Goal: Information Seeking & Learning: Learn about a topic

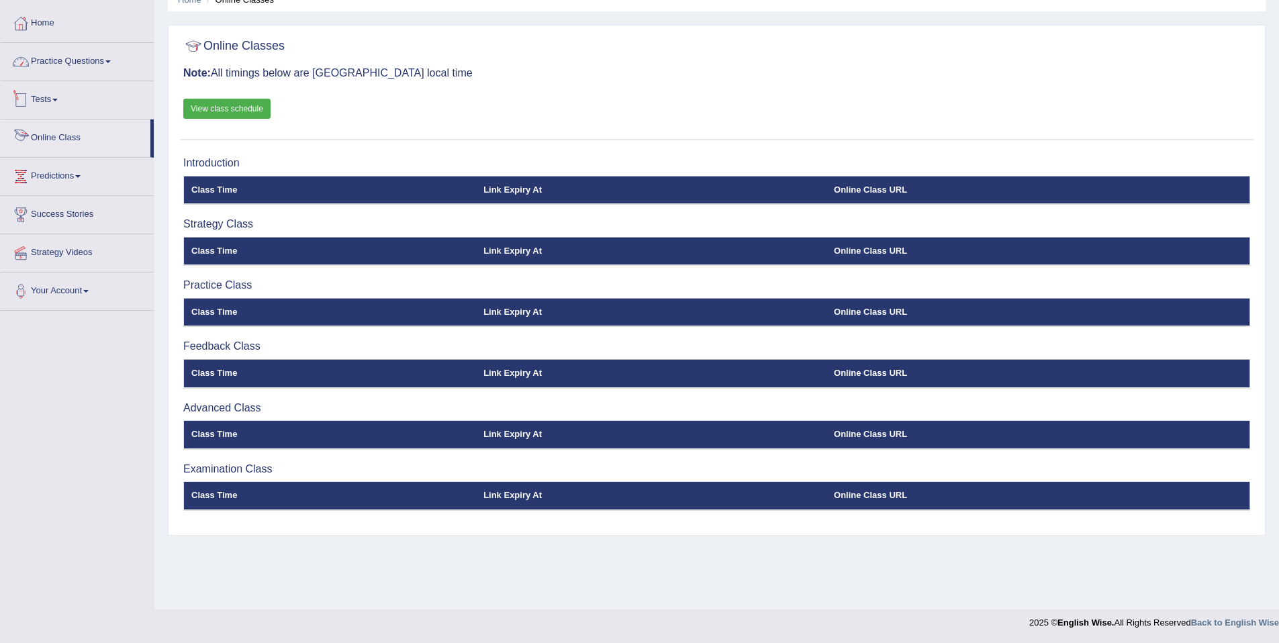
click at [63, 61] on link "Practice Questions" at bounding box center [77, 60] width 153 height 34
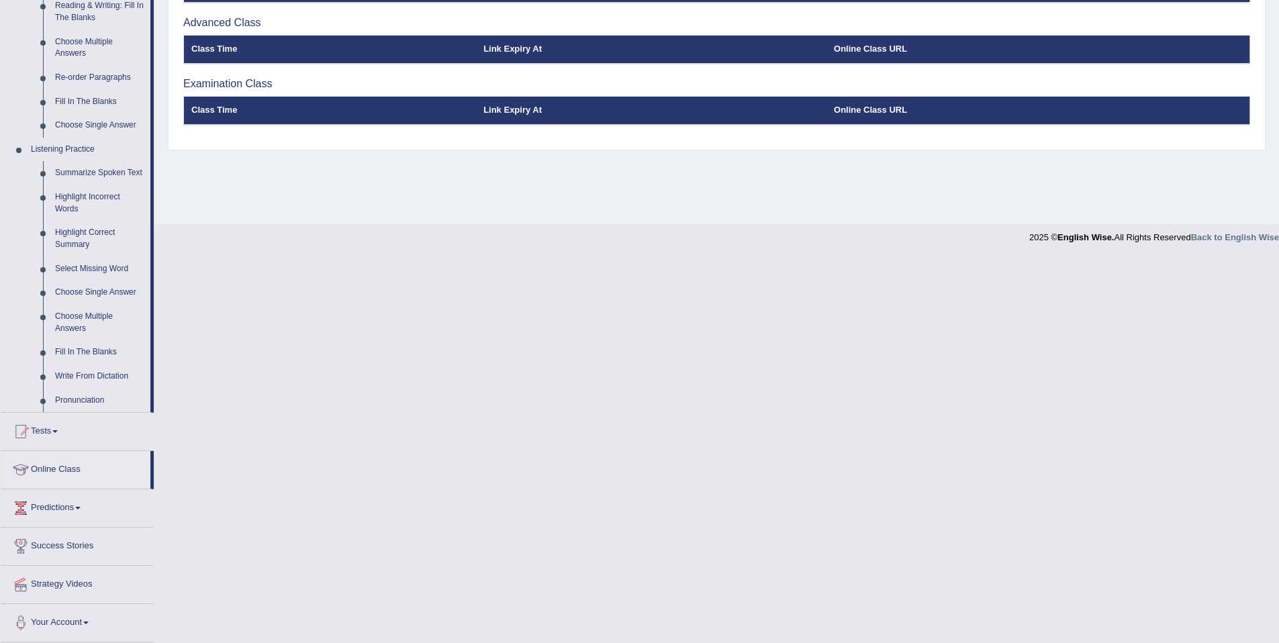
scroll to position [459, 0]
click at [79, 161] on link "Summarize Spoken Text" at bounding box center [99, 173] width 101 height 24
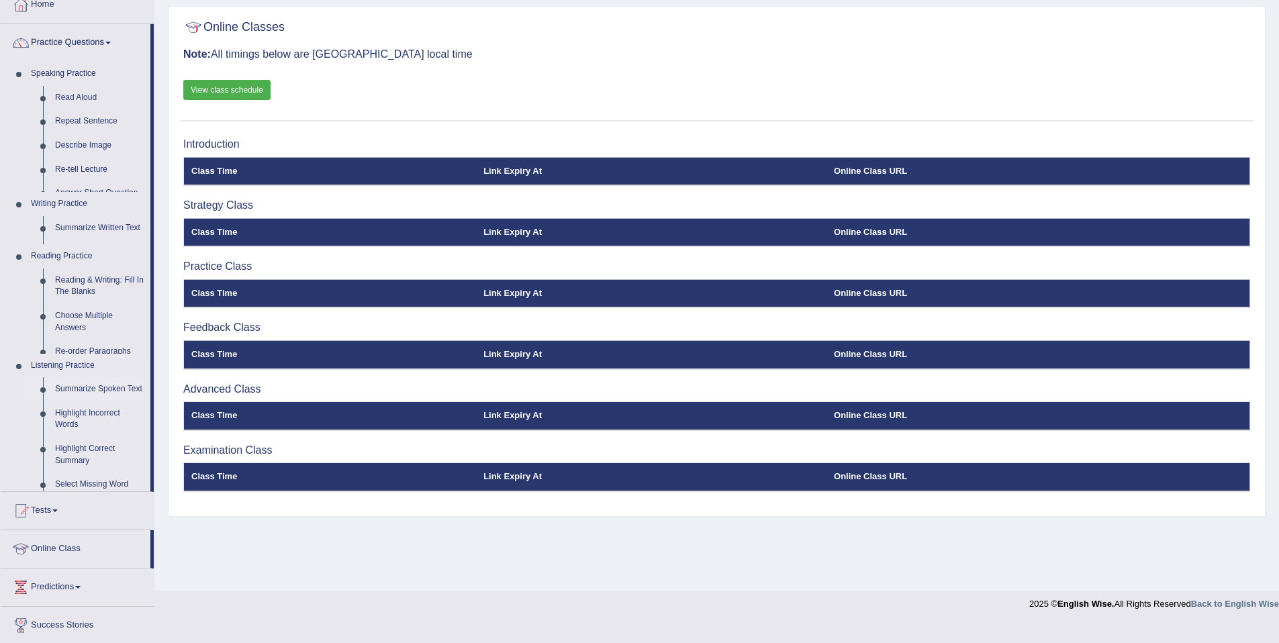
scroll to position [62, 0]
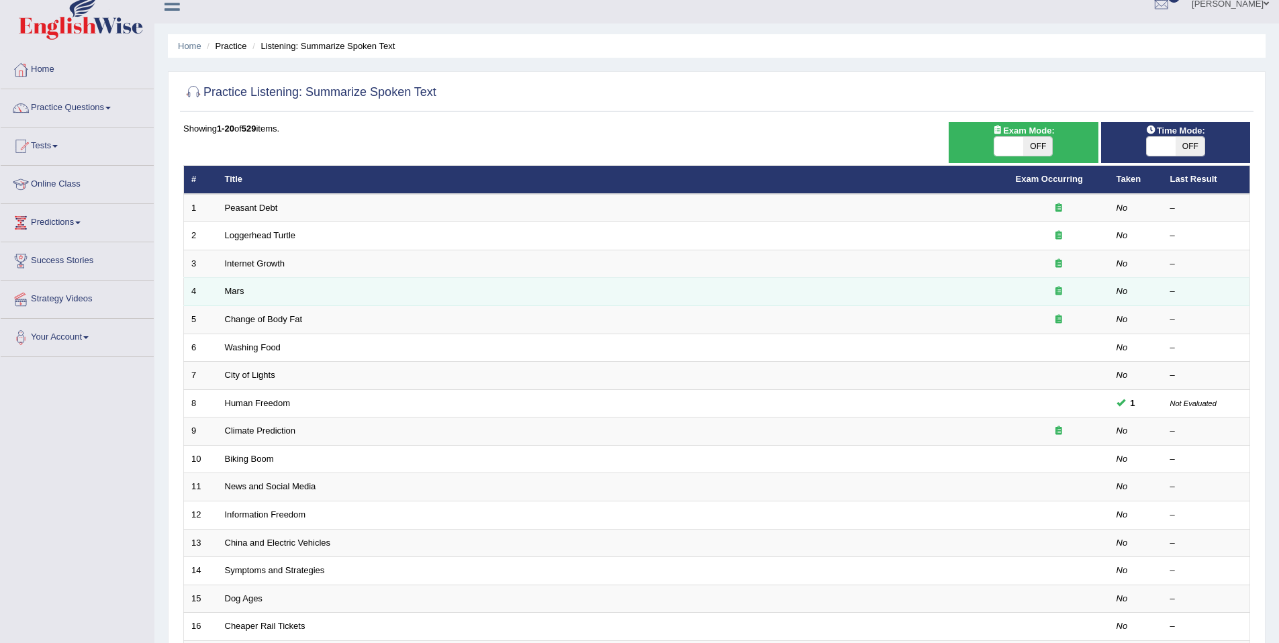
scroll to position [17, 0]
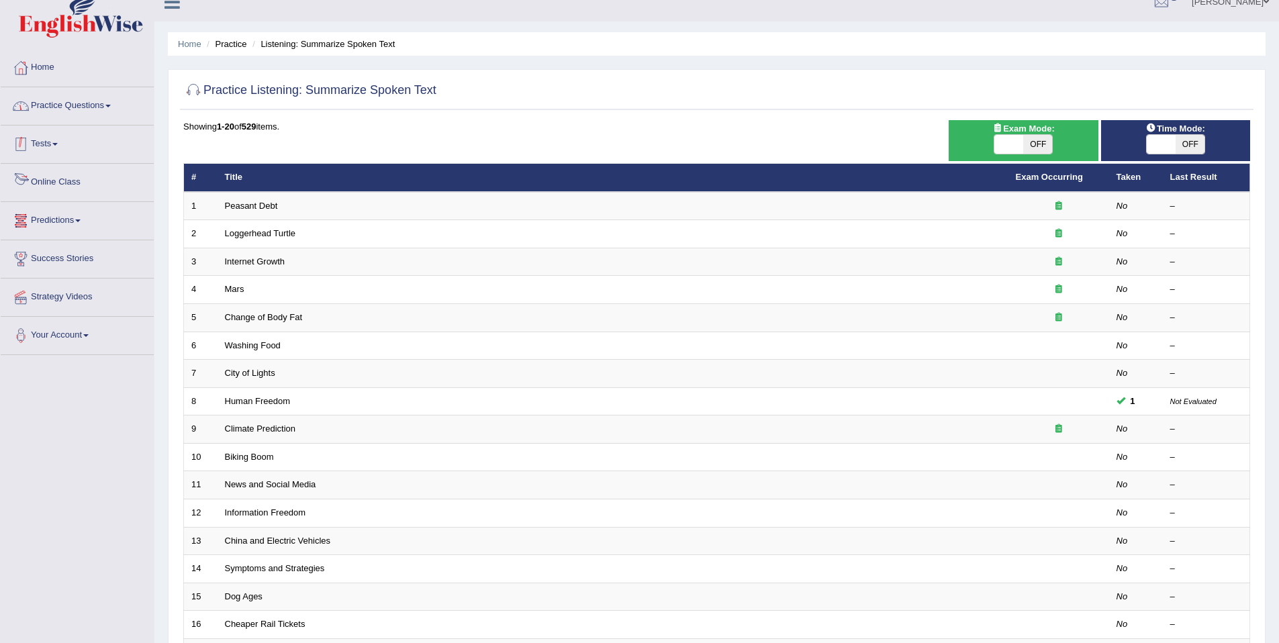
click at [95, 106] on link "Practice Questions" at bounding box center [77, 104] width 153 height 34
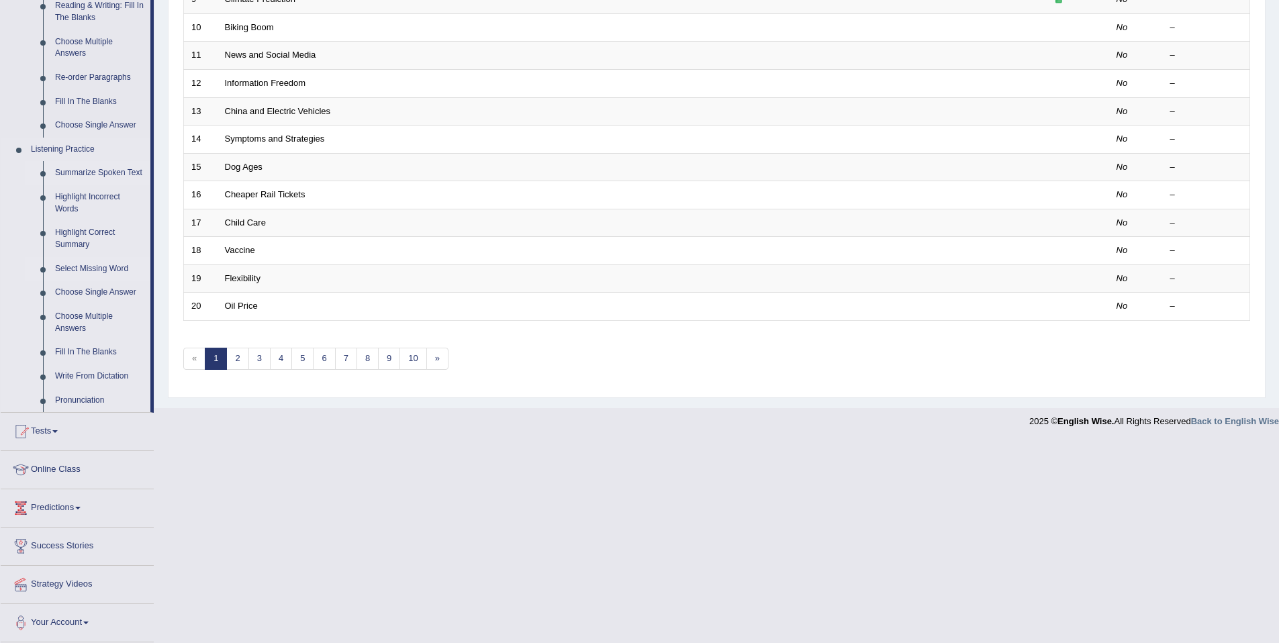
scroll to position [459, 0]
click at [86, 161] on link "Summarize Spoken Text" at bounding box center [99, 173] width 101 height 24
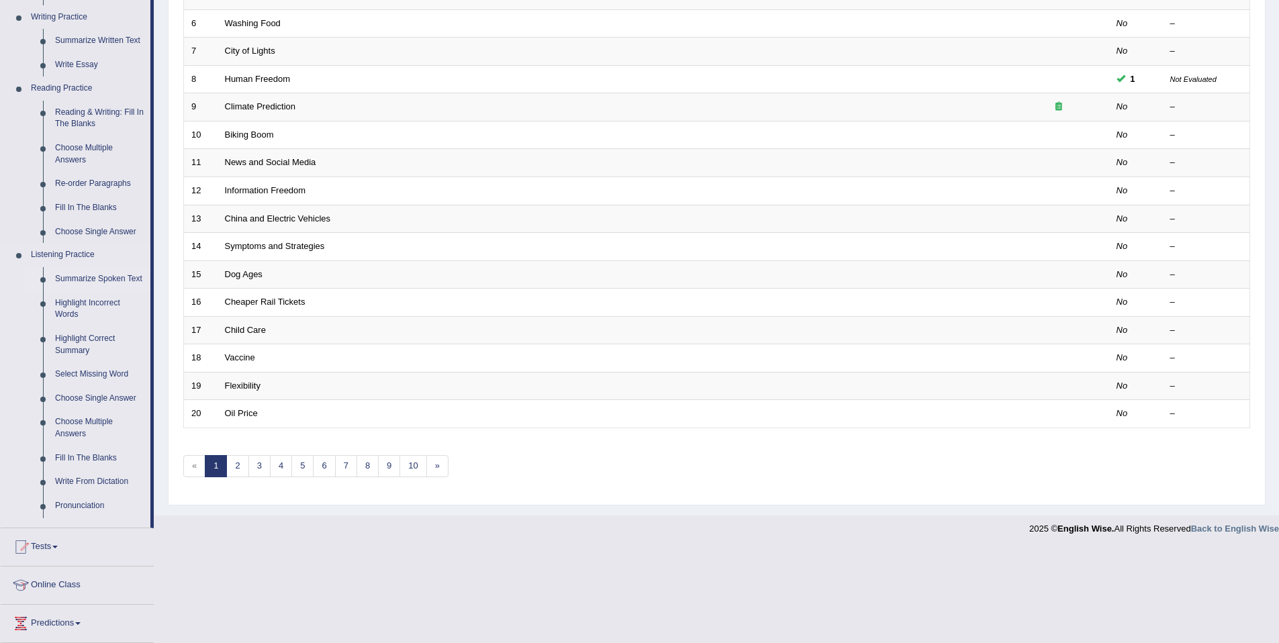
scroll to position [246, 0]
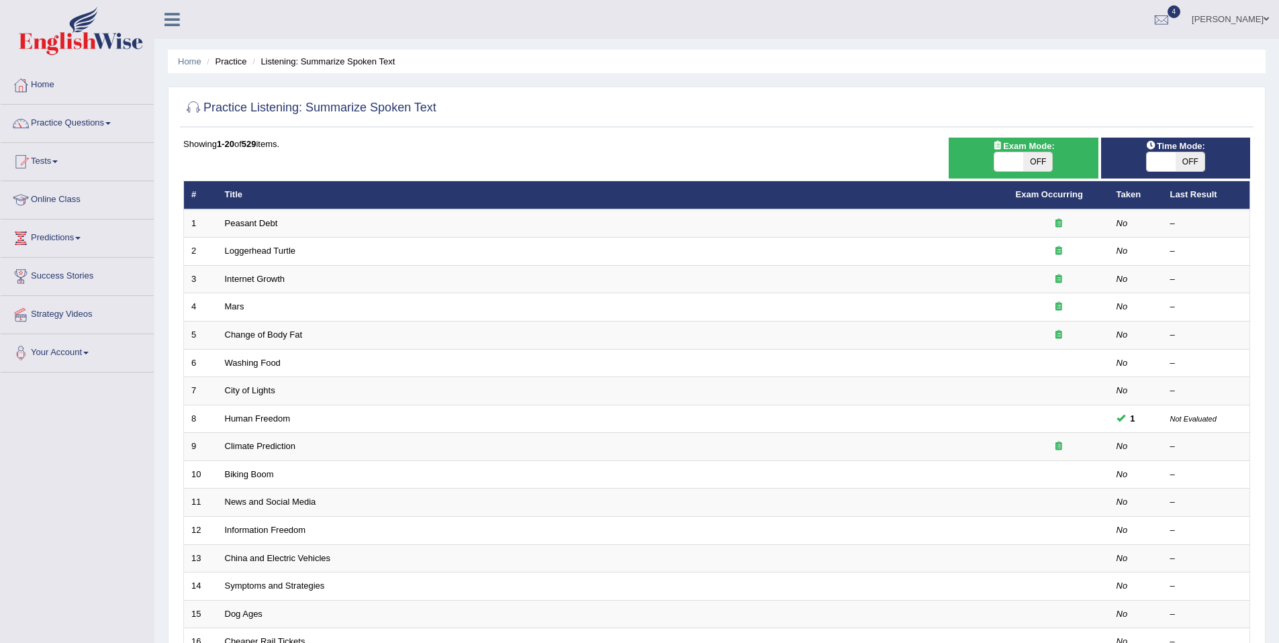
click at [995, 159] on span at bounding box center [1009, 161] width 29 height 19
checkbox input "true"
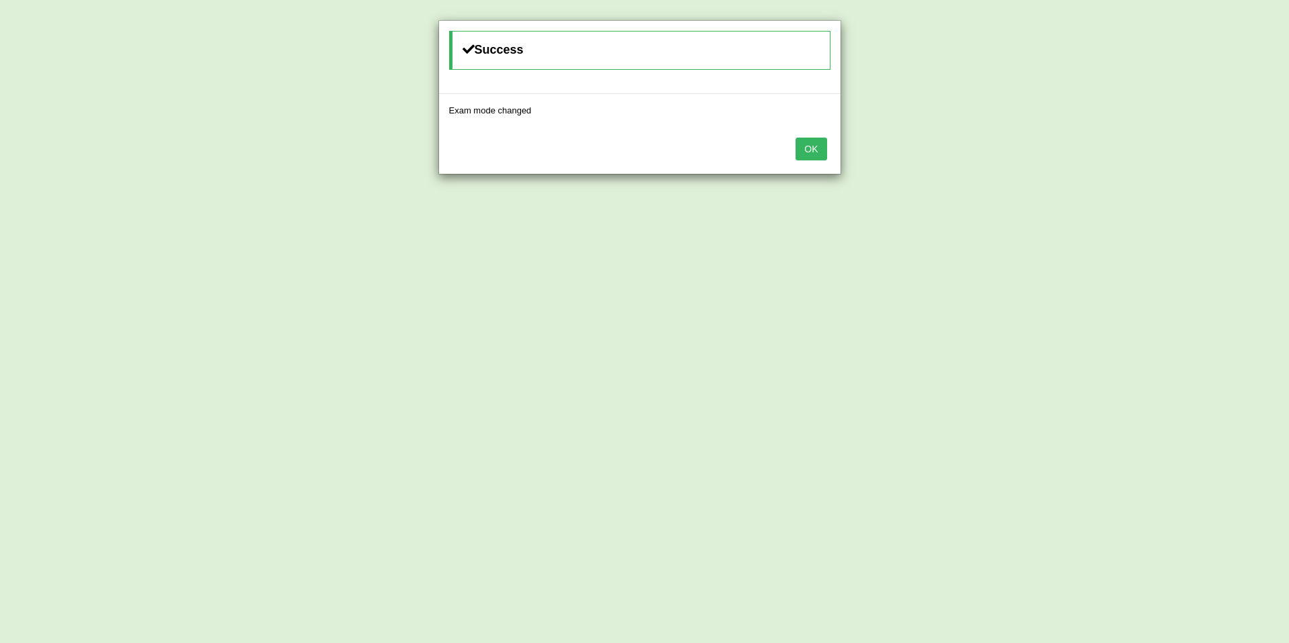
click at [821, 149] on button "OK" at bounding box center [811, 149] width 31 height 23
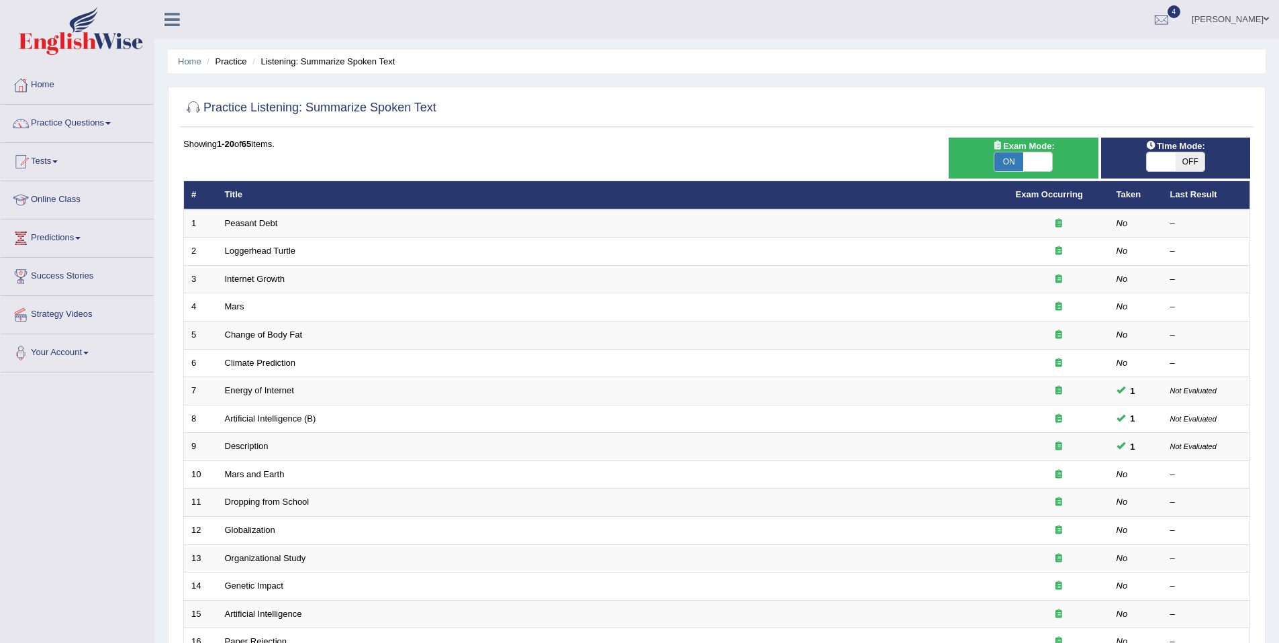
click at [1176, 156] on span "OFF" at bounding box center [1190, 161] width 29 height 19
checkbox input "true"
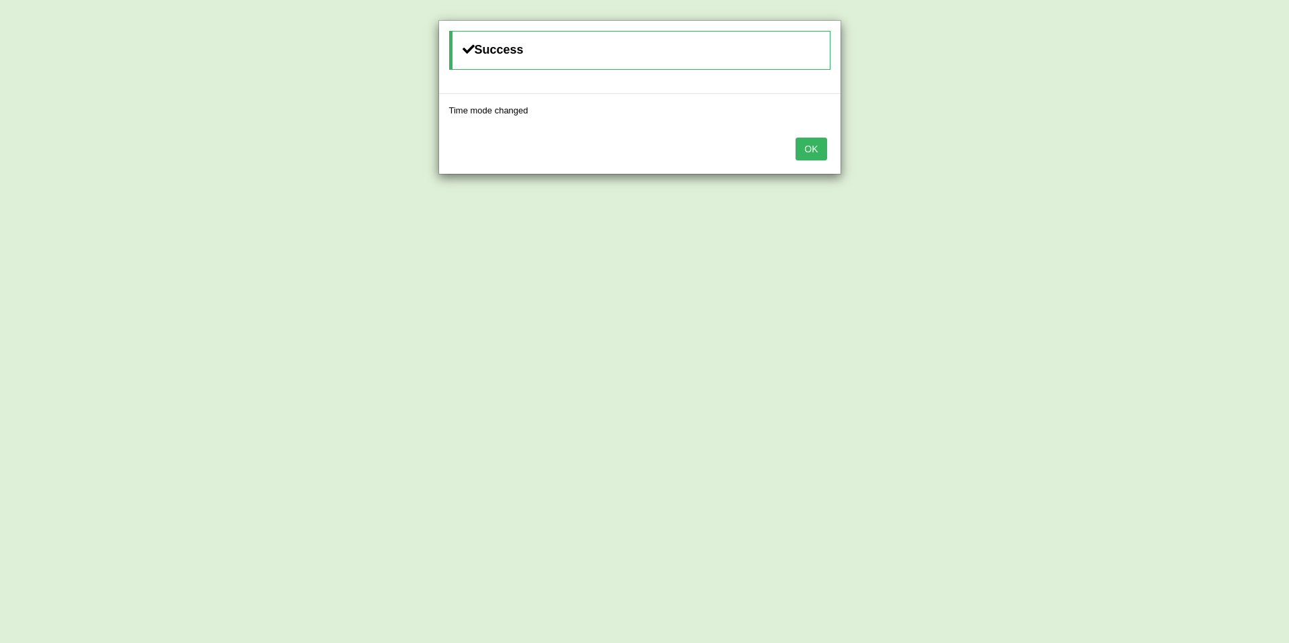
click at [818, 156] on button "OK" at bounding box center [811, 149] width 31 height 23
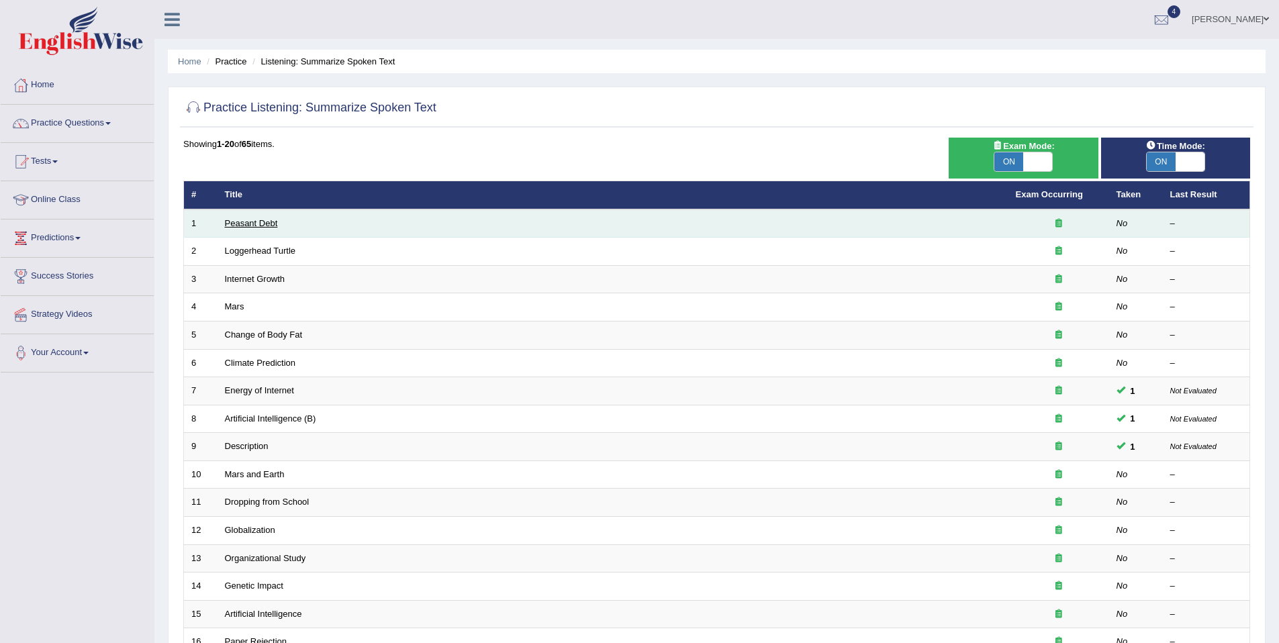
click at [245, 224] on link "Peasant Debt" at bounding box center [251, 223] width 53 height 10
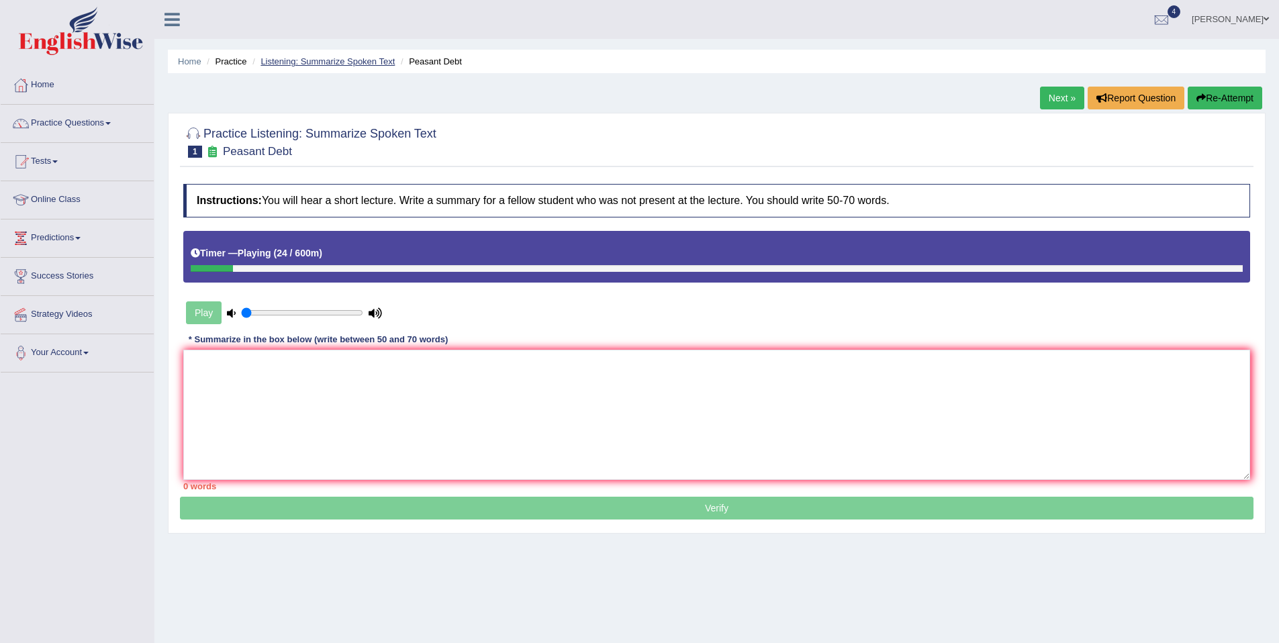
click at [367, 58] on link "Listening: Summarize Spoken Text" at bounding box center [328, 61] width 134 height 10
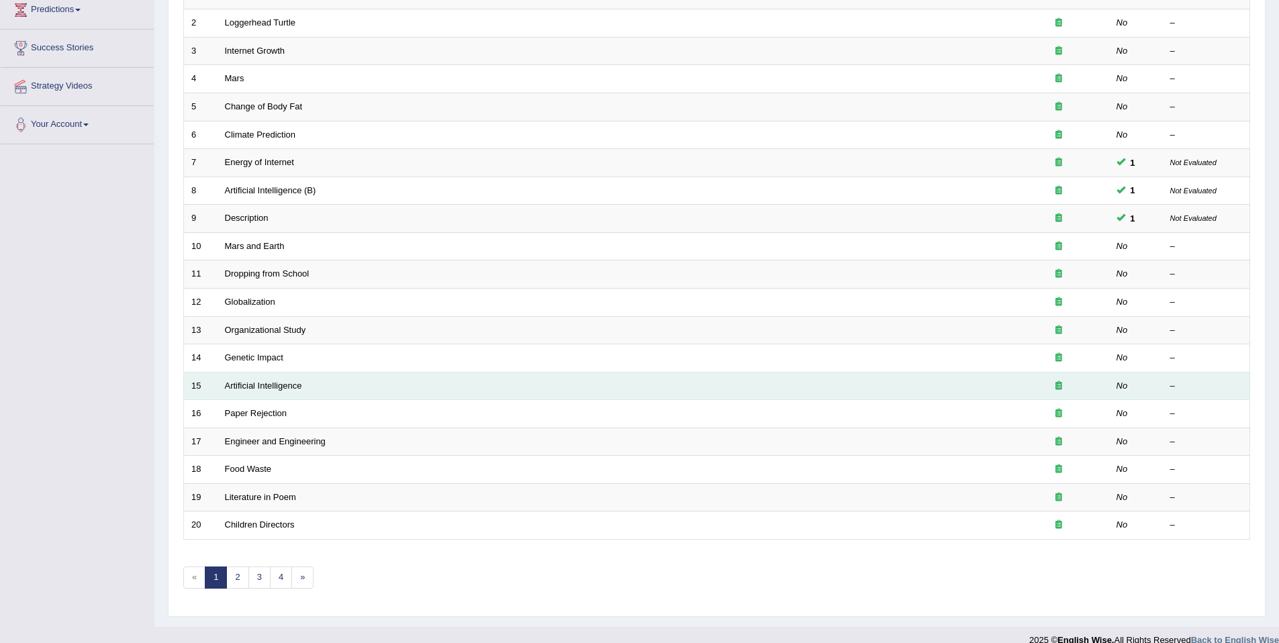
scroll to position [246, 0]
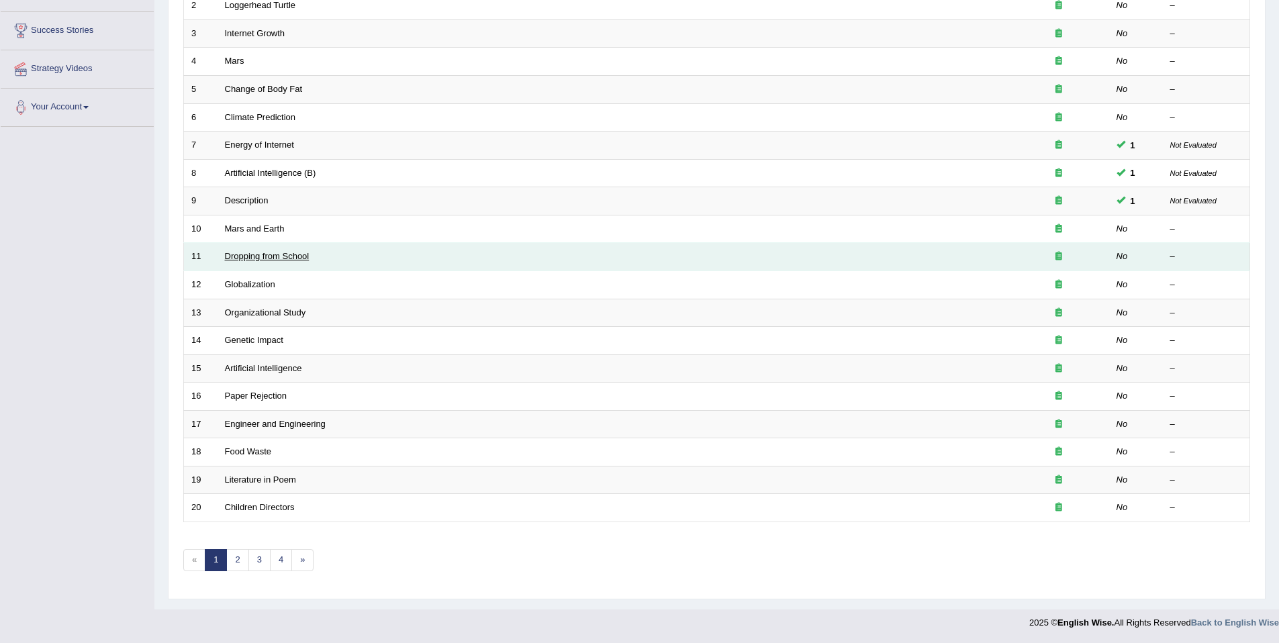
click at [255, 253] on link "Dropping from School" at bounding box center [267, 256] width 85 height 10
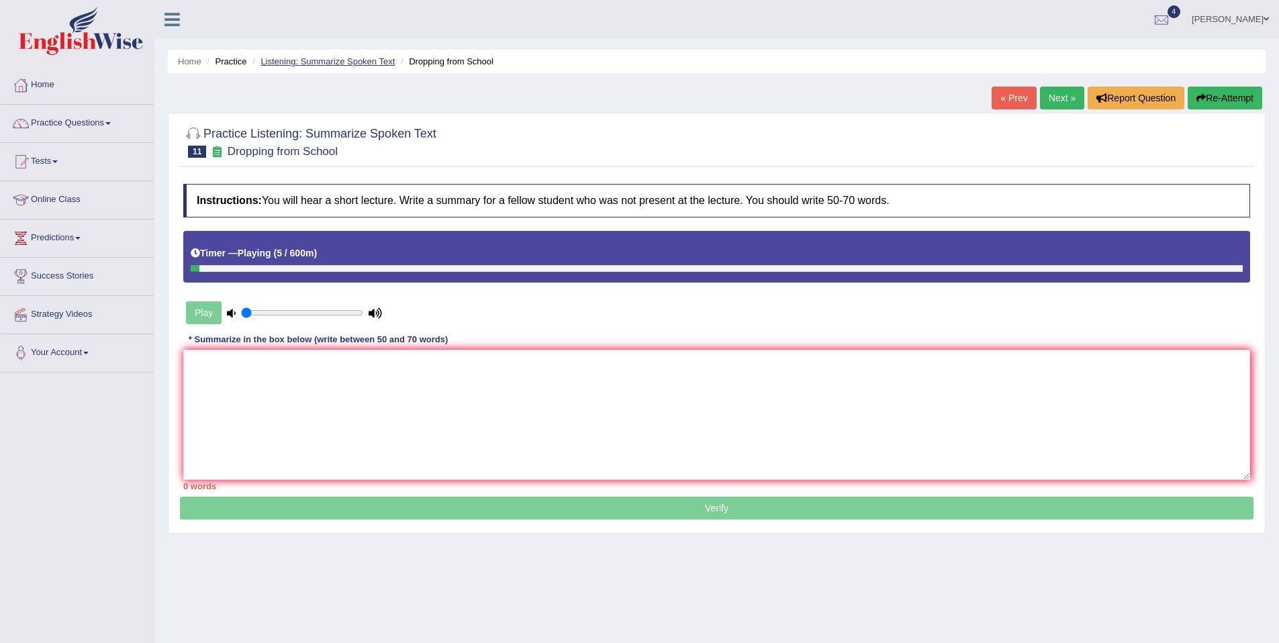
click at [374, 59] on link "Listening: Summarize Spoken Text" at bounding box center [328, 61] width 134 height 10
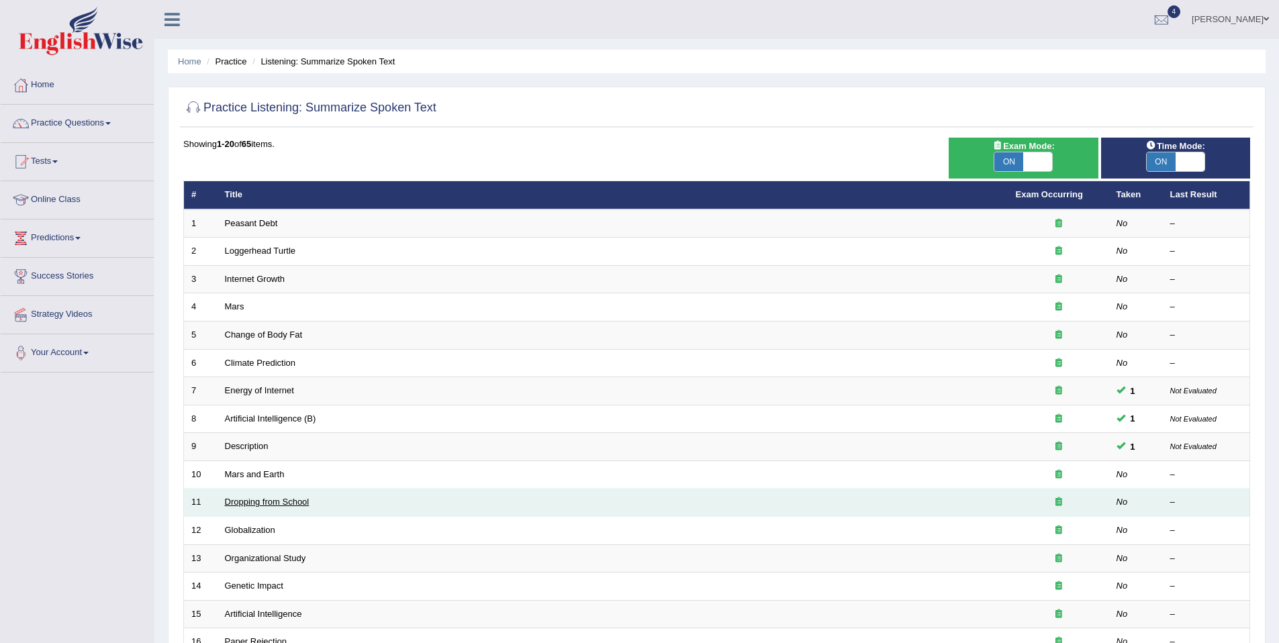
click at [267, 501] on link "Dropping from School" at bounding box center [267, 502] width 85 height 10
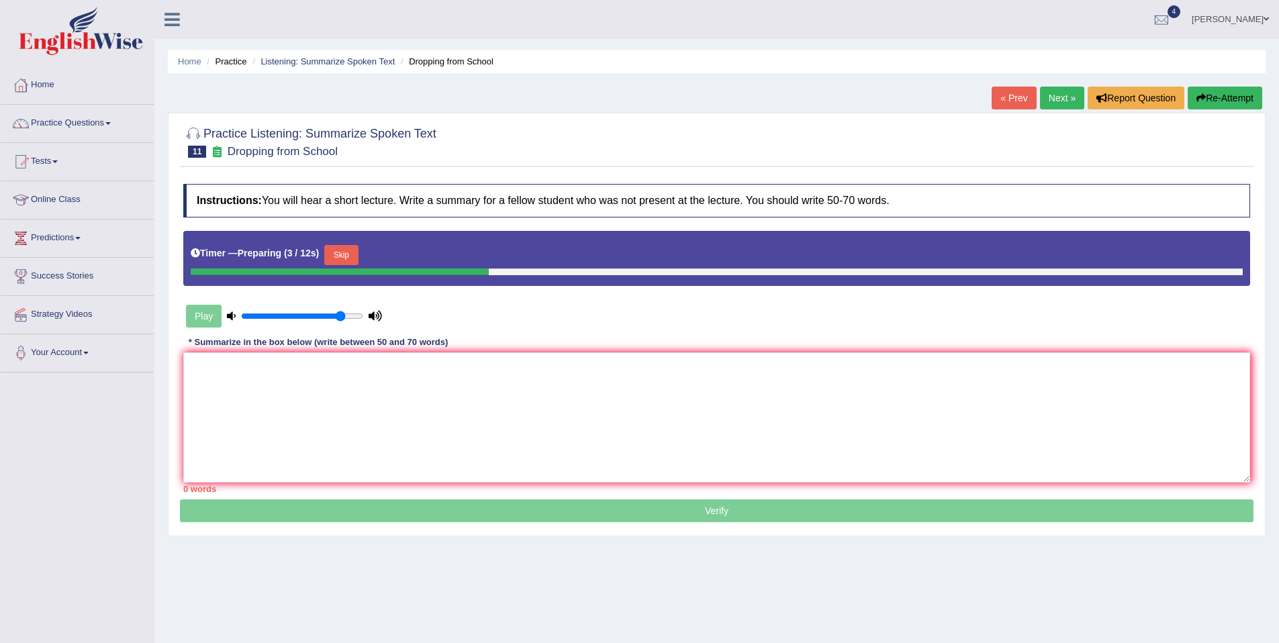
drag, startPoint x: 273, startPoint y: 316, endPoint x: 340, endPoint y: 316, distance: 67.8
type input "0.85"
click at [340, 316] on input "range" at bounding box center [302, 316] width 122 height 11
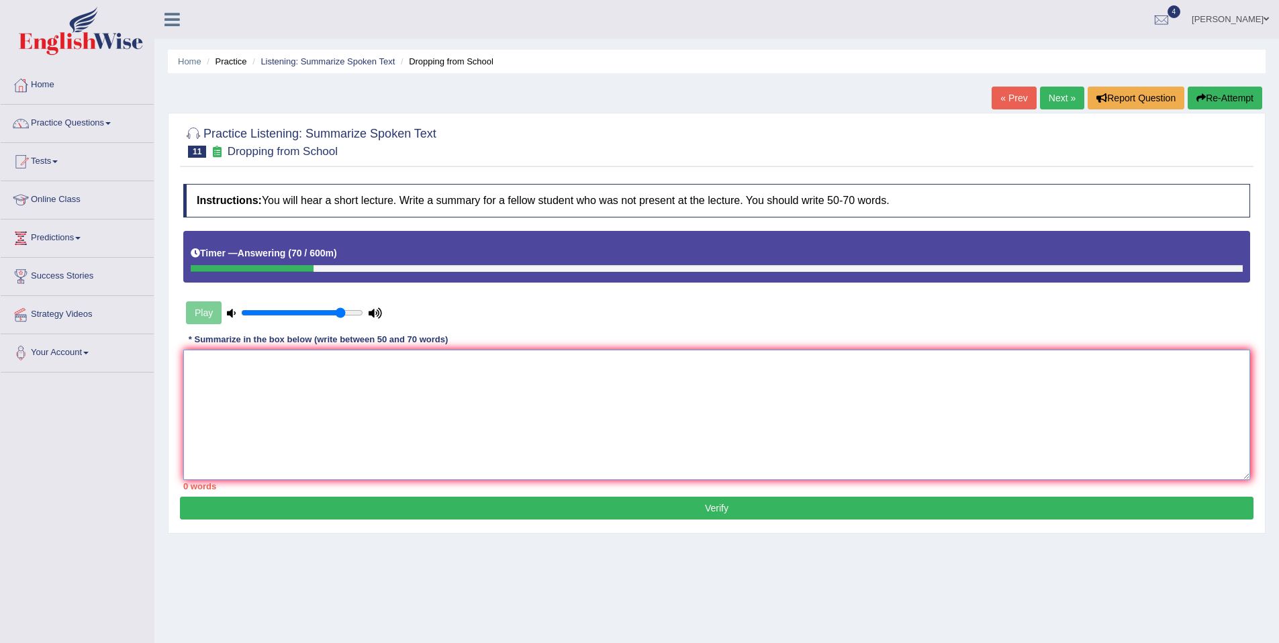
click at [265, 385] on textarea at bounding box center [716, 415] width 1067 height 130
click at [507, 365] on textarea "The speaker provided a comprehensive summary of the difference between boys and…" at bounding box center [716, 415] width 1067 height 130
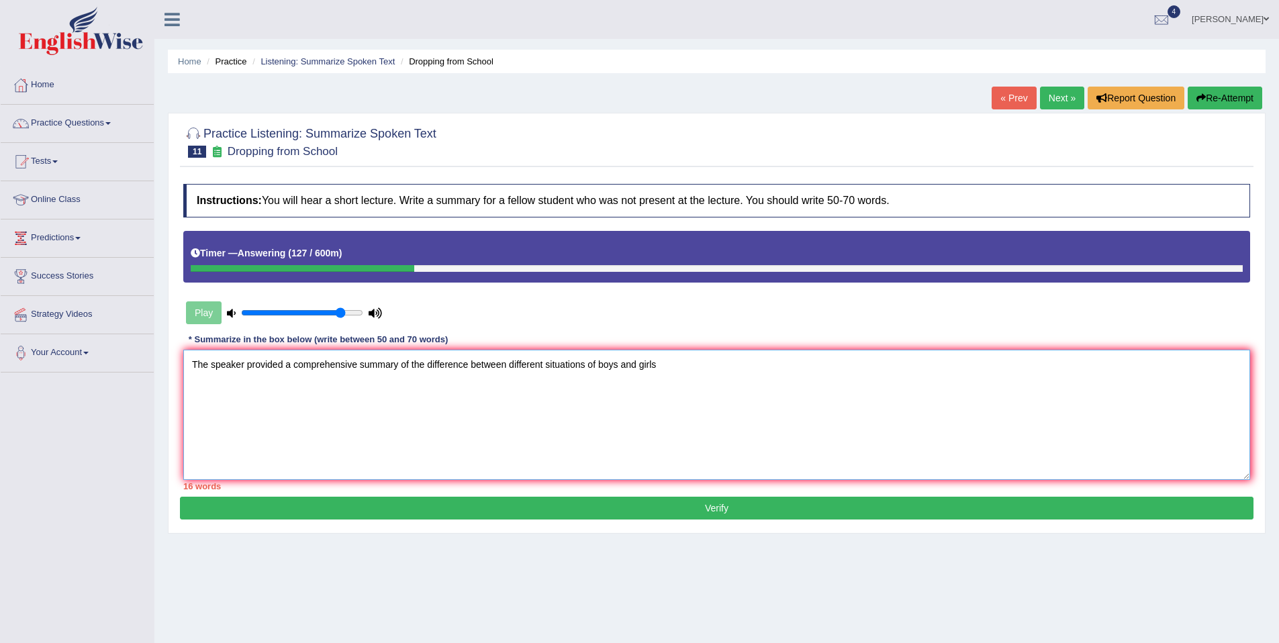
click at [676, 366] on textarea "The speaker provided a comprehensive summary of the difference between differen…" at bounding box center [716, 415] width 1067 height 130
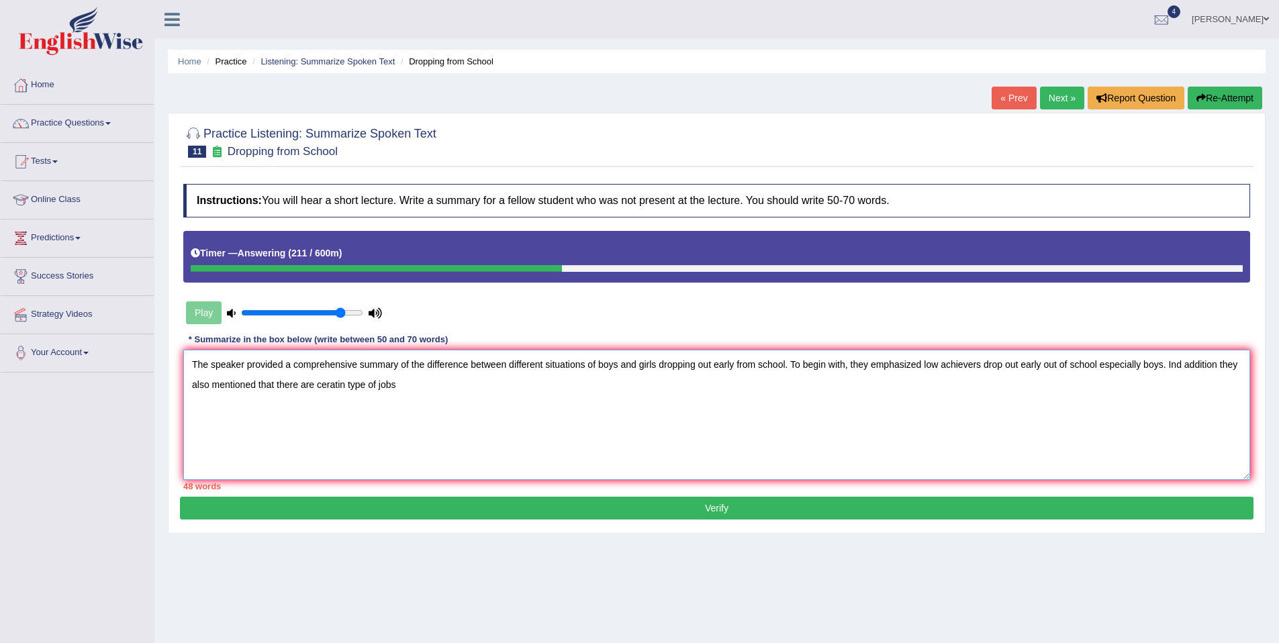
click at [358, 385] on textarea "The speaker provided a comprehensive summary of the difference between differen…" at bounding box center [716, 415] width 1067 height 130
click at [430, 387] on textarea "The speaker provided a comprehensive summary of the difference between differen…" at bounding box center [716, 415] width 1067 height 130
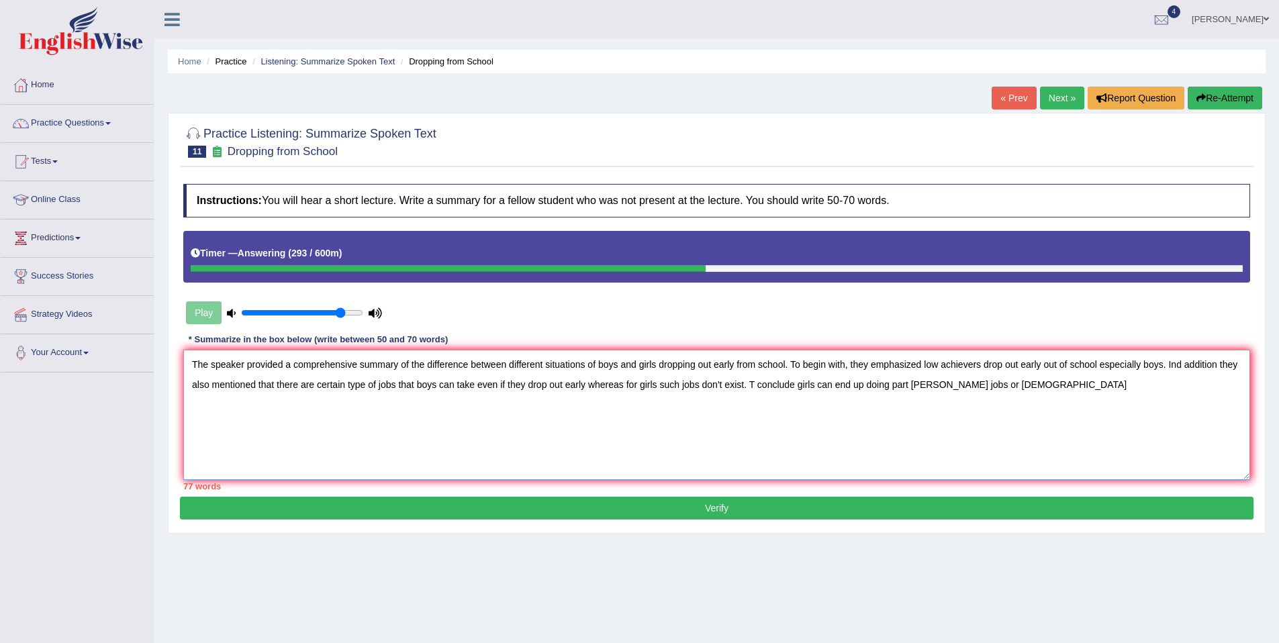
click at [783, 389] on textarea "The speaker provided a comprehensive summary of the difference between differen…" at bounding box center [716, 415] width 1067 height 130
click at [851, 387] on textarea "The speaker provided a comprehensive summary of the difference between differen…" at bounding box center [716, 415] width 1067 height 130
click at [832, 387] on textarea "The speaker provided a comprehensive summary of the difference between differen…" at bounding box center [716, 415] width 1067 height 130
click at [907, 389] on textarea "The speaker provided a comprehensive summary of the difference between differen…" at bounding box center [716, 415] width 1067 height 130
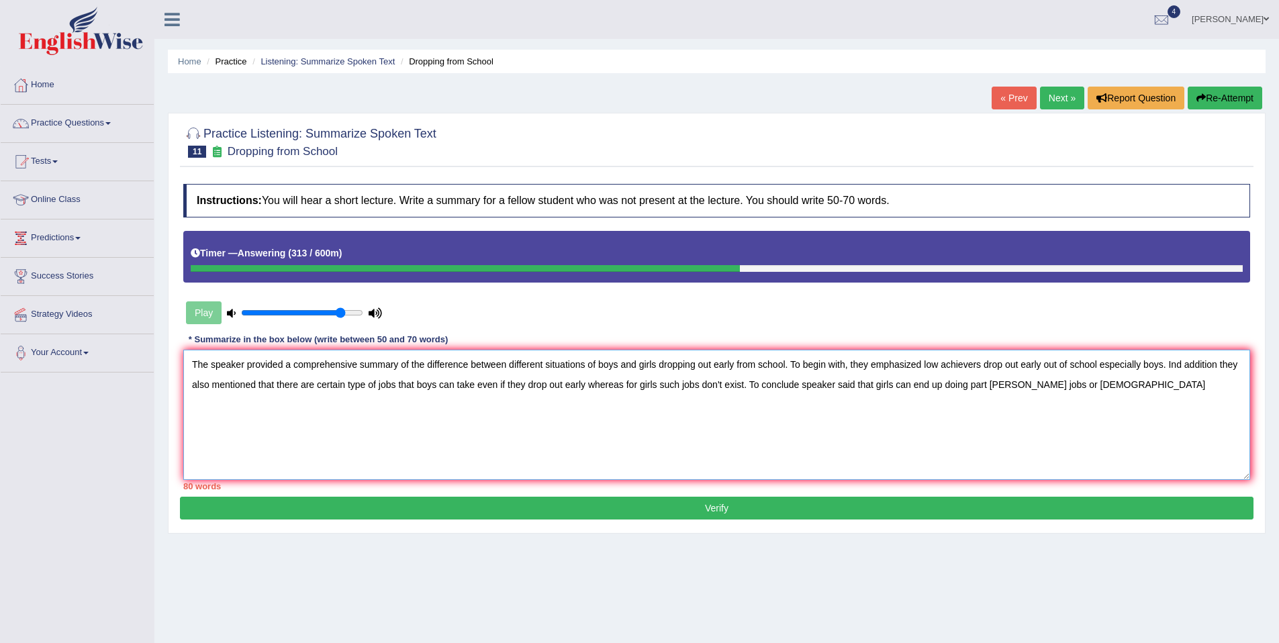
click at [1032, 387] on textarea "The speaker provided a comprehensive summary of the difference between differen…" at bounding box center [716, 415] width 1067 height 130
click at [1128, 389] on textarea "The speaker provided a comprehensive summary of the difference between differen…" at bounding box center [716, 415] width 1067 height 130
drag, startPoint x: 427, startPoint y: 366, endPoint x: 248, endPoint y: 364, distance: 179.3
click at [248, 364] on textarea "The speaker provided a comprehensive summary of the difference between differen…" at bounding box center [716, 415] width 1067 height 130
click at [408, 364] on textarea "The speaker explained the difference between different situations of boys and g…" at bounding box center [716, 415] width 1067 height 130
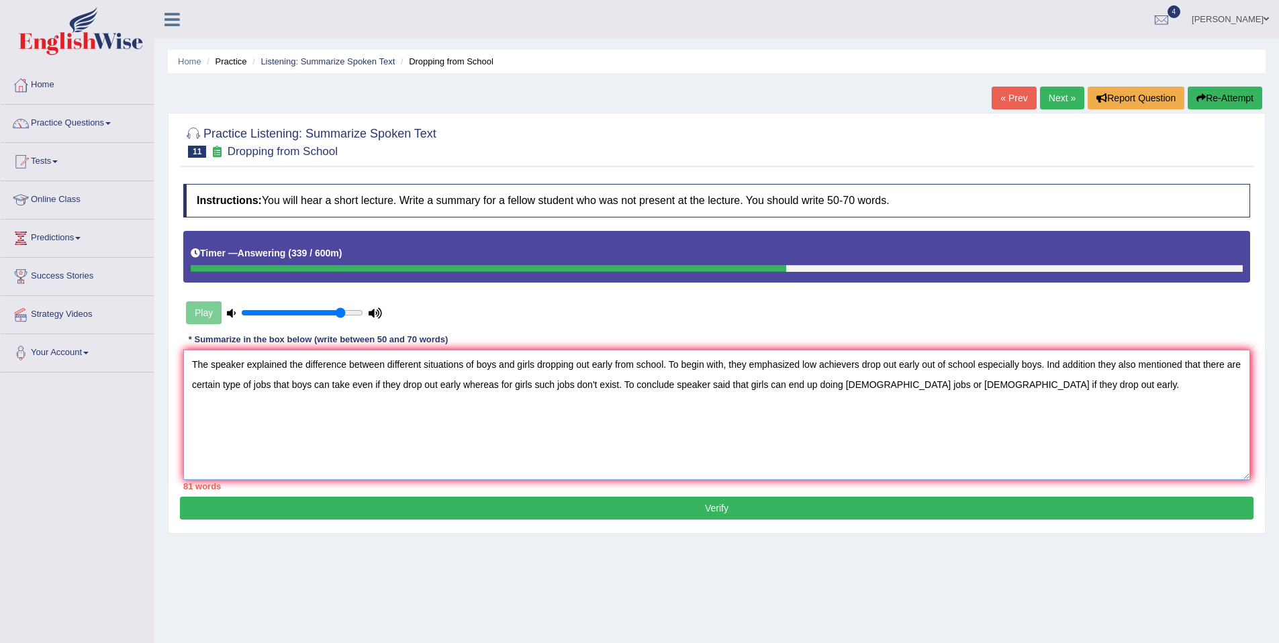
click at [408, 364] on textarea "The speaker explained the difference between different situations of boys and g…" at bounding box center [716, 415] width 1067 height 130
click at [367, 367] on textarea "The speaker explained the difference between different situations of boys and g…" at bounding box center [716, 415] width 1067 height 130
click at [398, 365] on textarea "The speaker explained the difference between different situations of boys and g…" at bounding box center [716, 415] width 1067 height 130
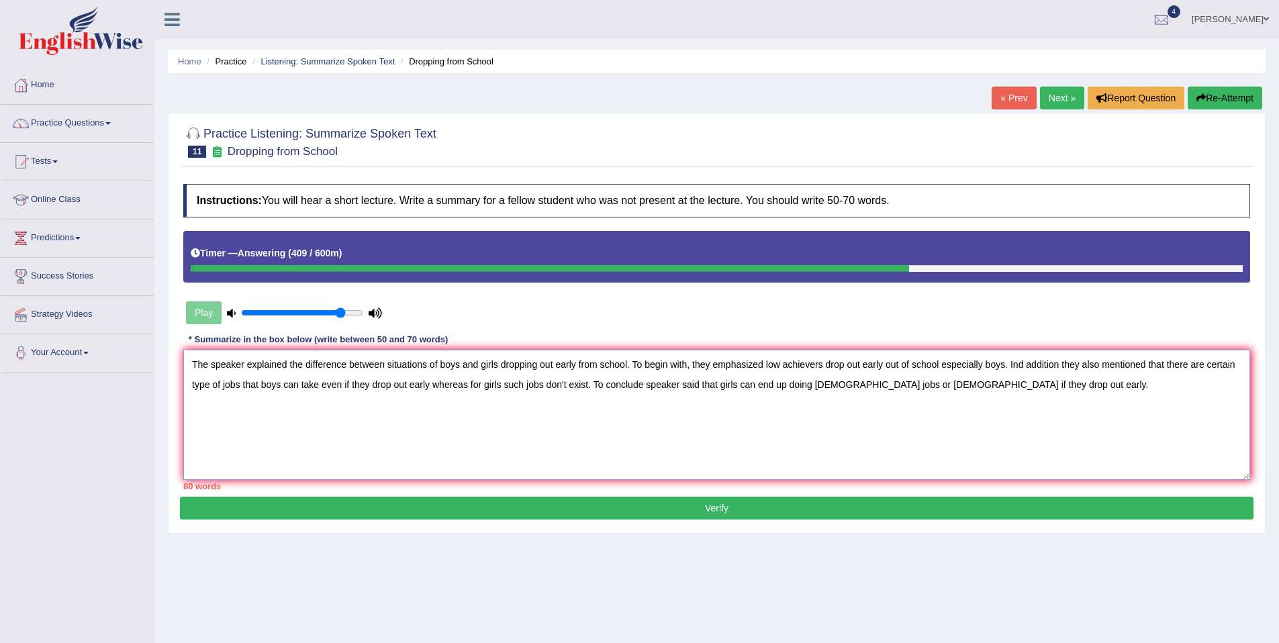
click at [1033, 369] on textarea "The speaker explained the difference between situations of boys and girls dropp…" at bounding box center [716, 415] width 1067 height 130
click at [1063, 368] on textarea "The speaker explained the difference between situations of boys and girls dropp…" at bounding box center [716, 415] width 1067 height 130
drag, startPoint x: 628, startPoint y: 387, endPoint x: 1064, endPoint y: 398, distance: 436.0
click at [1064, 398] on textarea "The speaker explained the difference between situations of boys and girls dropp…" at bounding box center [716, 415] width 1067 height 130
click at [291, 384] on textarea "The speaker explained the difference between situations of boys and girls dropp…" at bounding box center [716, 415] width 1067 height 130
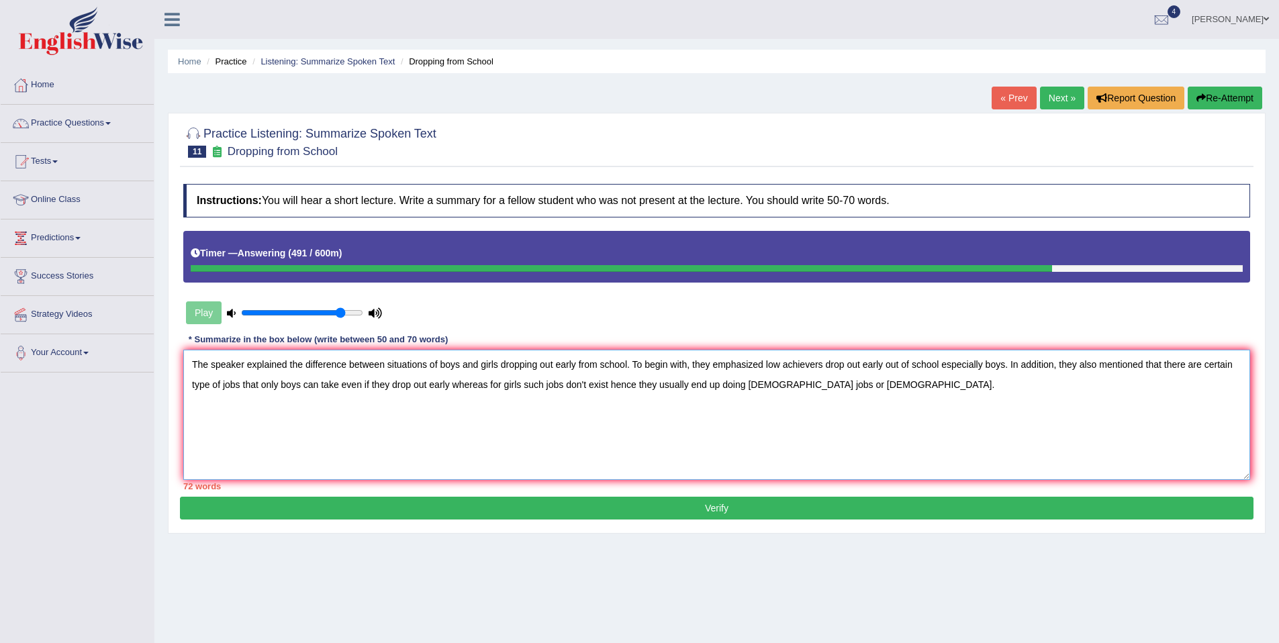
click at [385, 385] on textarea "The speaker explained the difference between situations of boys and girls dropp…" at bounding box center [716, 415] width 1067 height 130
click at [666, 391] on textarea "The speaker explained the difference between situations of boys and girls dropp…" at bounding box center [716, 415] width 1067 height 130
click at [1099, 365] on textarea "The speaker explained the difference between situations of boys and girls dropp…" at bounding box center [716, 415] width 1067 height 130
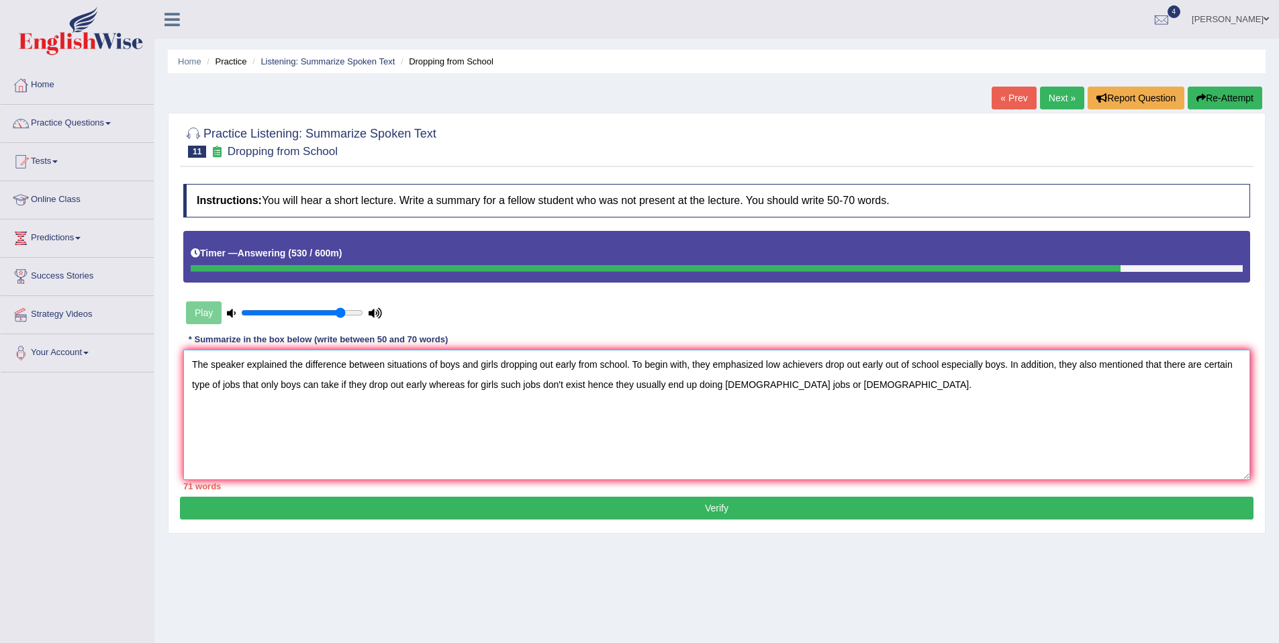
click at [1099, 365] on textarea "The speaker explained the difference between situations of boys and girls dropp…" at bounding box center [716, 415] width 1067 height 130
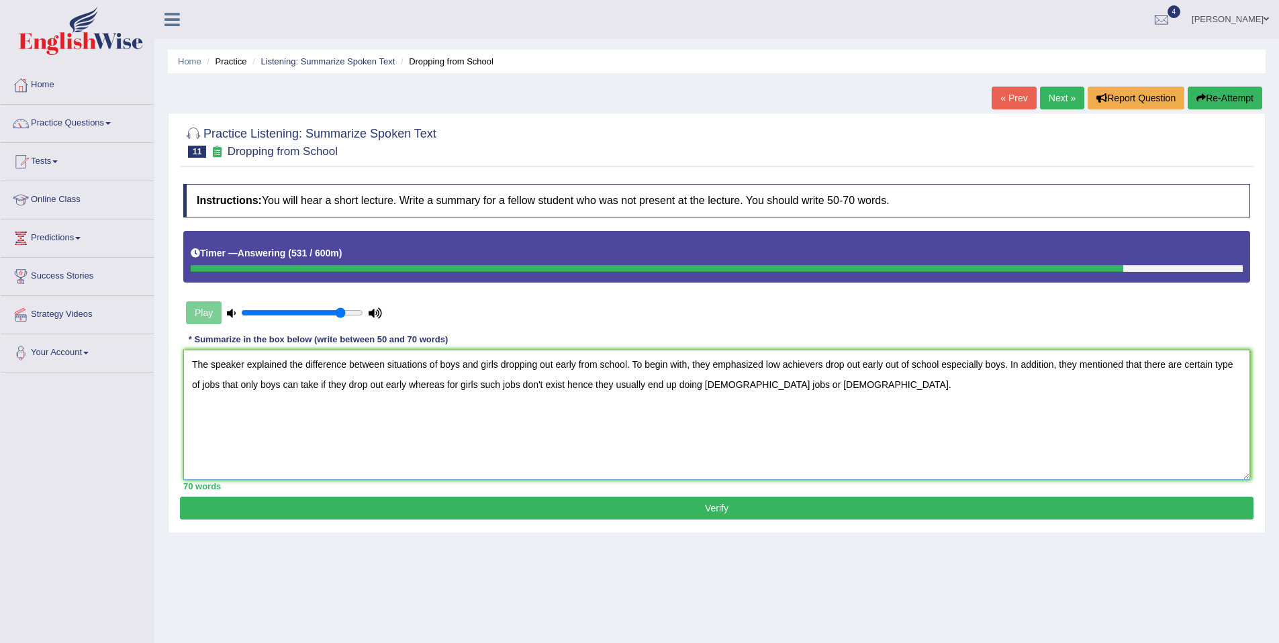
click at [1068, 385] on textarea "The speaker explained the difference between situations of boys and girls dropp…" at bounding box center [716, 415] width 1067 height 130
type textarea "The speaker explained the difference between situations of boys and girls dropp…"
click at [702, 514] on button "Verify" at bounding box center [717, 508] width 1074 height 23
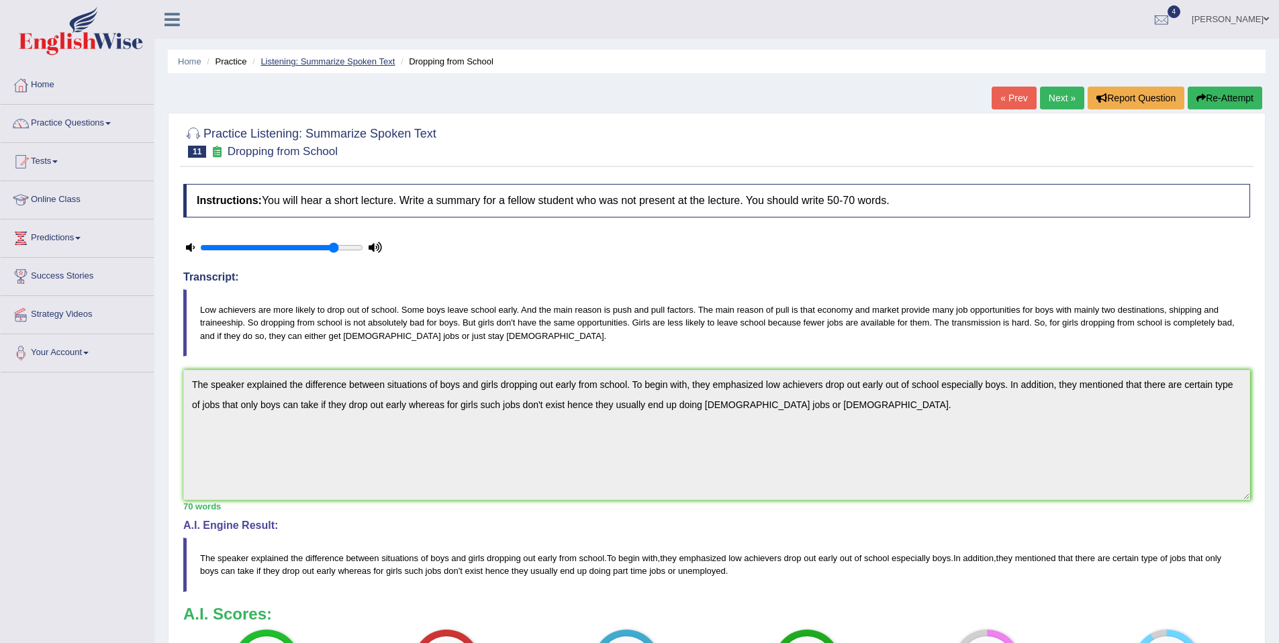
click at [354, 61] on link "Listening: Summarize Spoken Text" at bounding box center [328, 61] width 134 height 10
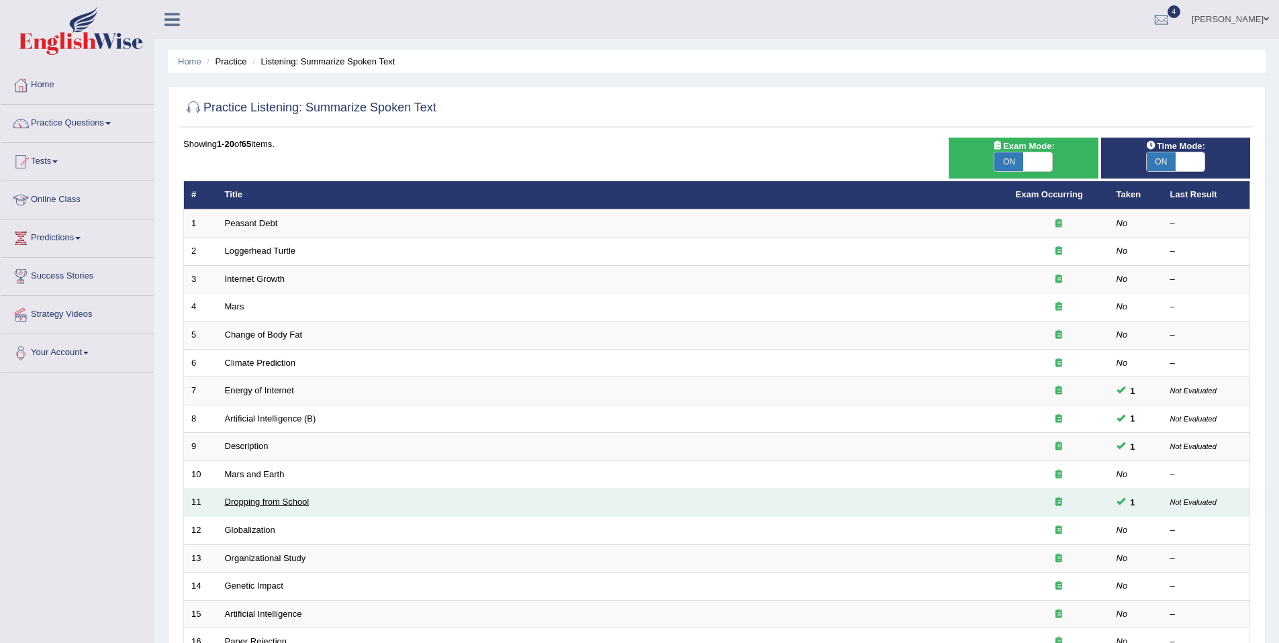
click at [302, 501] on link "Dropping from School" at bounding box center [267, 502] width 85 height 10
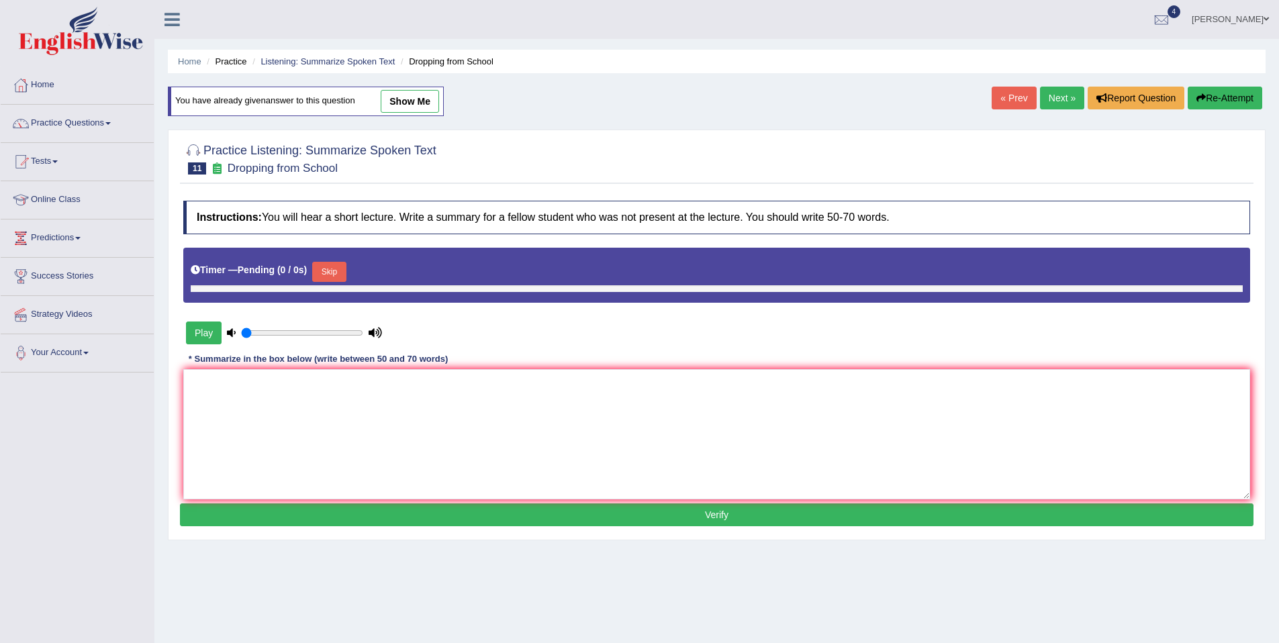
type input "0.85"
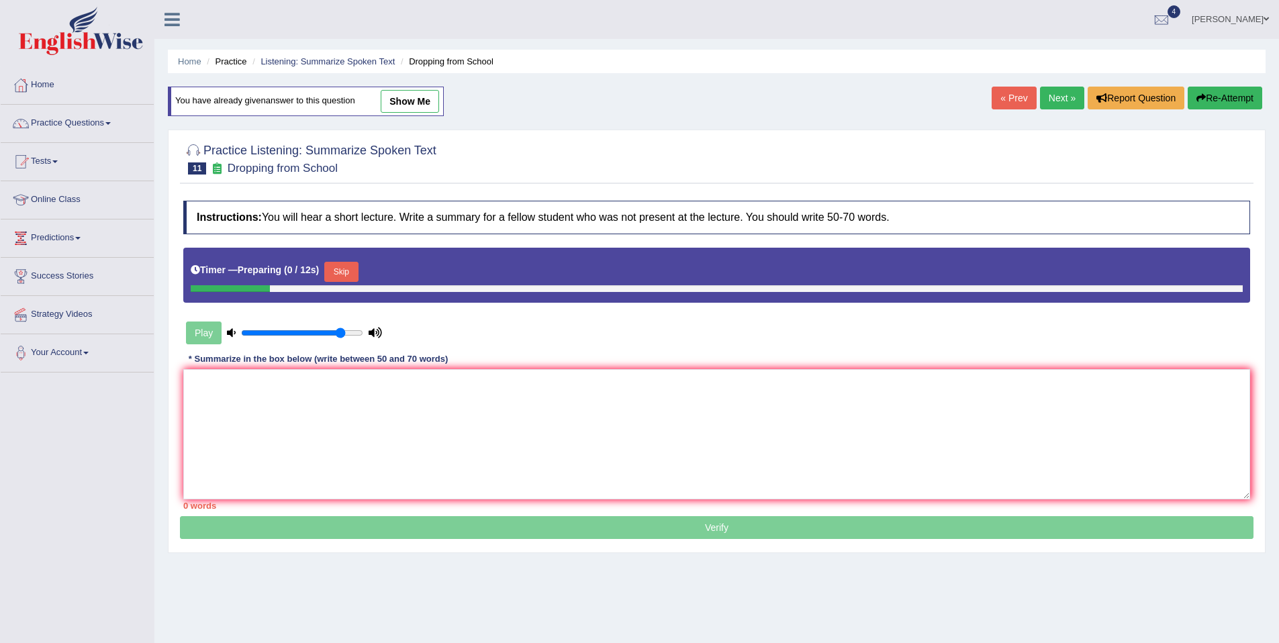
click at [398, 104] on link "show me" at bounding box center [410, 101] width 58 height 23
type textarea "The speaker explained the difference between situations of boys and girls dropp…"
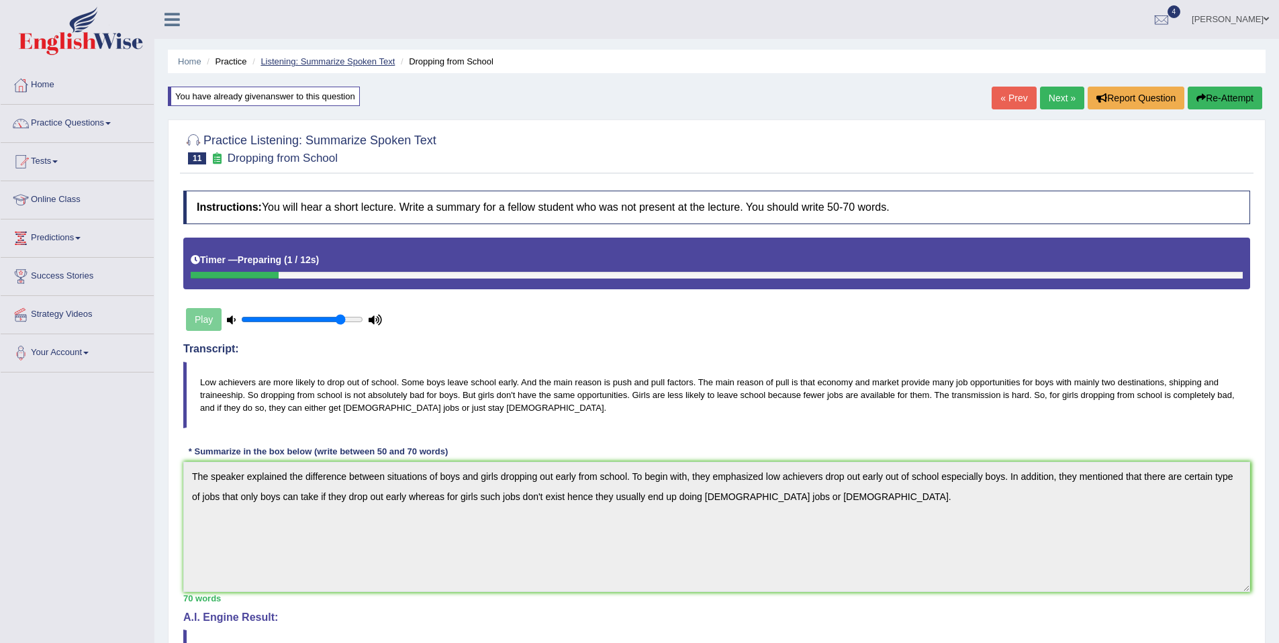
click at [306, 59] on link "Listening: Summarize Spoken Text" at bounding box center [328, 61] width 134 height 10
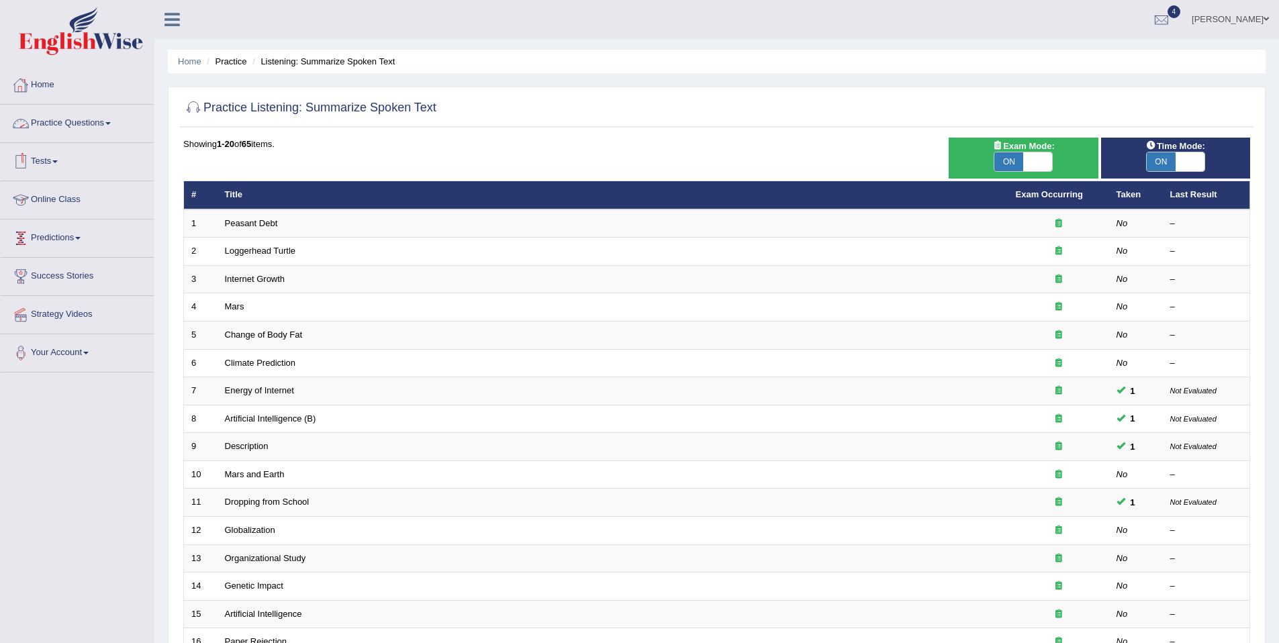
click at [81, 122] on link "Practice Questions" at bounding box center [77, 122] width 153 height 34
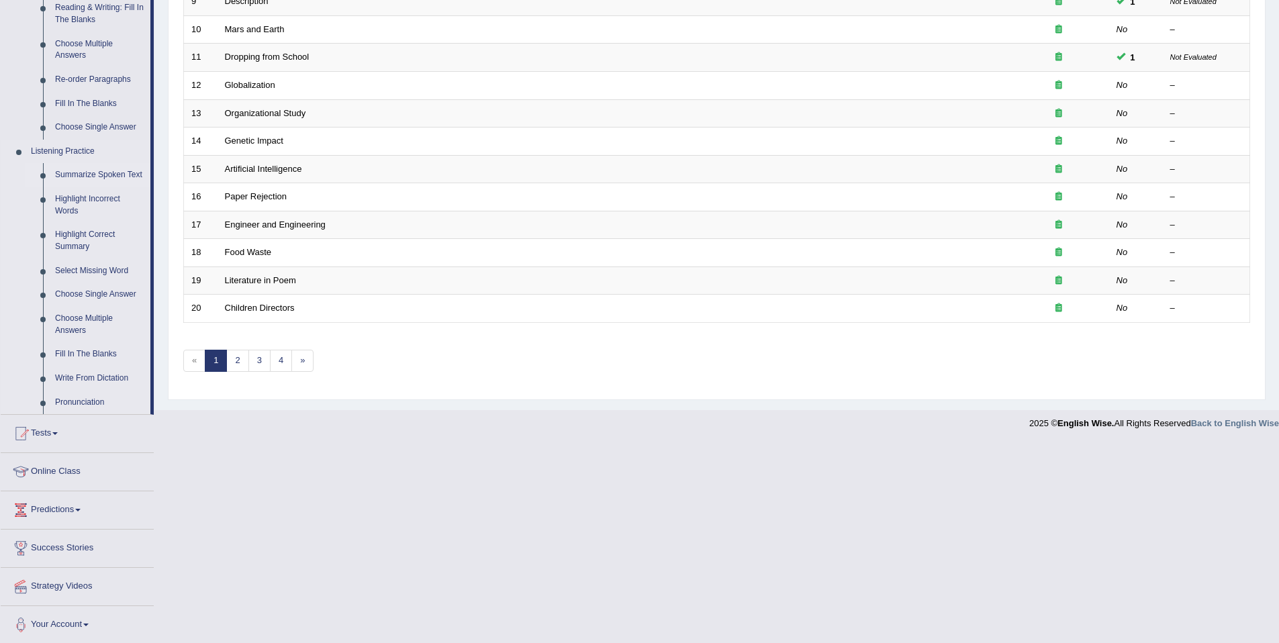
scroll to position [451, 0]
click at [66, 209] on link "Highlight Incorrect Words" at bounding box center [99, 203] width 101 height 36
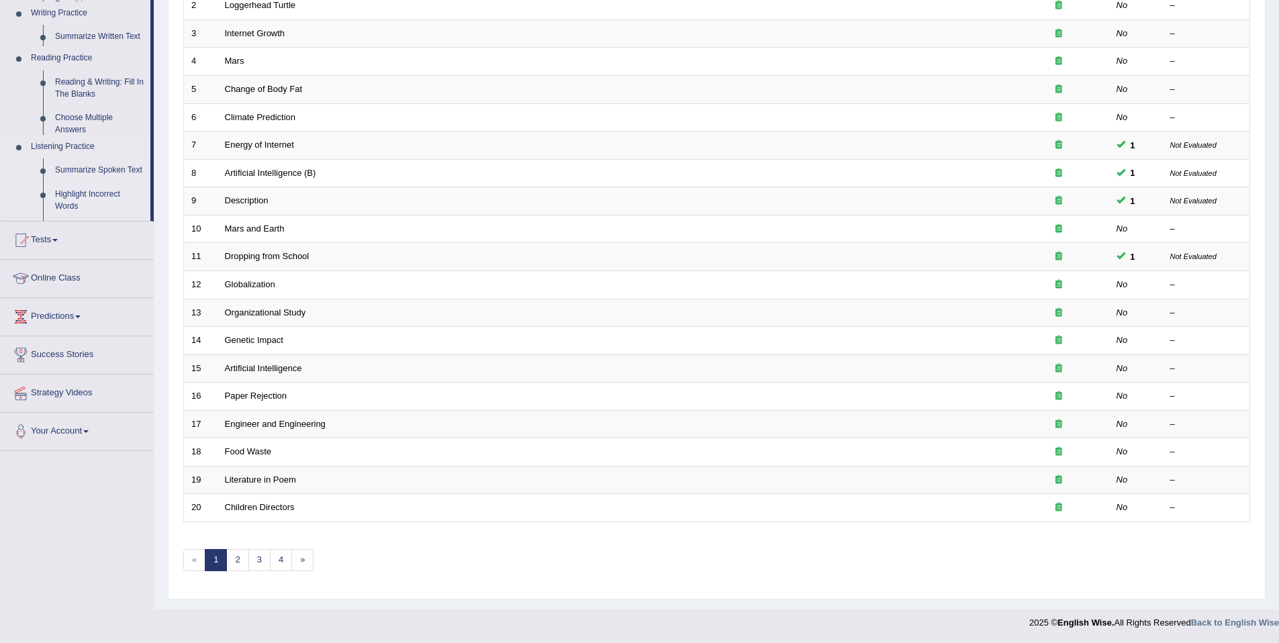
scroll to position [246, 0]
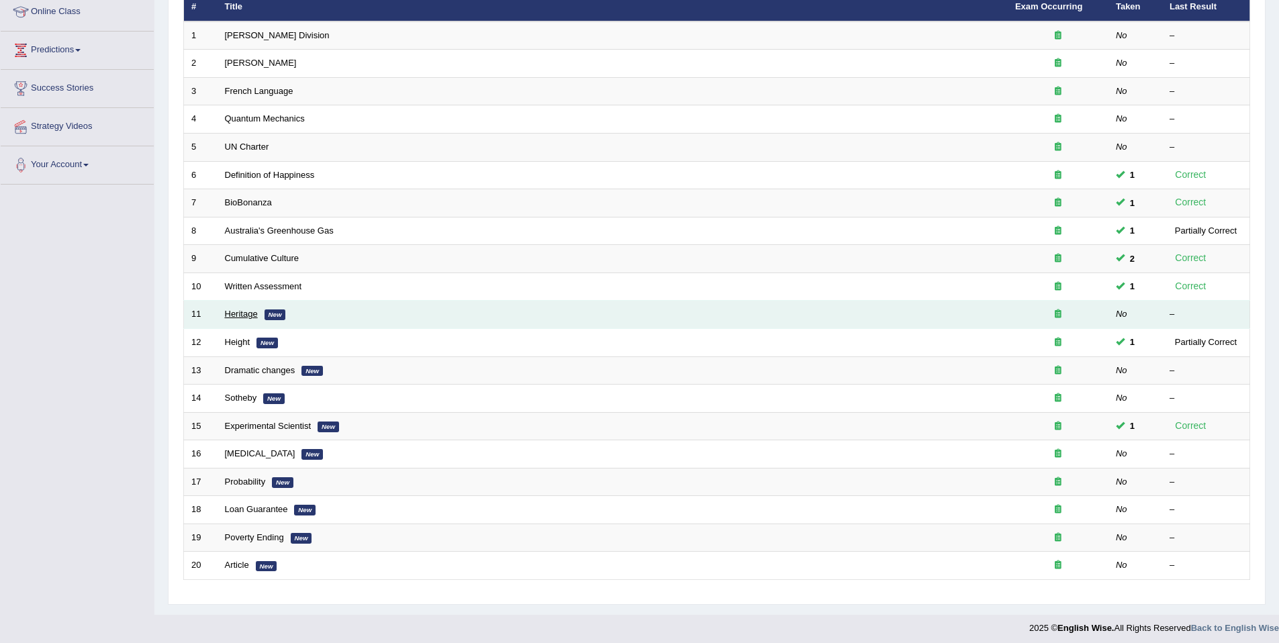
scroll to position [193, 0]
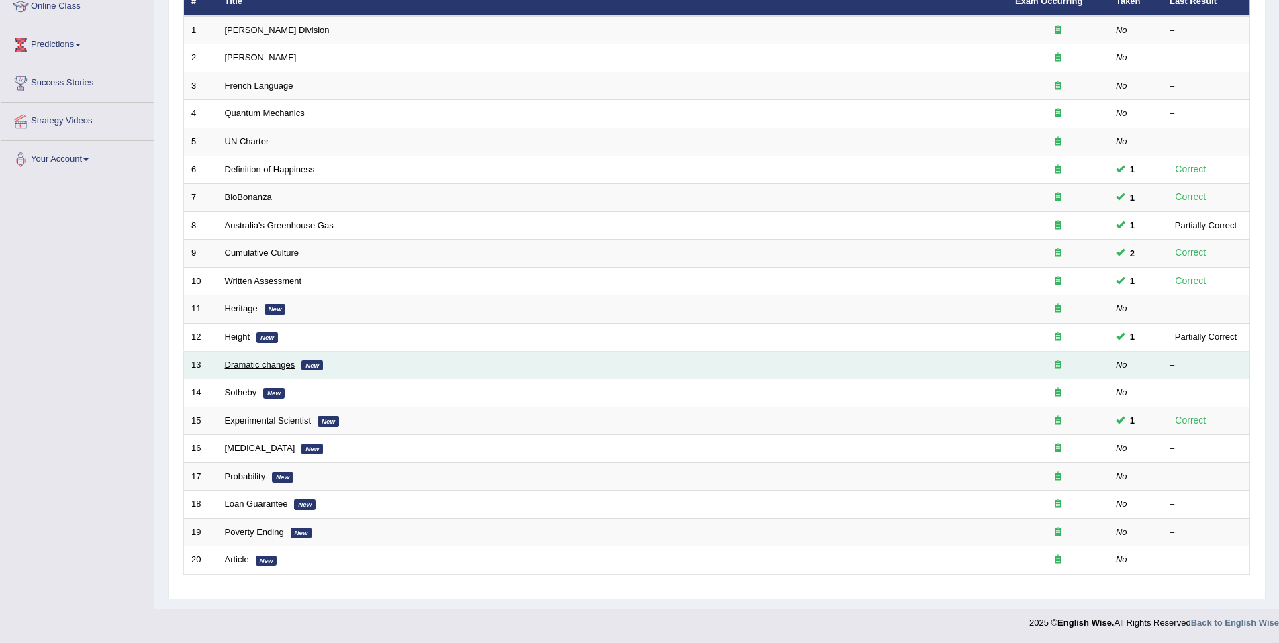
click at [241, 367] on link "Dramatic changes" at bounding box center [260, 365] width 71 height 10
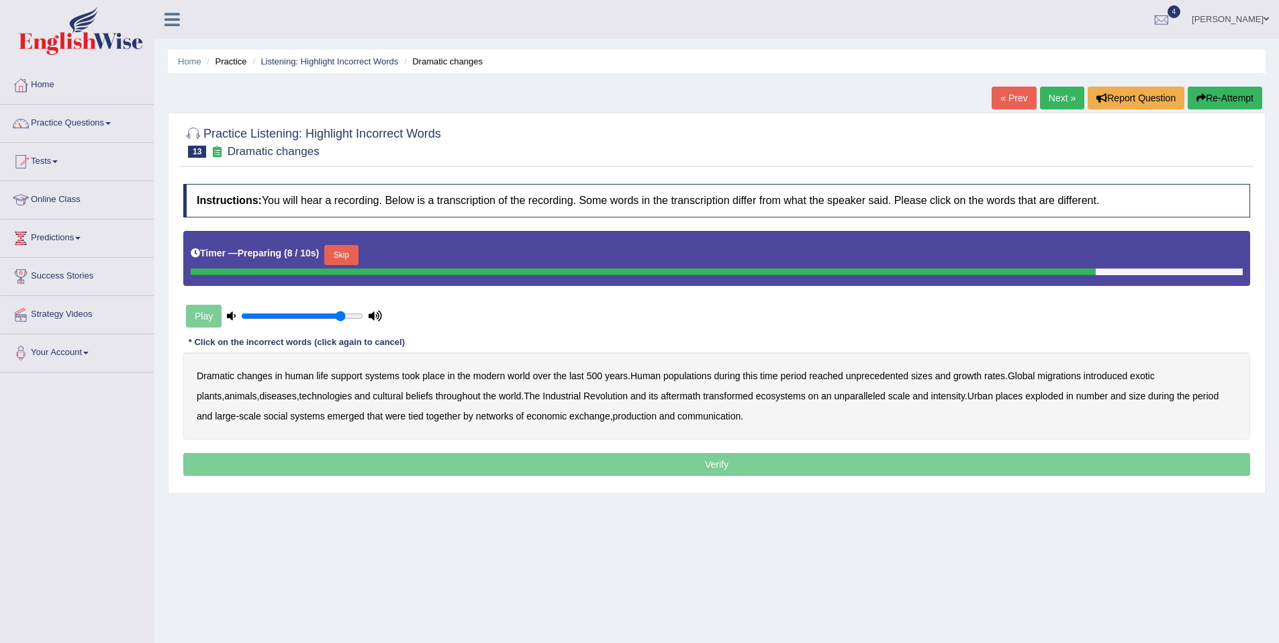
click at [353, 257] on button "Skip" at bounding box center [341, 255] width 34 height 20
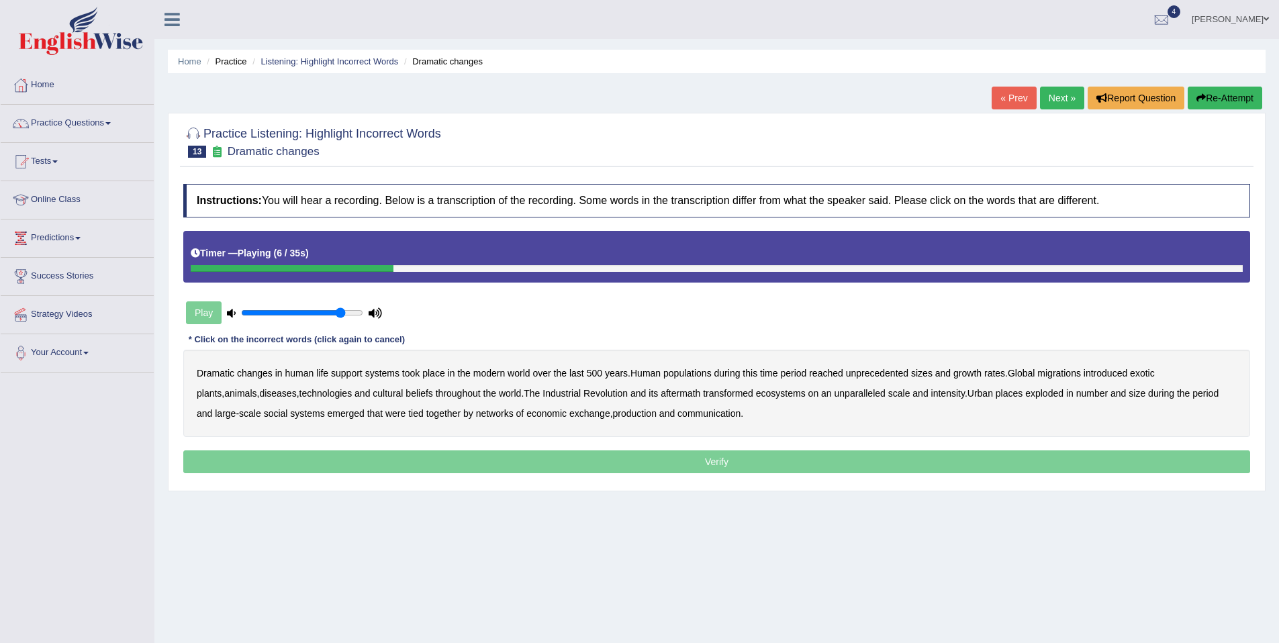
click at [694, 376] on b "populations" at bounding box center [688, 373] width 48 height 11
click at [807, 368] on b "period" at bounding box center [793, 373] width 26 height 11
click at [806, 375] on b "period" at bounding box center [793, 373] width 26 height 11
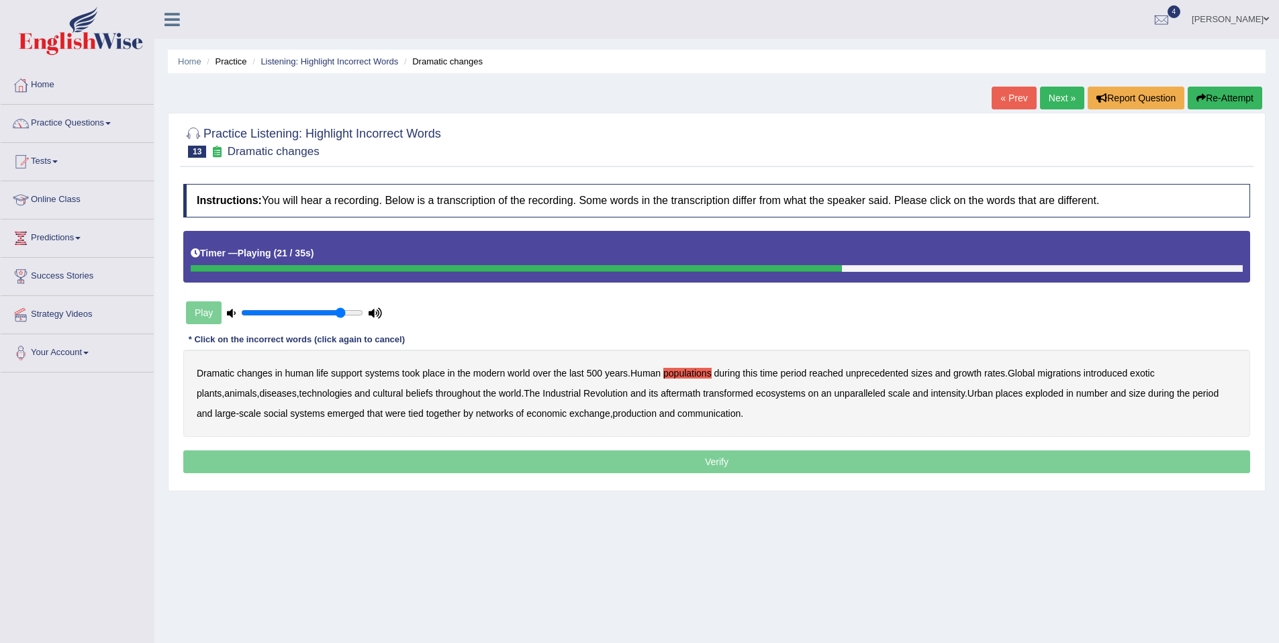
click at [756, 398] on b "ecosystems" at bounding box center [781, 393] width 50 height 11
click at [619, 412] on b "production" at bounding box center [635, 413] width 44 height 11
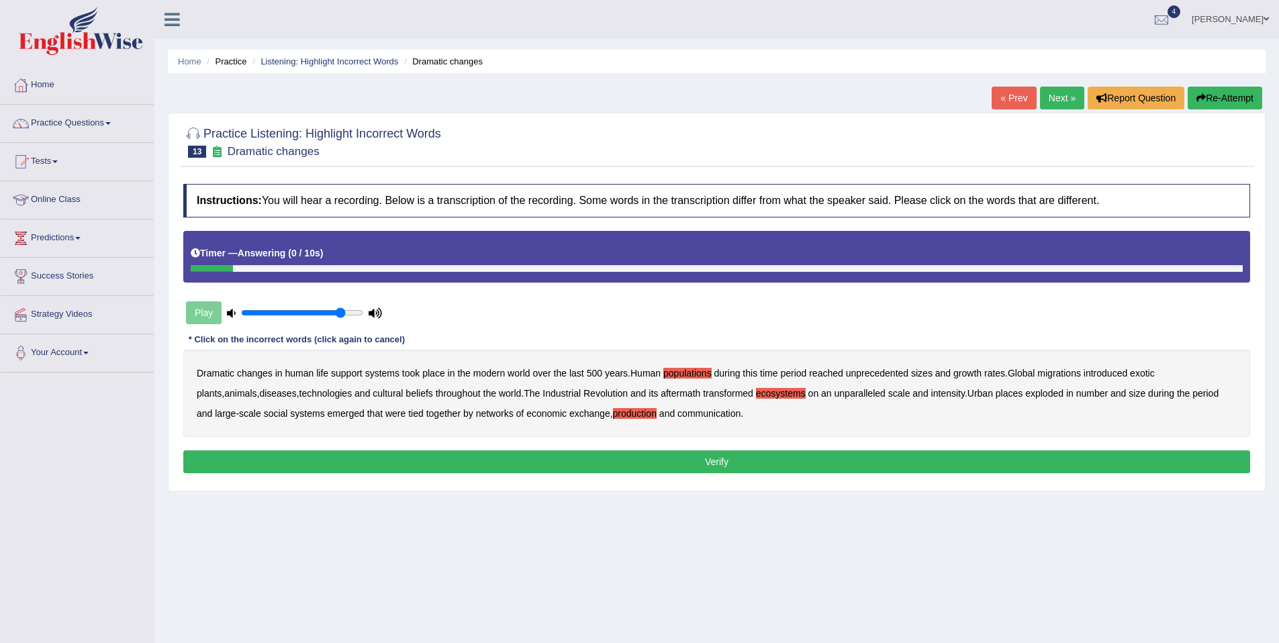
click at [643, 459] on button "Verify" at bounding box center [716, 462] width 1067 height 23
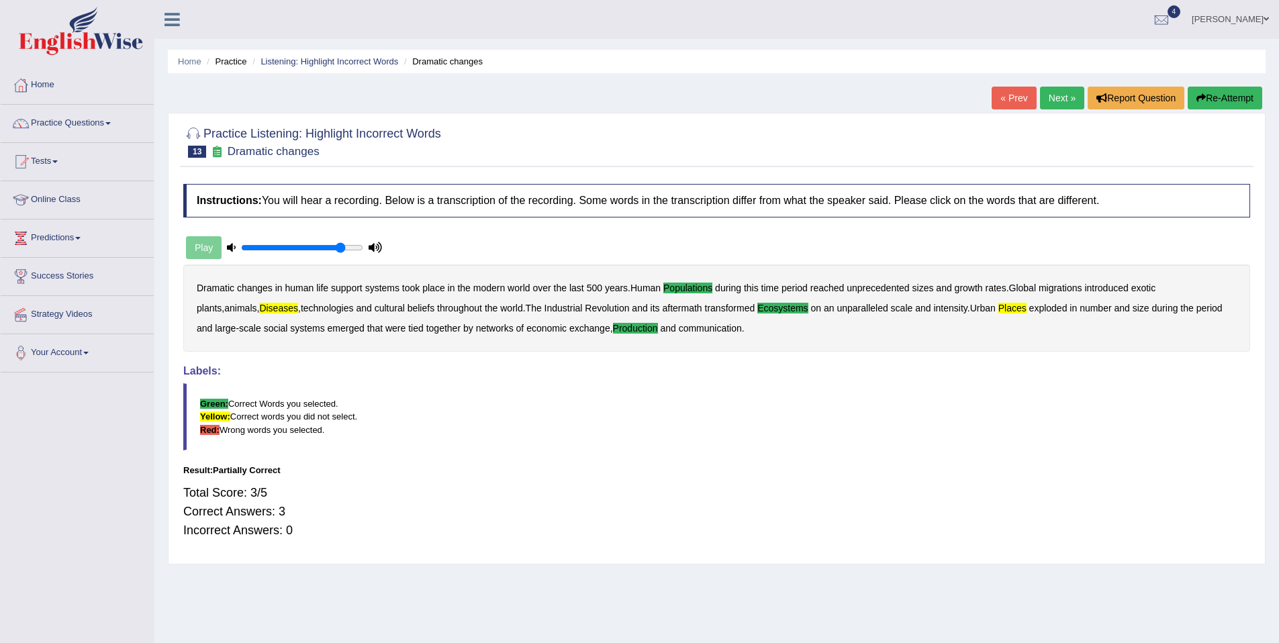
click at [1200, 97] on icon "button" at bounding box center [1201, 97] width 9 height 9
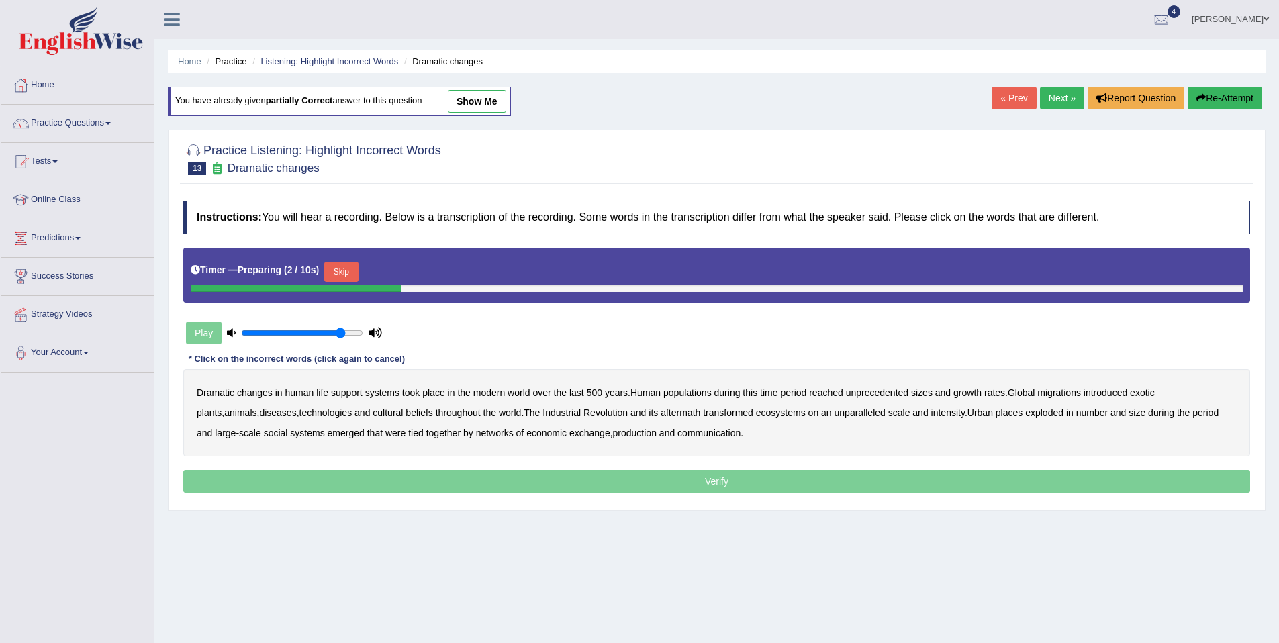
click at [342, 277] on button "Skip" at bounding box center [341, 272] width 34 height 20
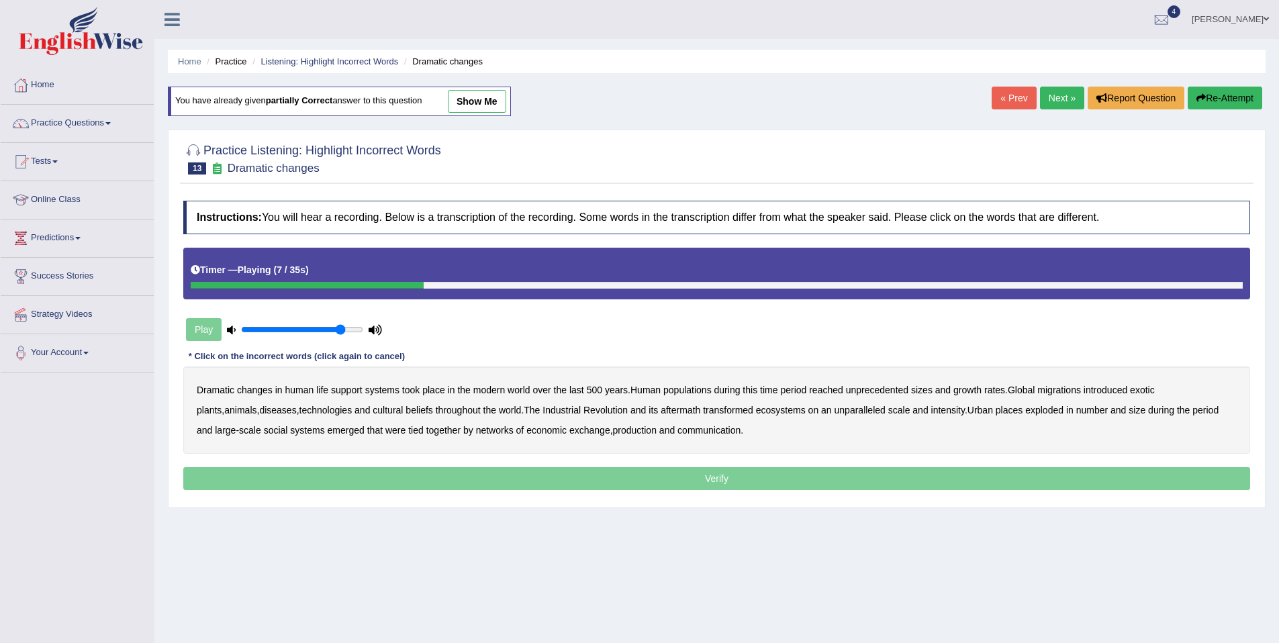
click at [697, 390] on b "populations" at bounding box center [688, 390] width 48 height 11
click at [261, 414] on b "diseases" at bounding box center [277, 410] width 37 height 11
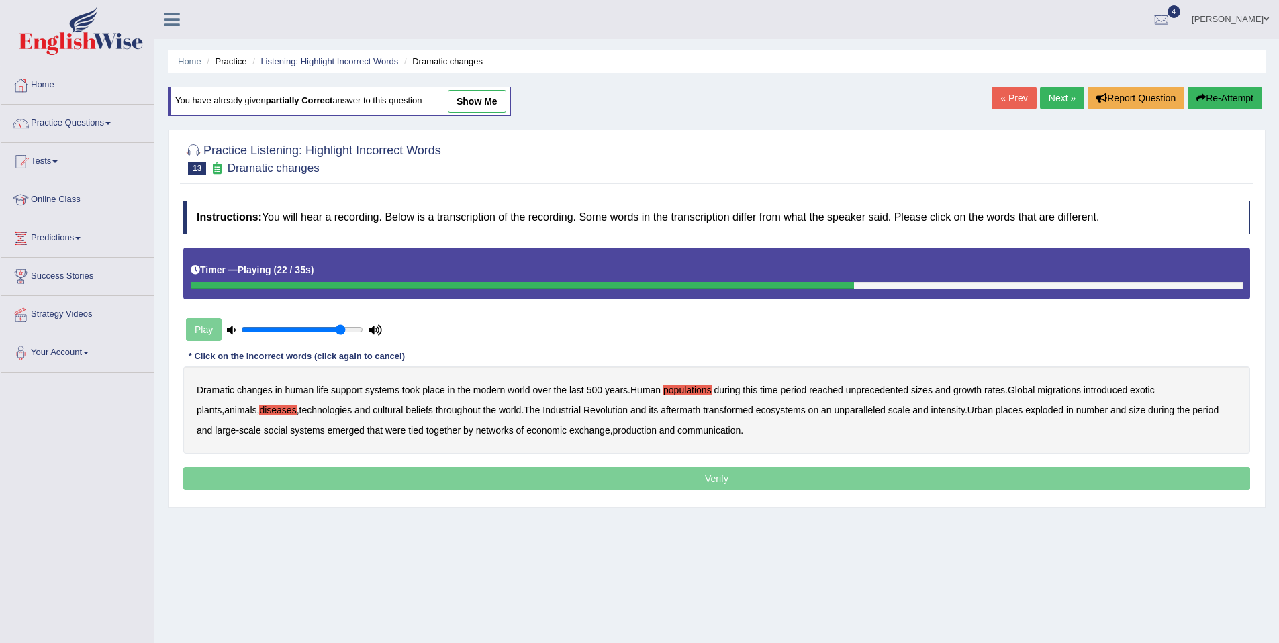
click at [769, 412] on b "ecosystems" at bounding box center [781, 410] width 50 height 11
click at [996, 412] on b "places" at bounding box center [1009, 410] width 27 height 11
click at [618, 432] on b "production" at bounding box center [635, 430] width 44 height 11
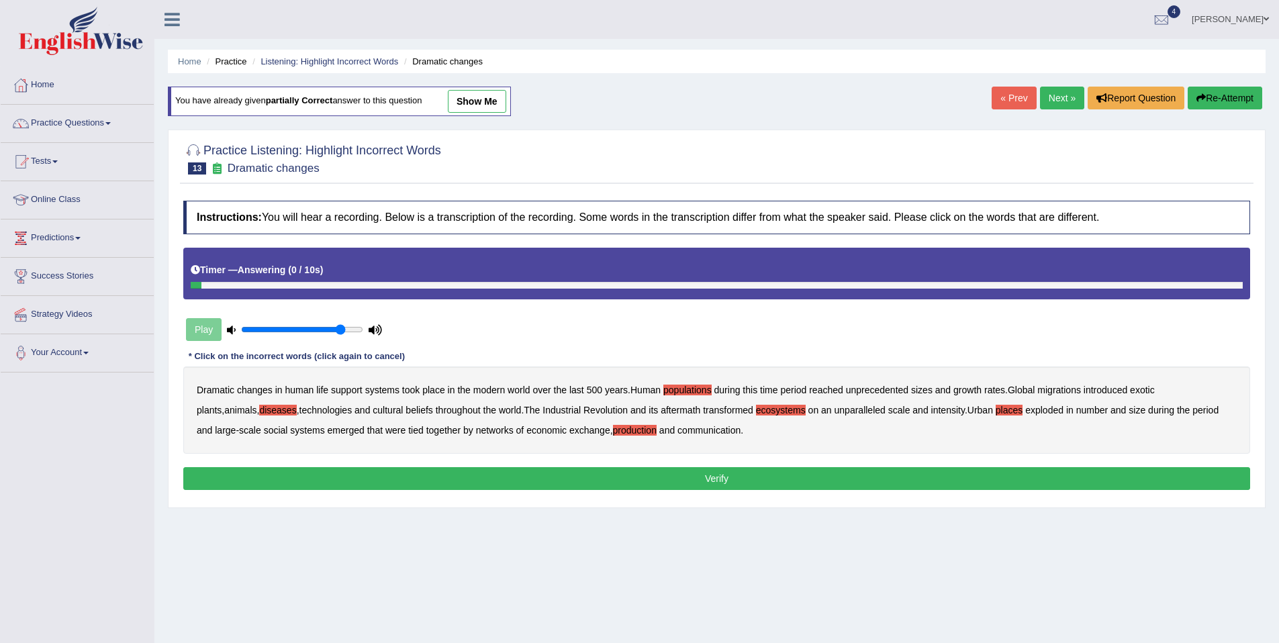
click at [656, 482] on button "Verify" at bounding box center [716, 478] width 1067 height 23
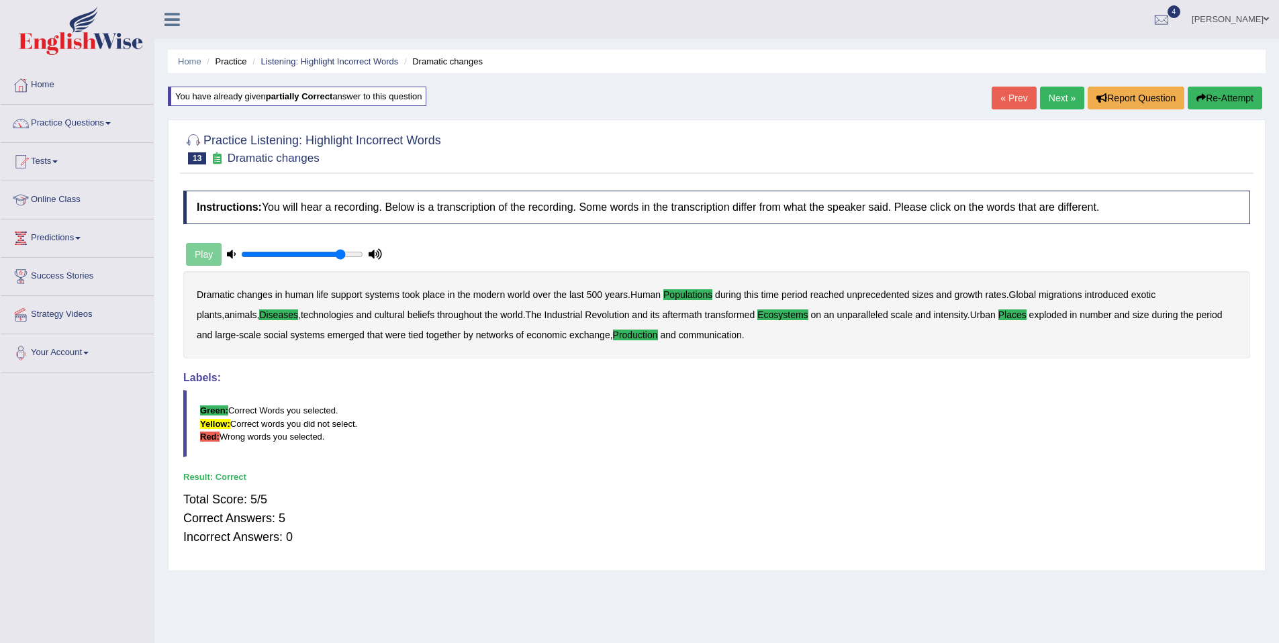
click at [1046, 96] on link "Next »" at bounding box center [1062, 98] width 44 height 23
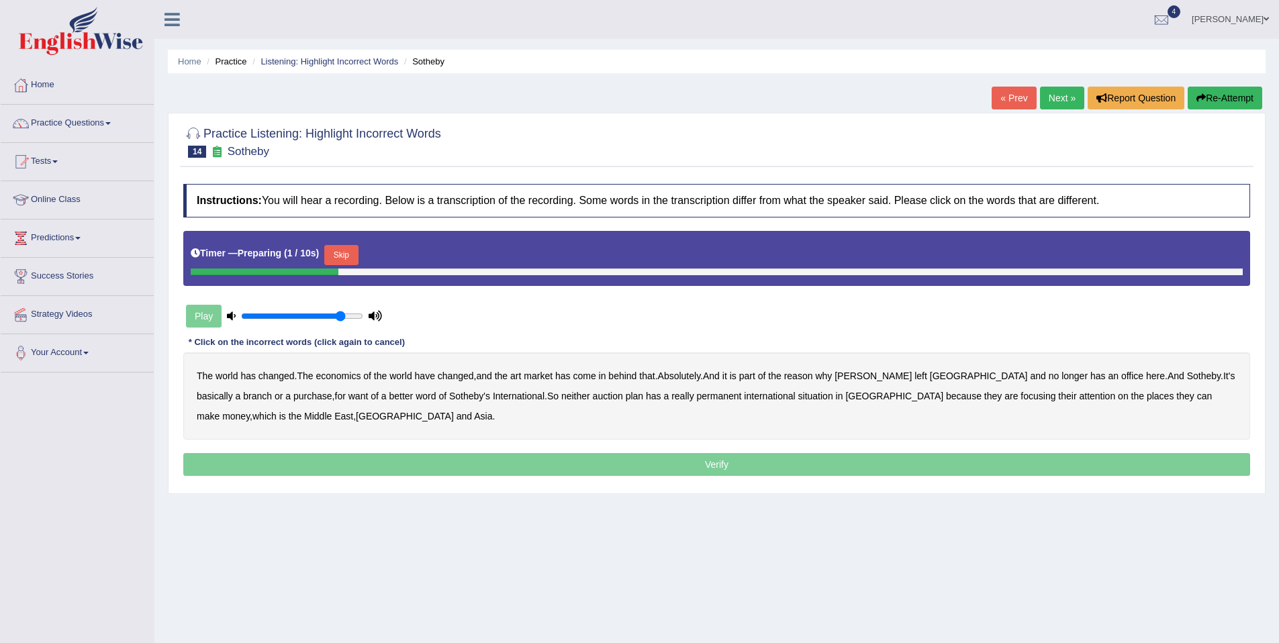
click at [336, 253] on button "Skip" at bounding box center [341, 255] width 34 height 20
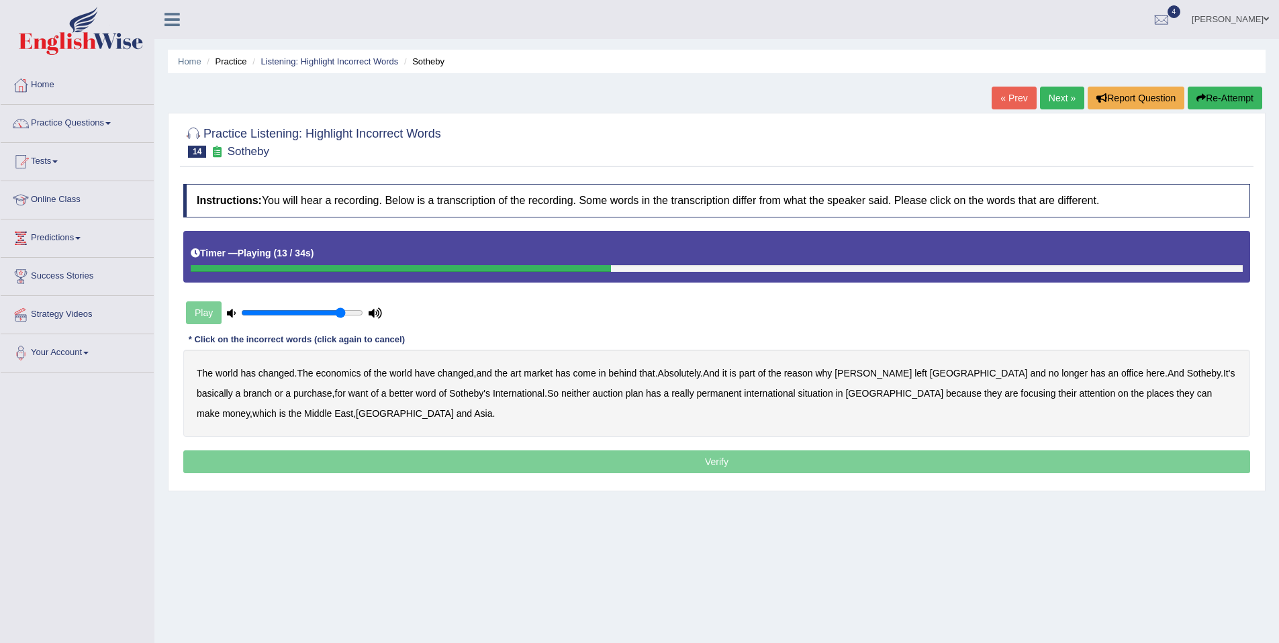
click at [1236, 97] on button "Re-Attempt" at bounding box center [1225, 98] width 75 height 23
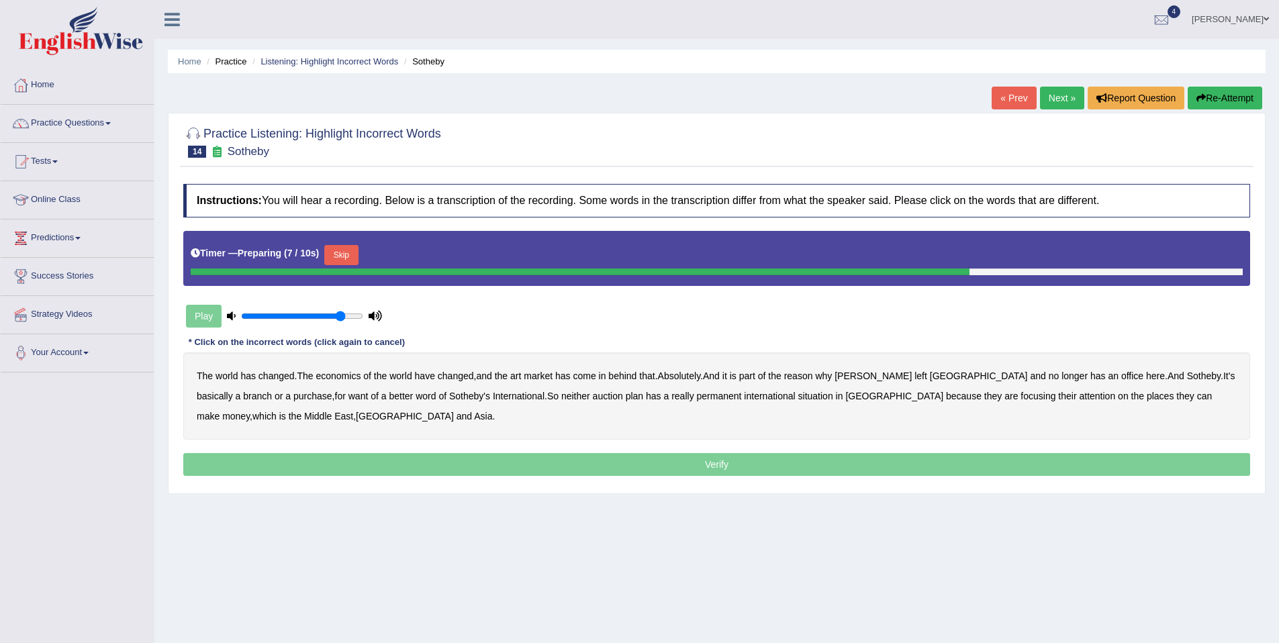
click at [353, 263] on button "Skip" at bounding box center [341, 255] width 34 height 20
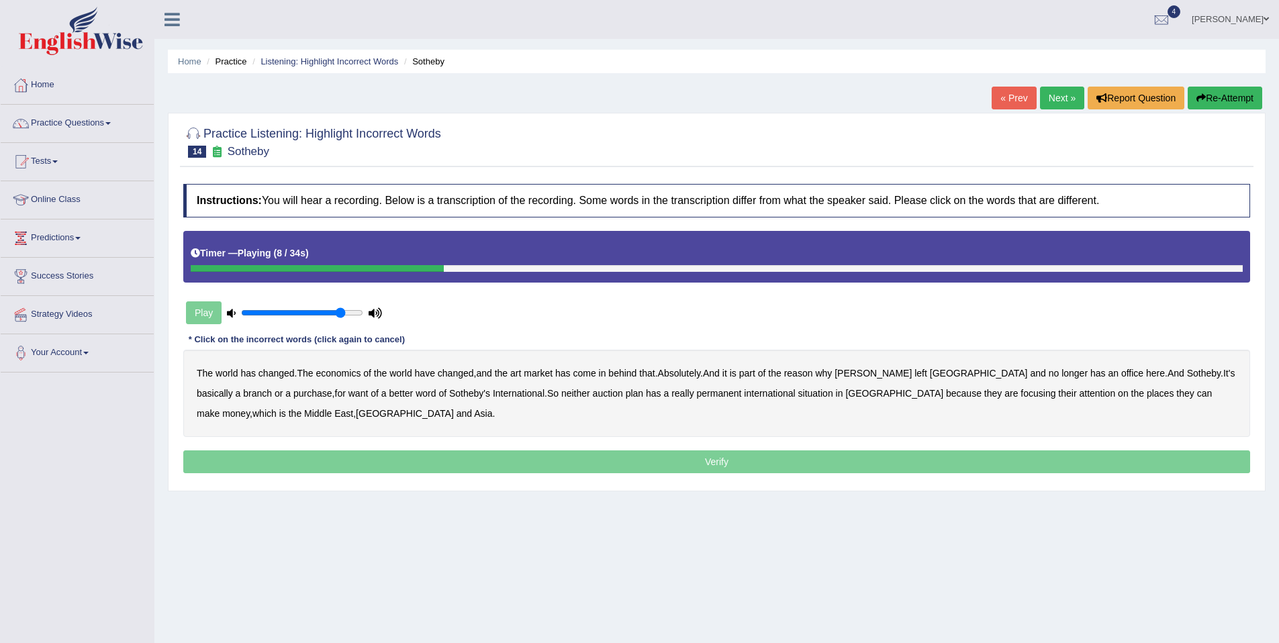
click at [596, 375] on b "come" at bounding box center [584, 373] width 23 height 11
click at [293, 397] on b "purchase" at bounding box center [312, 393] width 39 height 11
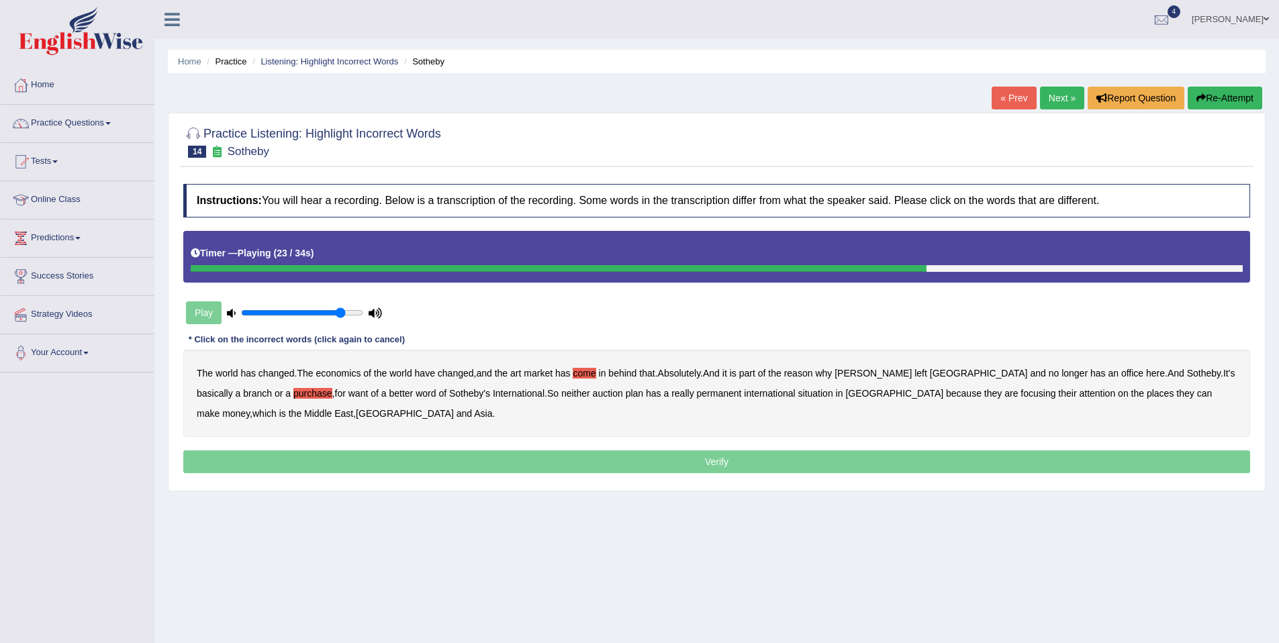
click at [626, 398] on b "plan" at bounding box center [634, 393] width 17 height 11
click at [798, 392] on b "situation" at bounding box center [815, 393] width 35 height 11
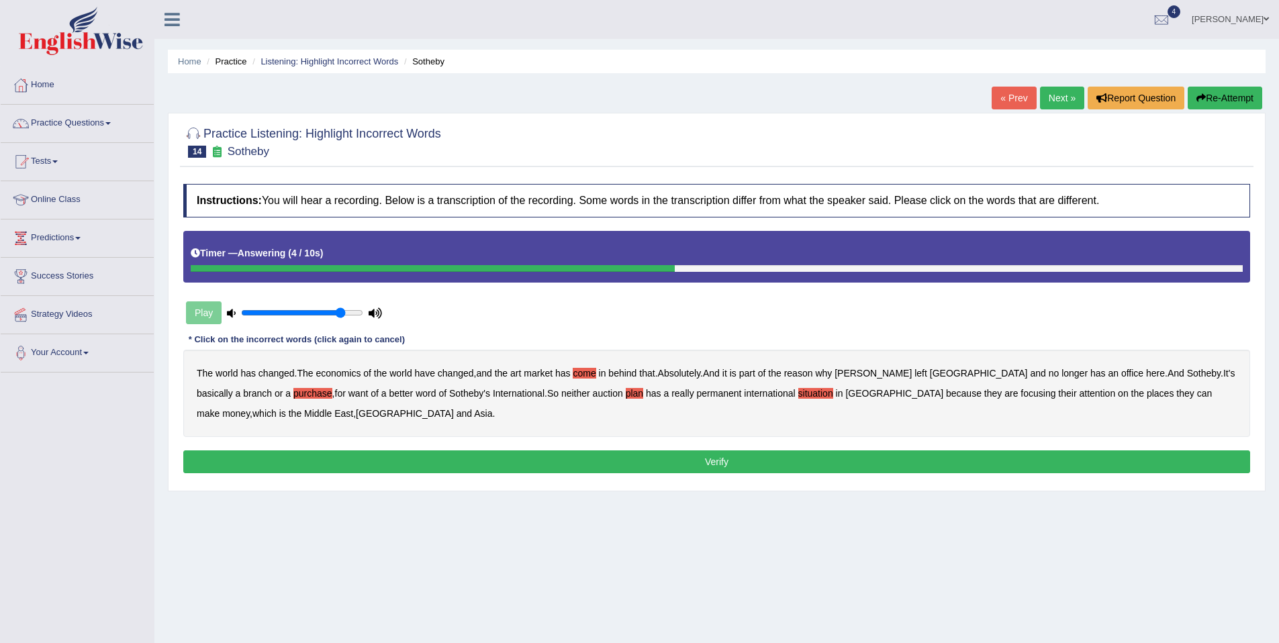
click at [1038, 461] on button "Verify" at bounding box center [716, 462] width 1067 height 23
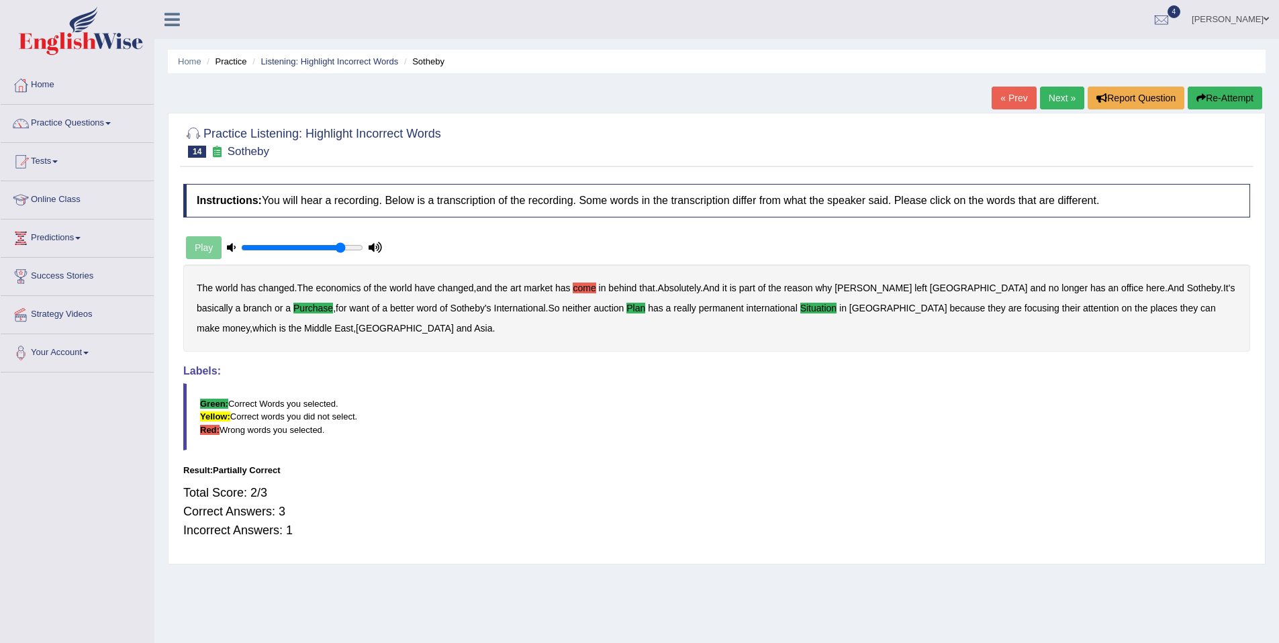
click at [1053, 103] on link "Next »" at bounding box center [1062, 98] width 44 height 23
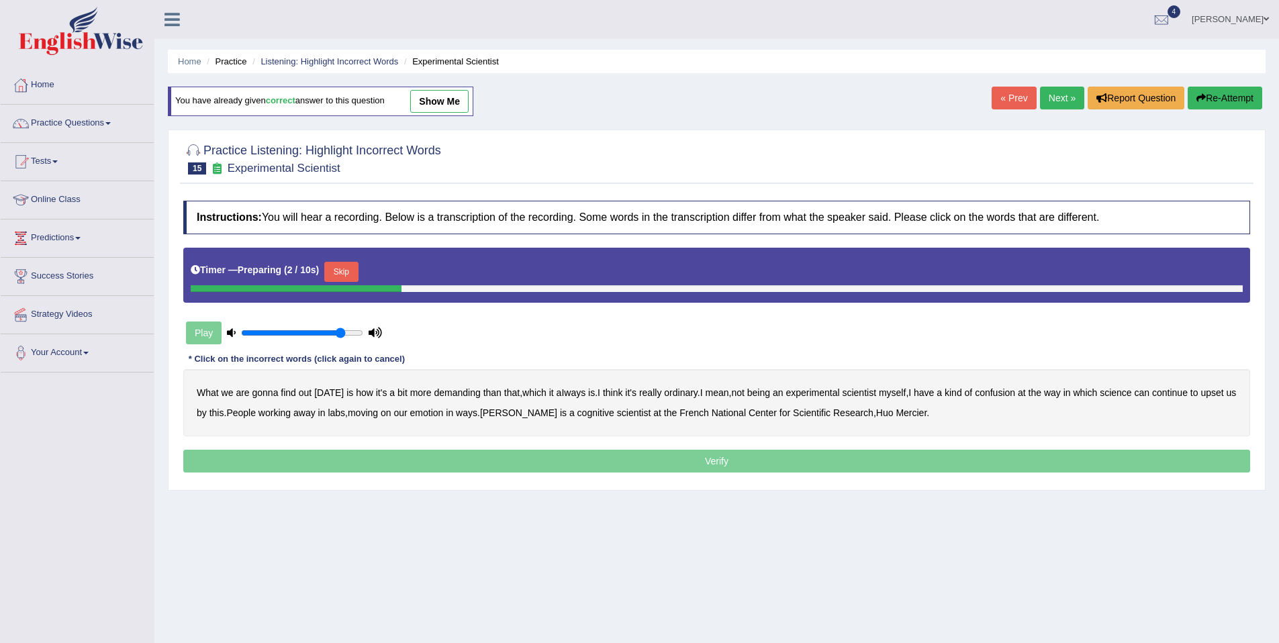
click at [340, 286] on div at bounding box center [296, 288] width 211 height 7
click at [345, 278] on button "Skip" at bounding box center [341, 272] width 34 height 20
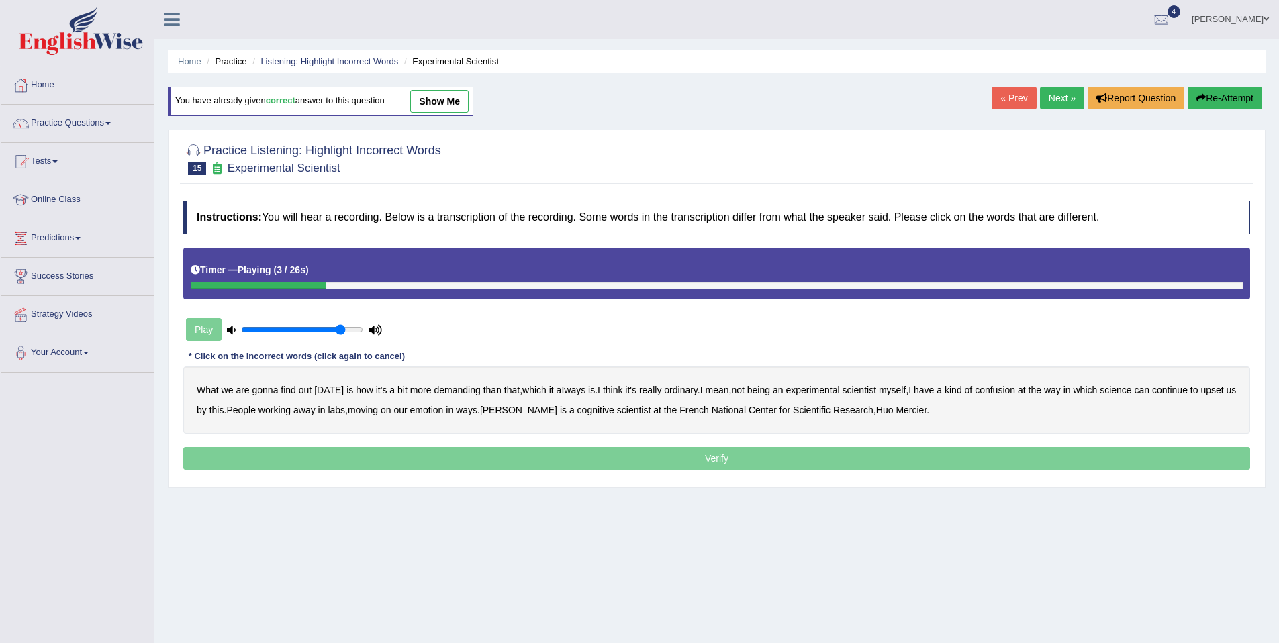
click at [445, 393] on b "demanding" at bounding box center [457, 390] width 46 height 11
click at [693, 393] on b "ordinary" at bounding box center [681, 390] width 34 height 11
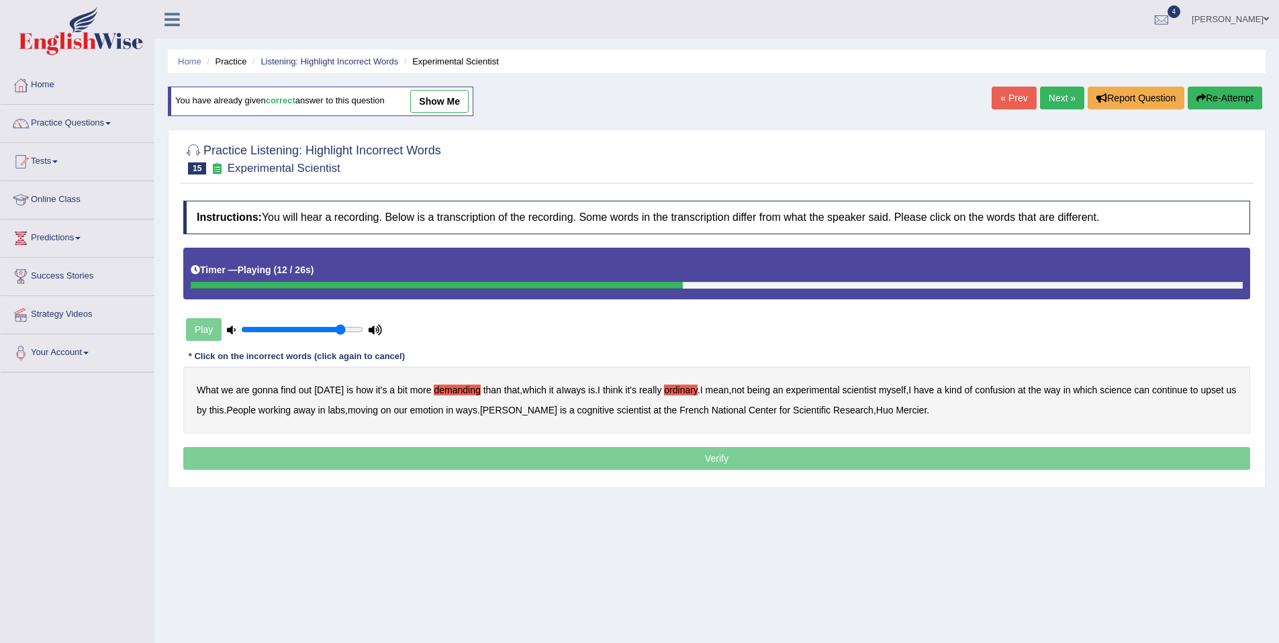
click at [1012, 392] on b "confusion" at bounding box center [995, 390] width 40 height 11
click at [1201, 396] on b "upset" at bounding box center [1212, 390] width 23 height 11
click at [444, 412] on b "emotion" at bounding box center [427, 410] width 34 height 11
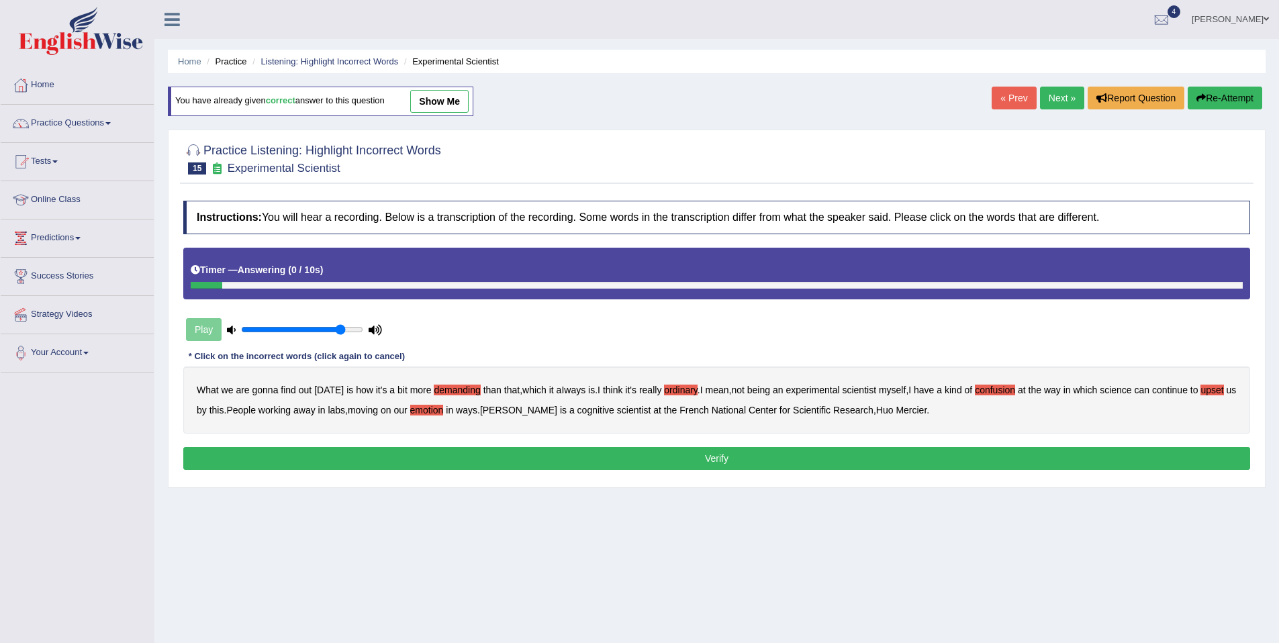
click at [769, 462] on button "Verify" at bounding box center [716, 458] width 1067 height 23
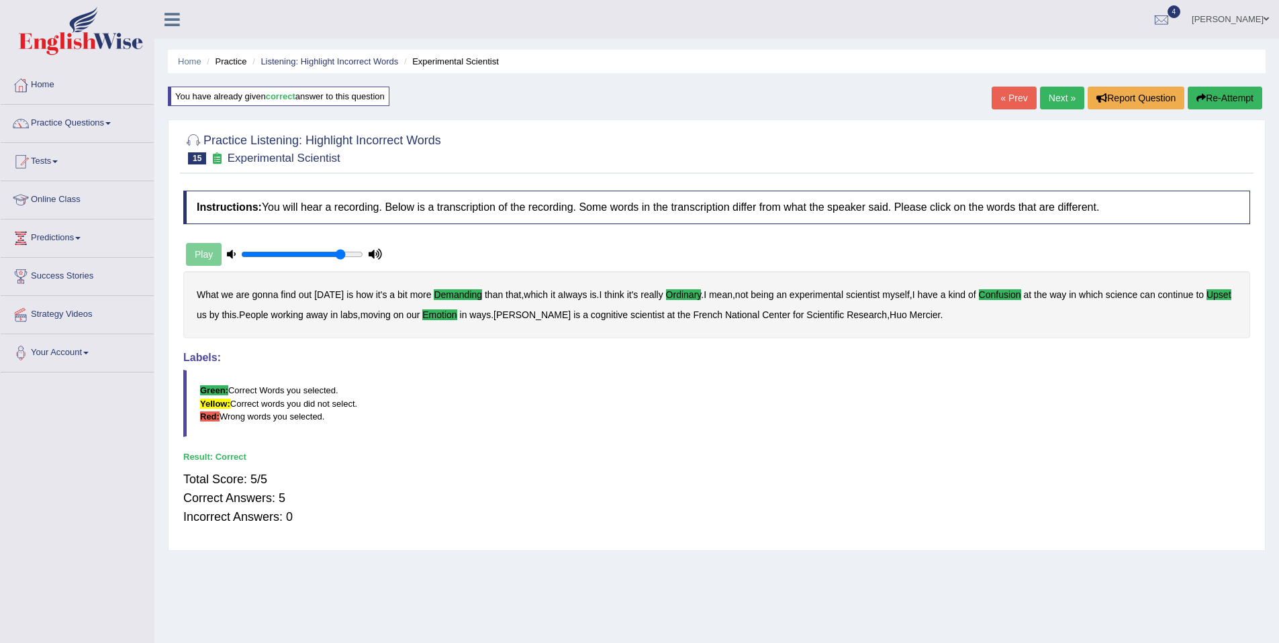
click at [1052, 96] on link "Next »" at bounding box center [1062, 98] width 44 height 23
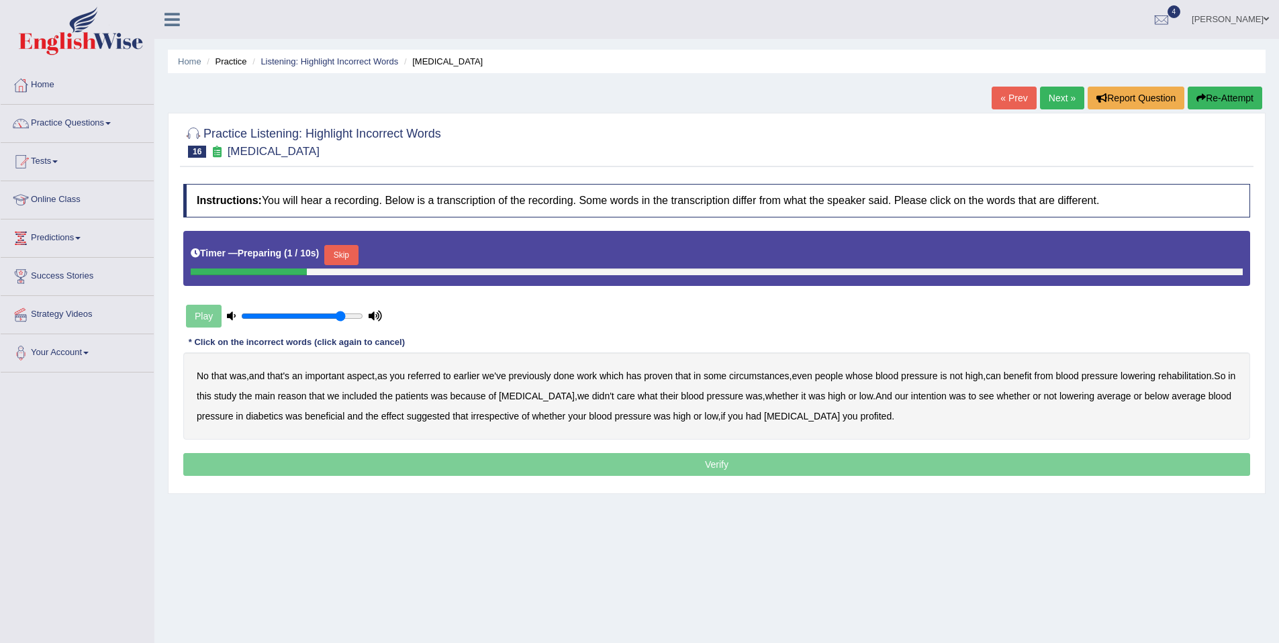
click at [342, 255] on button "Skip" at bounding box center [341, 255] width 34 height 20
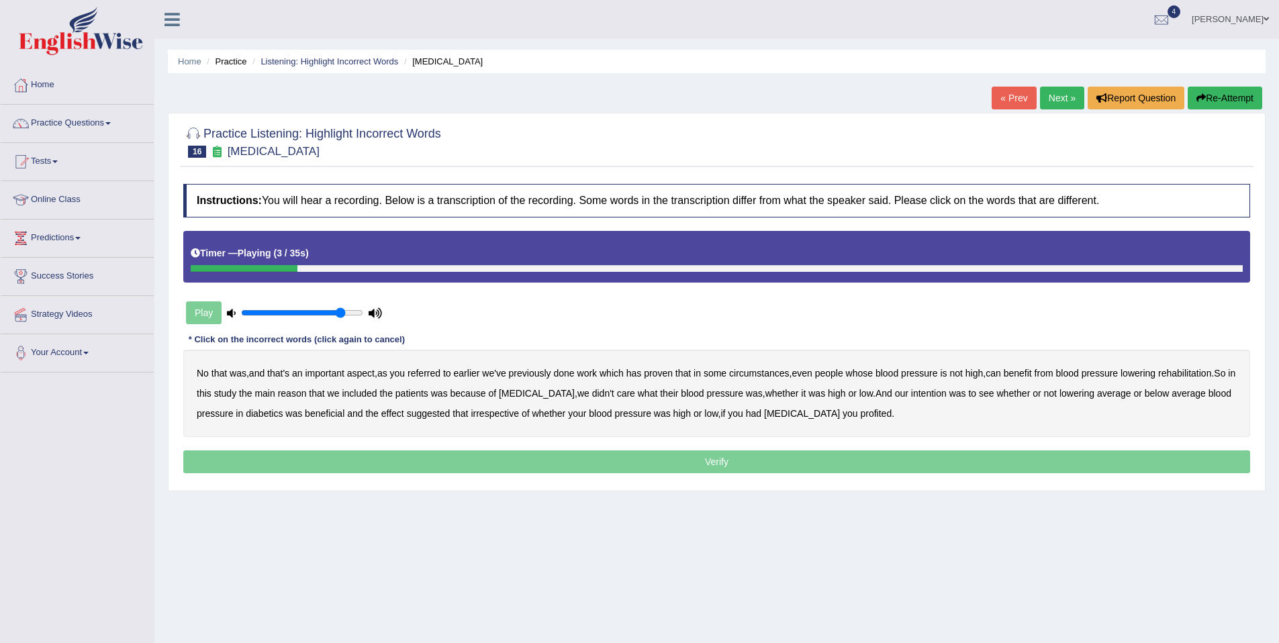
click at [431, 377] on b "referred" at bounding box center [424, 373] width 33 height 11
click at [768, 375] on b "circumstances" at bounding box center [759, 373] width 60 height 11
click at [1158, 379] on b "rehabilitation" at bounding box center [1184, 373] width 53 height 11
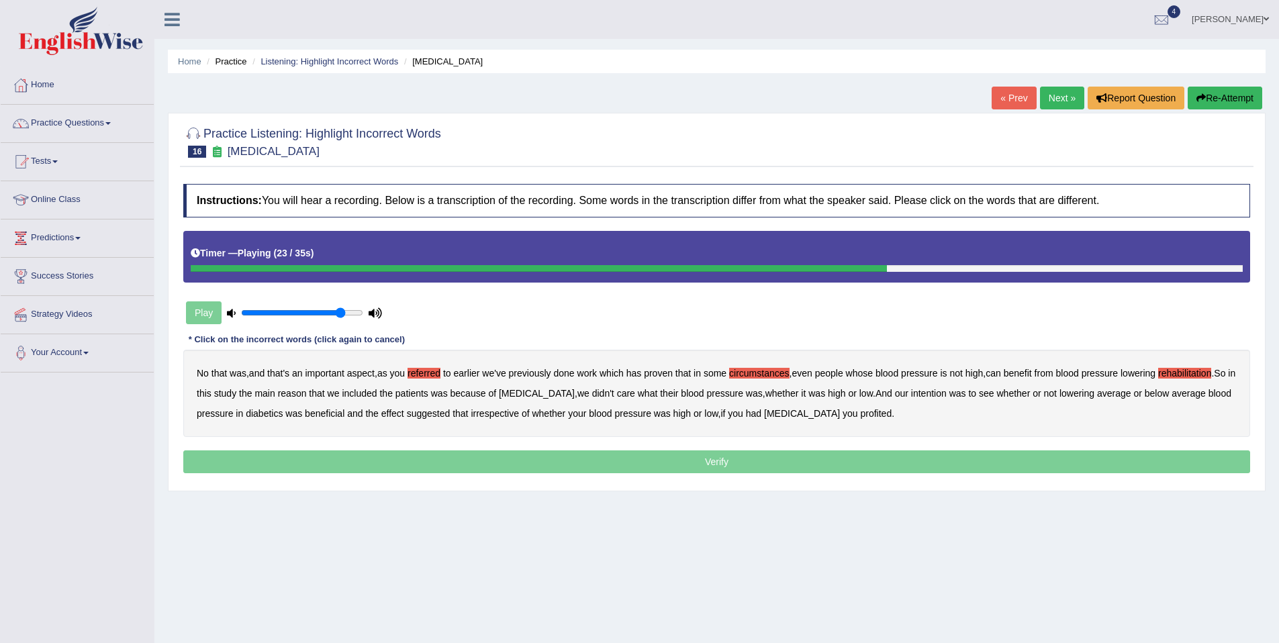
click at [947, 397] on b "intention" at bounding box center [929, 393] width 36 height 11
click at [404, 415] on b "effect" at bounding box center [392, 413] width 23 height 11
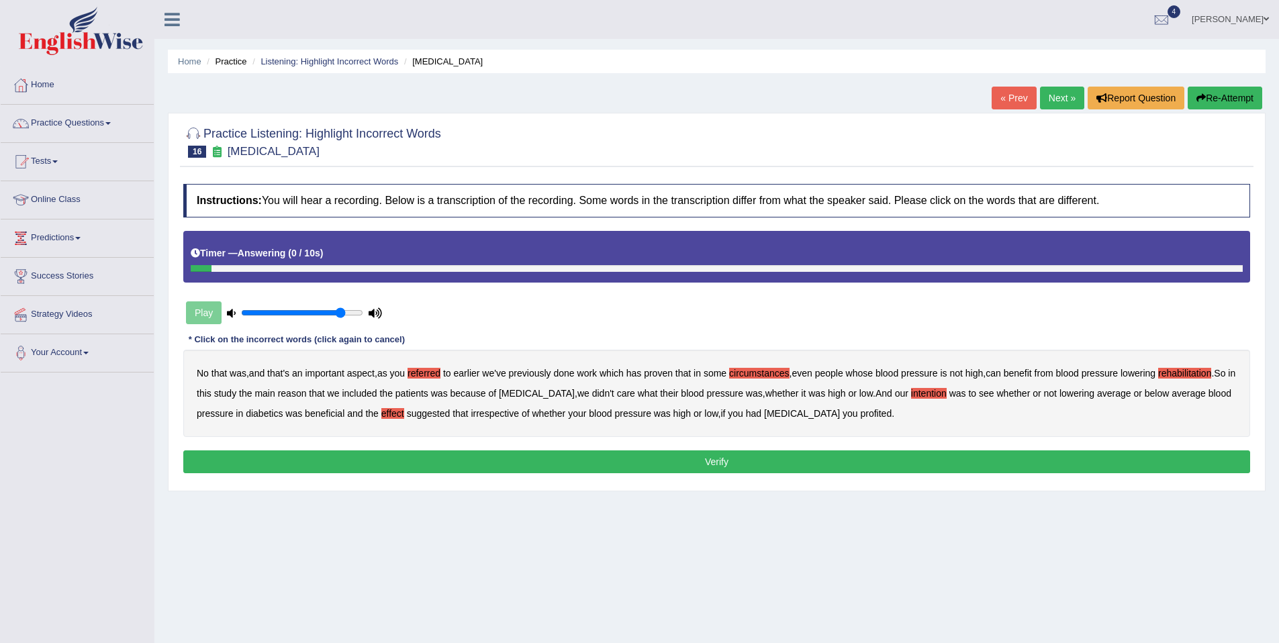
click at [892, 416] on b "profited" at bounding box center [876, 413] width 32 height 11
click at [768, 468] on button "Verify" at bounding box center [716, 462] width 1067 height 23
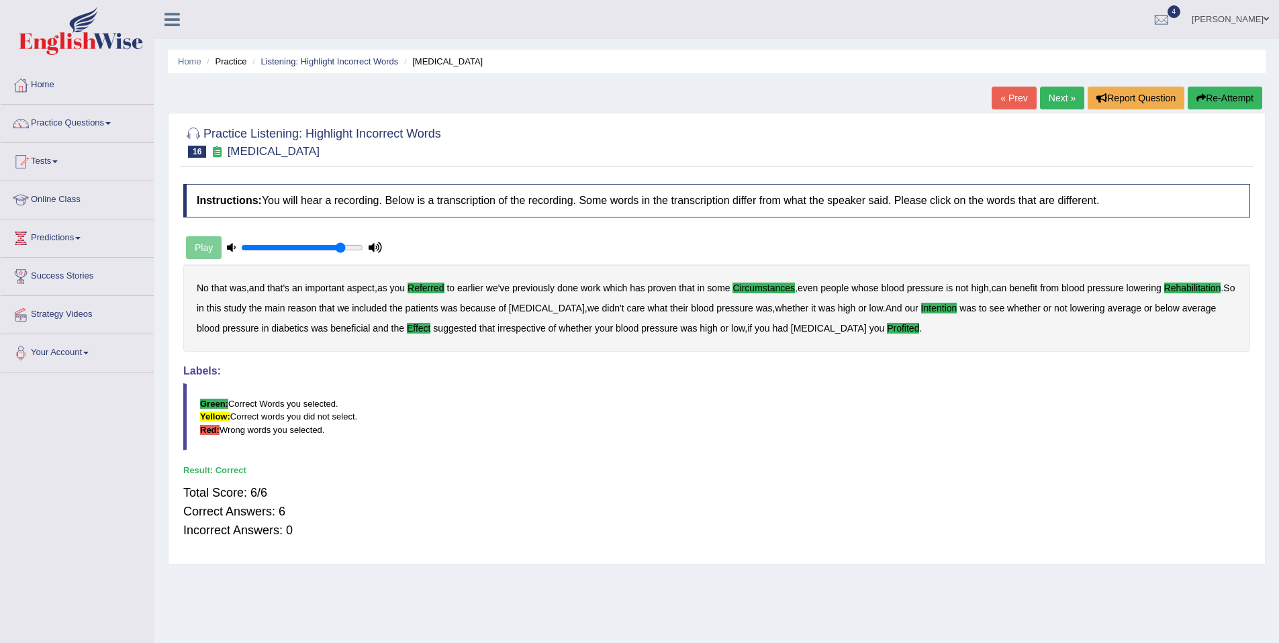
click at [1051, 101] on link "Next »" at bounding box center [1062, 98] width 44 height 23
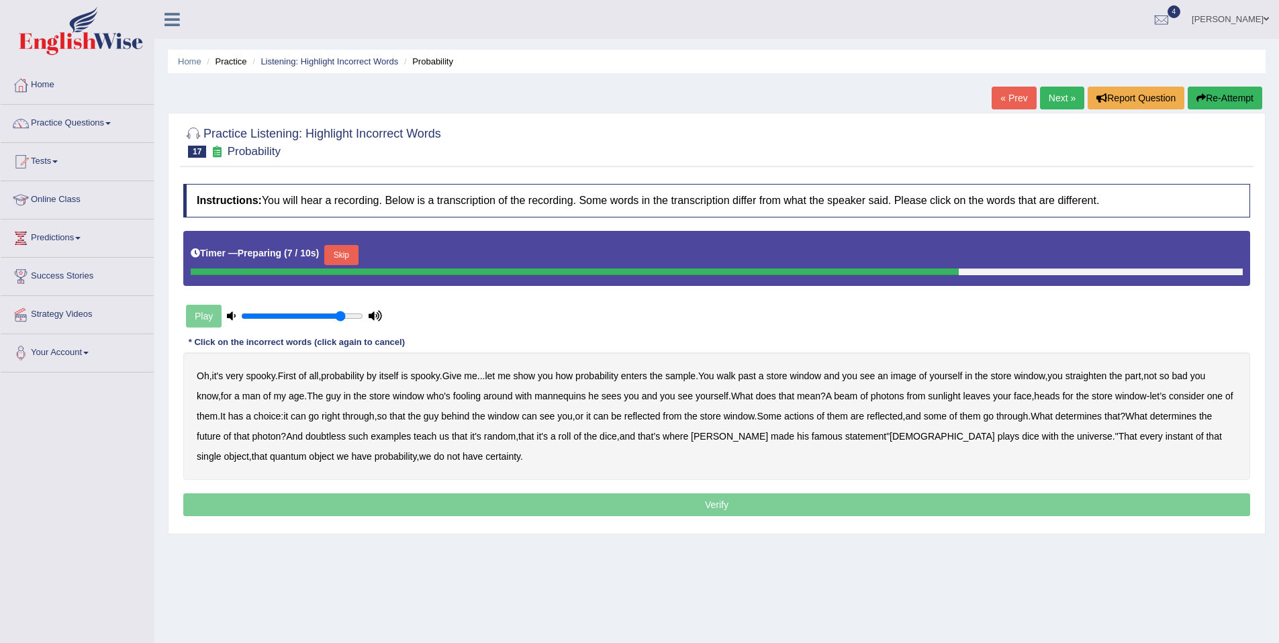
click at [345, 261] on button "Skip" at bounding box center [341, 255] width 34 height 20
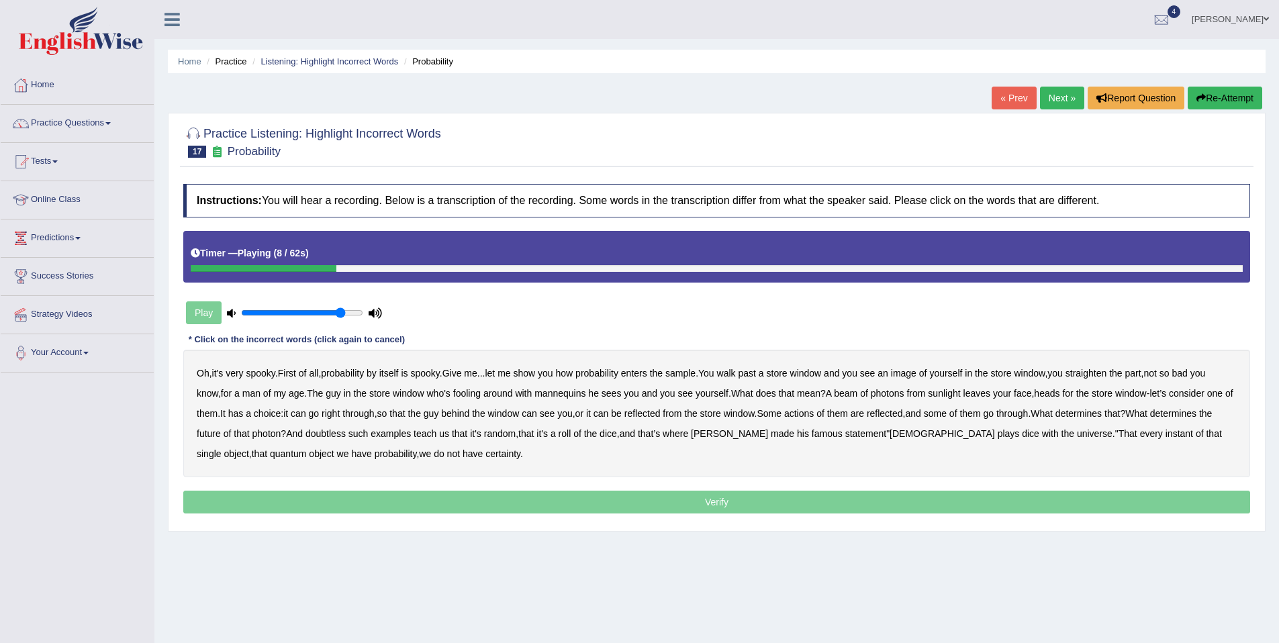
click at [696, 376] on b "sample" at bounding box center [681, 373] width 30 height 11
click at [858, 394] on b "beam" at bounding box center [846, 393] width 24 height 11
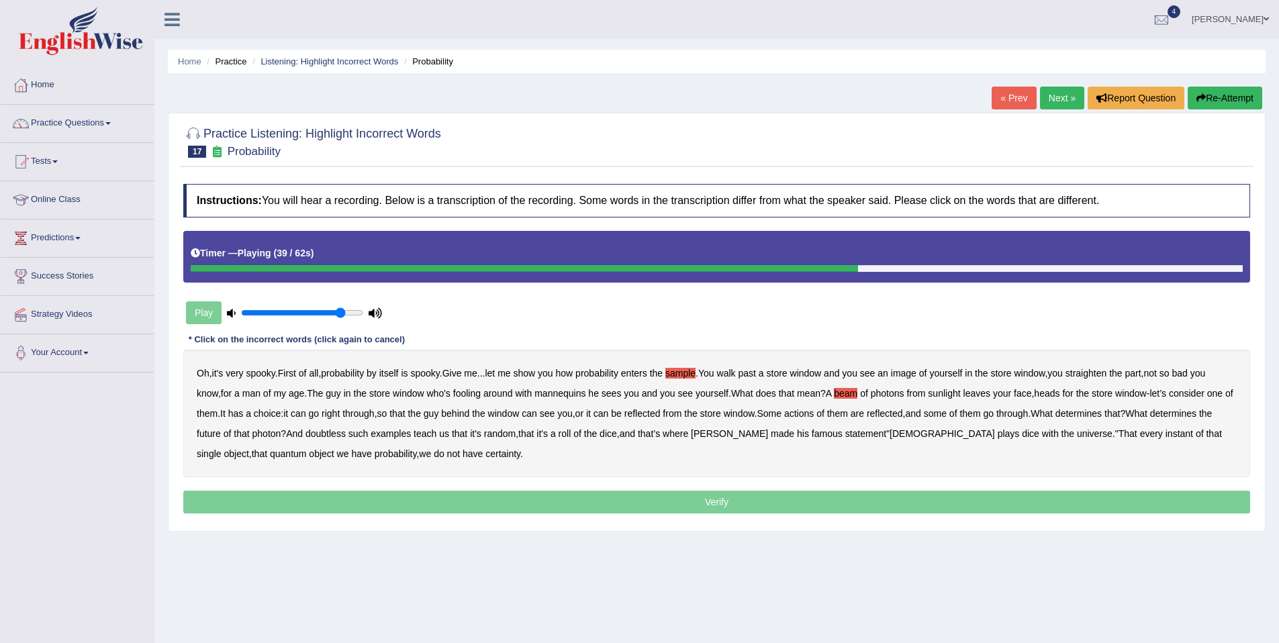
click at [814, 418] on b "actions" at bounding box center [799, 413] width 30 height 11
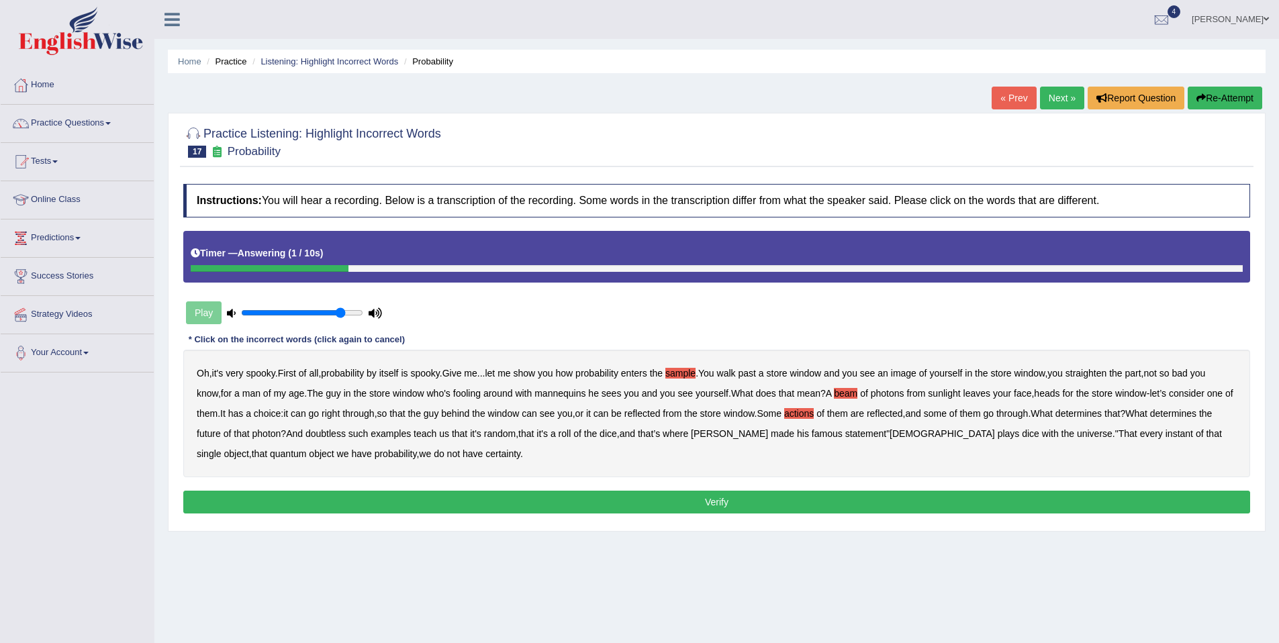
click at [463, 503] on button "Verify" at bounding box center [716, 502] width 1067 height 23
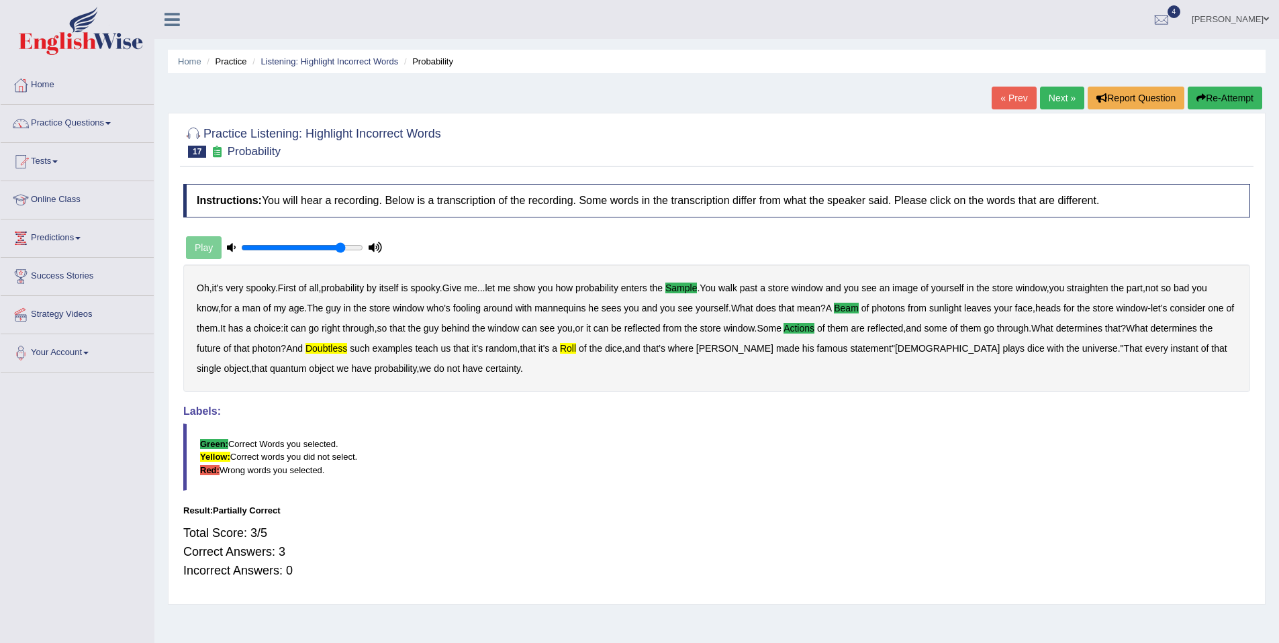
click at [1047, 103] on link "Next »" at bounding box center [1062, 98] width 44 height 23
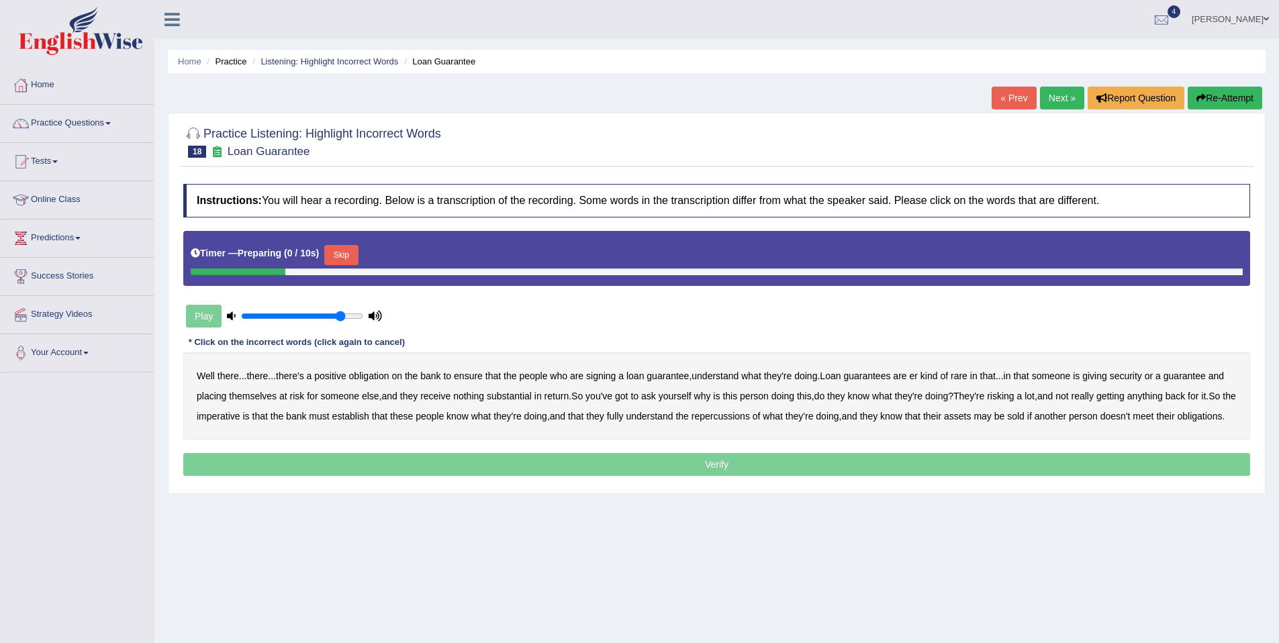
click at [346, 257] on button "Skip" at bounding box center [341, 255] width 34 height 20
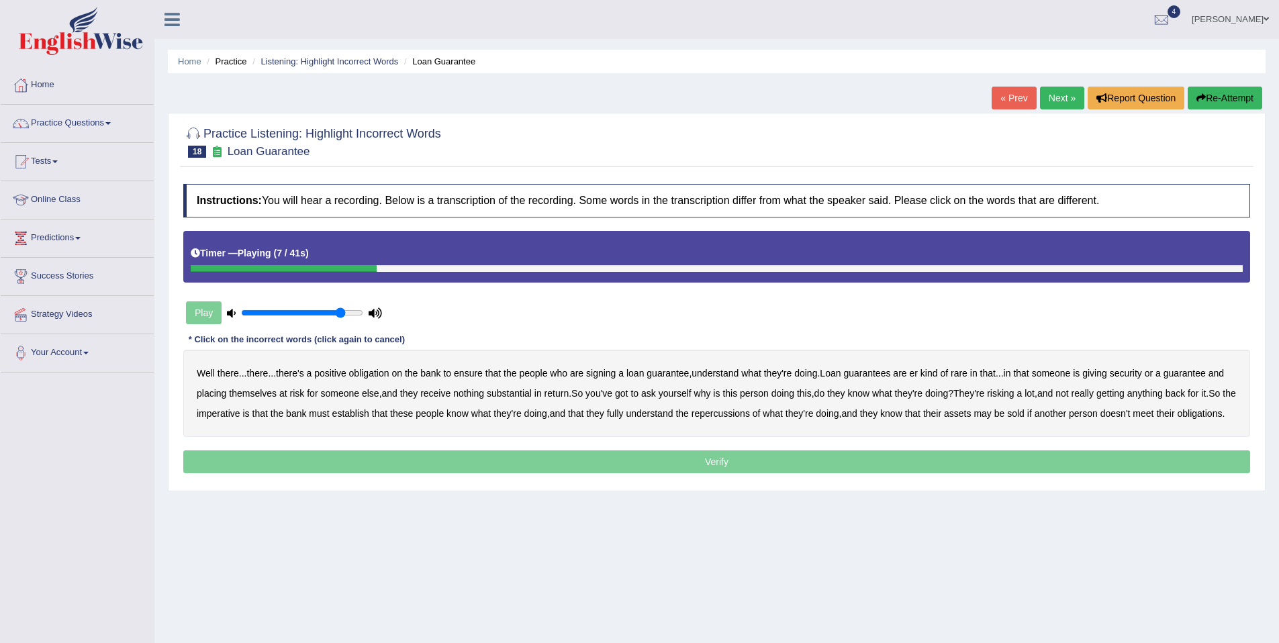
click at [721, 376] on b "understand" at bounding box center [715, 373] width 47 height 11
click at [968, 376] on b "rare" at bounding box center [959, 373] width 17 height 11
click at [531, 396] on b "substantial" at bounding box center [509, 393] width 45 height 11
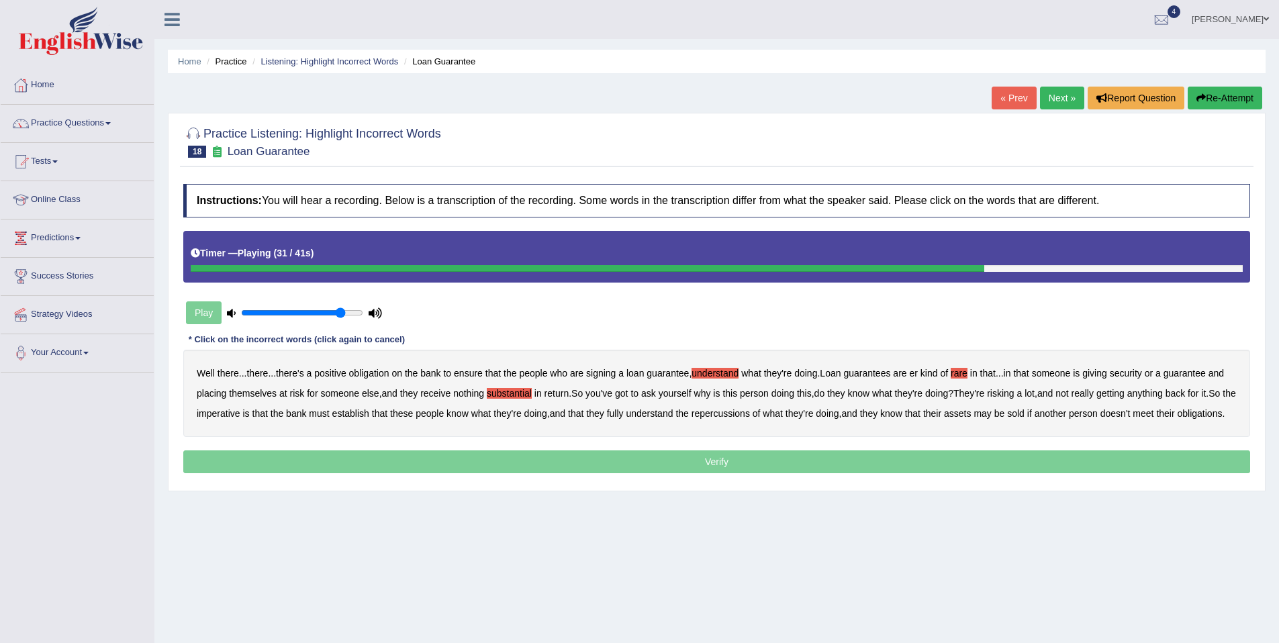
click at [369, 416] on b "establish" at bounding box center [350, 413] width 37 height 11
click at [750, 417] on b "repercussions" at bounding box center [721, 413] width 58 height 11
click at [971, 416] on b "assets" at bounding box center [957, 413] width 27 height 11
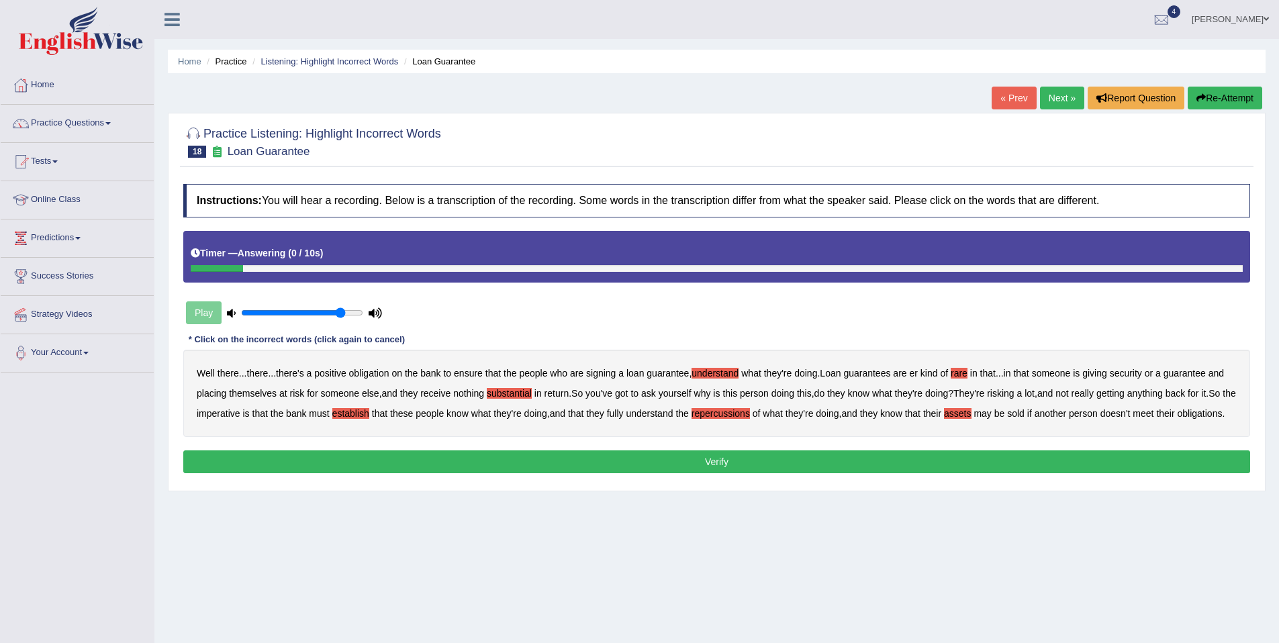
click at [346, 473] on button "Verify" at bounding box center [716, 462] width 1067 height 23
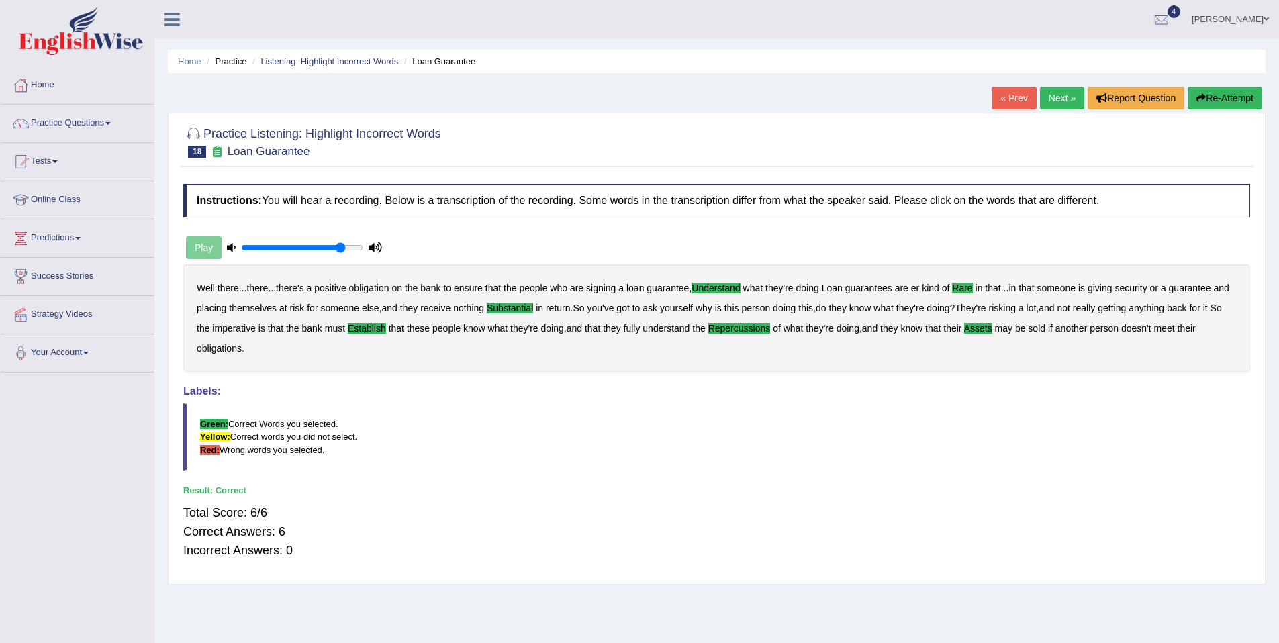
click at [1058, 98] on link "Next »" at bounding box center [1062, 98] width 44 height 23
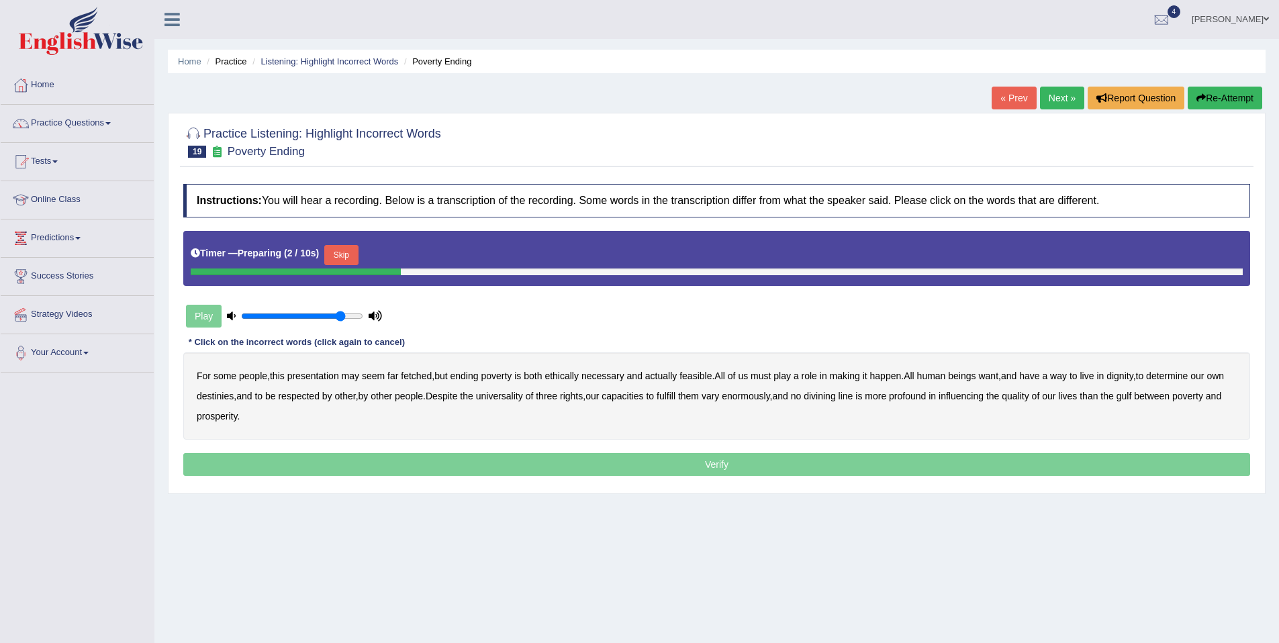
click at [349, 257] on button "Skip" at bounding box center [341, 255] width 34 height 20
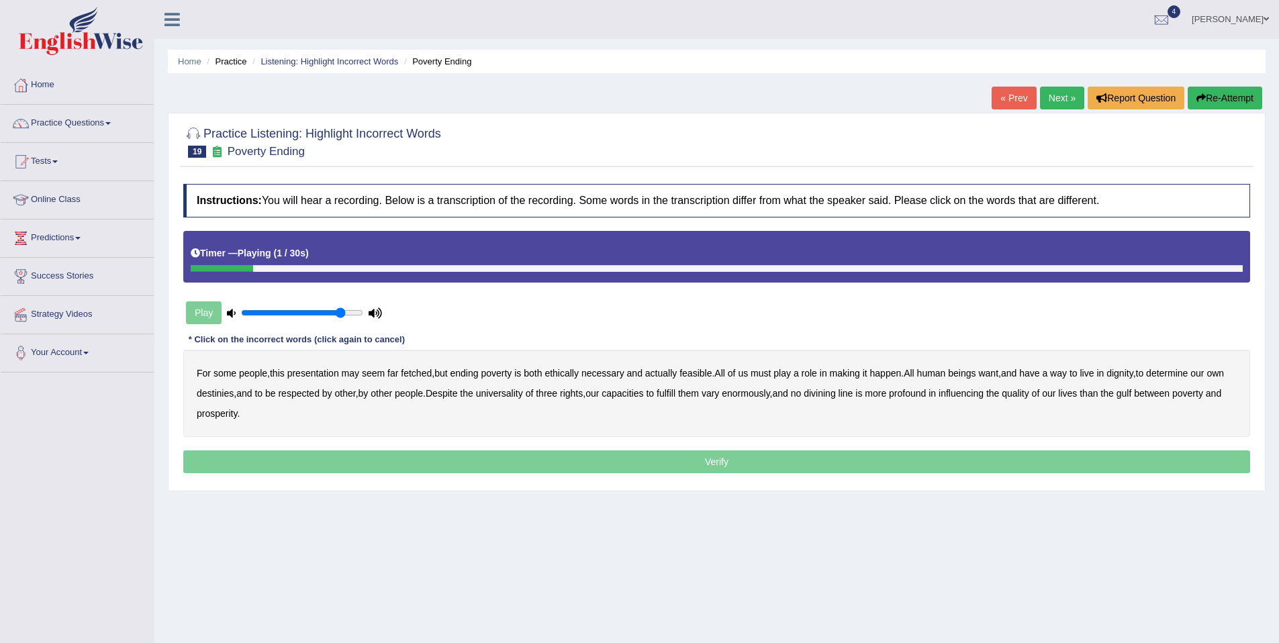
click at [318, 375] on b "presentation" at bounding box center [313, 373] width 52 height 11
click at [607, 375] on b "necessary" at bounding box center [603, 373] width 43 height 11
click at [567, 375] on b "ethically" at bounding box center [562, 373] width 34 height 11
click at [610, 374] on b "necessary" at bounding box center [603, 373] width 43 height 11
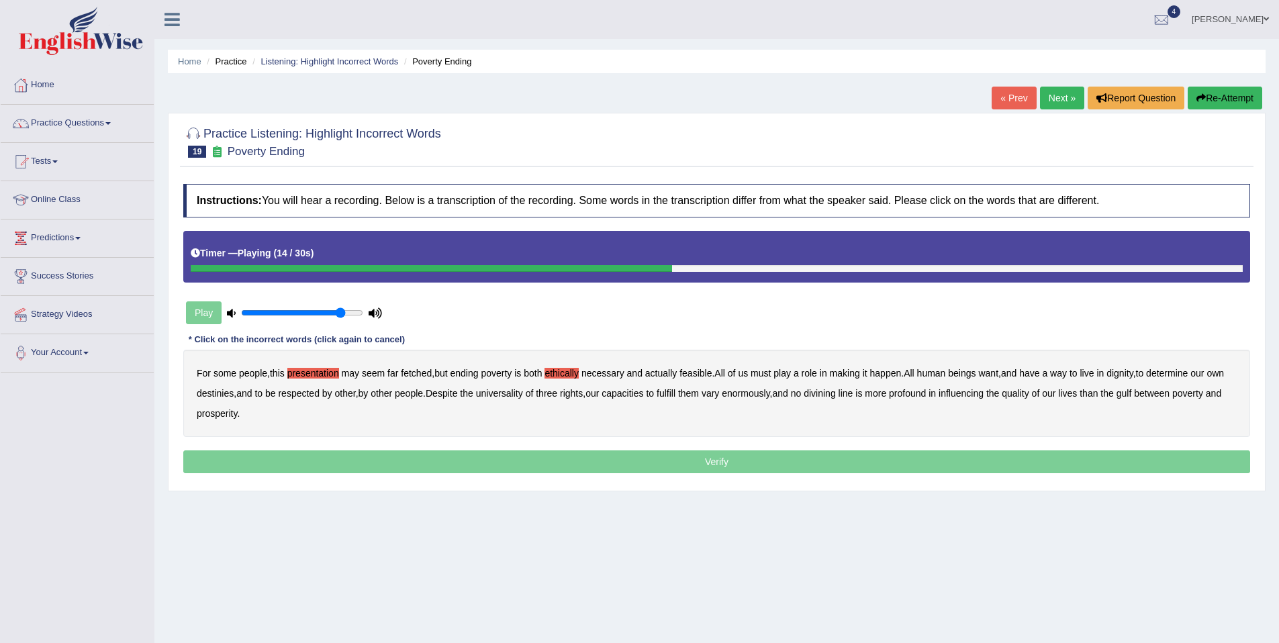
click at [1040, 374] on b "have" at bounding box center [1029, 373] width 20 height 11
click at [1040, 373] on b "have" at bounding box center [1029, 373] width 20 height 11
click at [1094, 374] on b "live" at bounding box center [1087, 373] width 14 height 11
click at [234, 391] on b "destinies" at bounding box center [215, 393] width 37 height 11
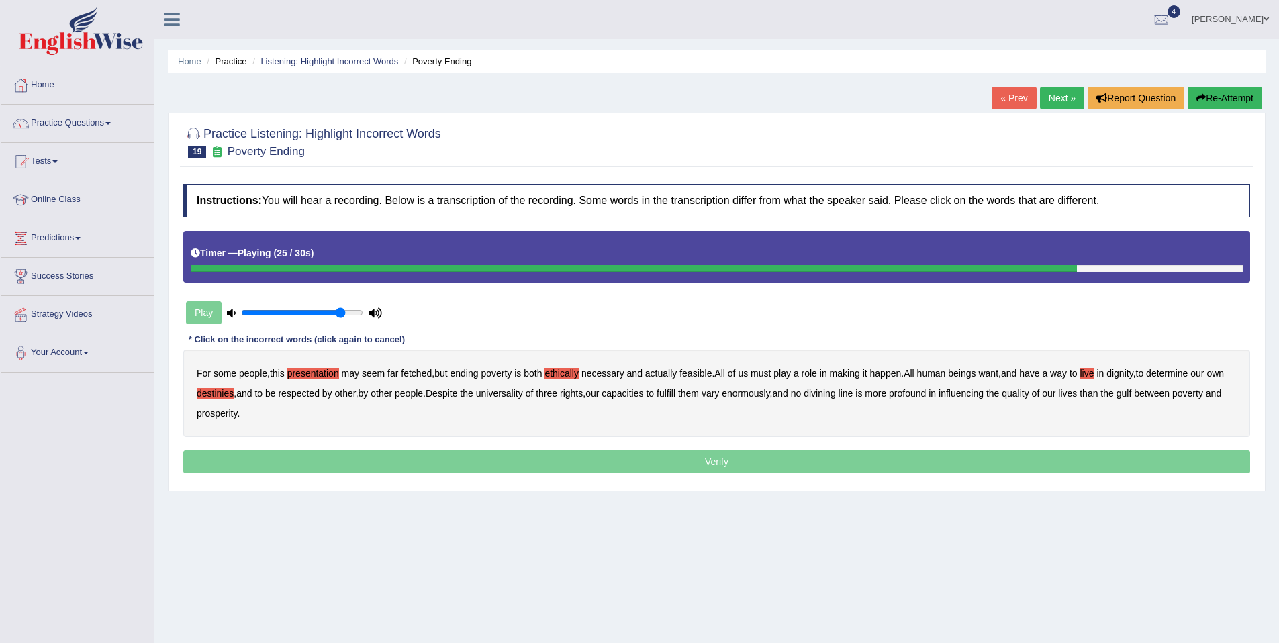
click at [835, 393] on b "divining" at bounding box center [820, 393] width 32 height 11
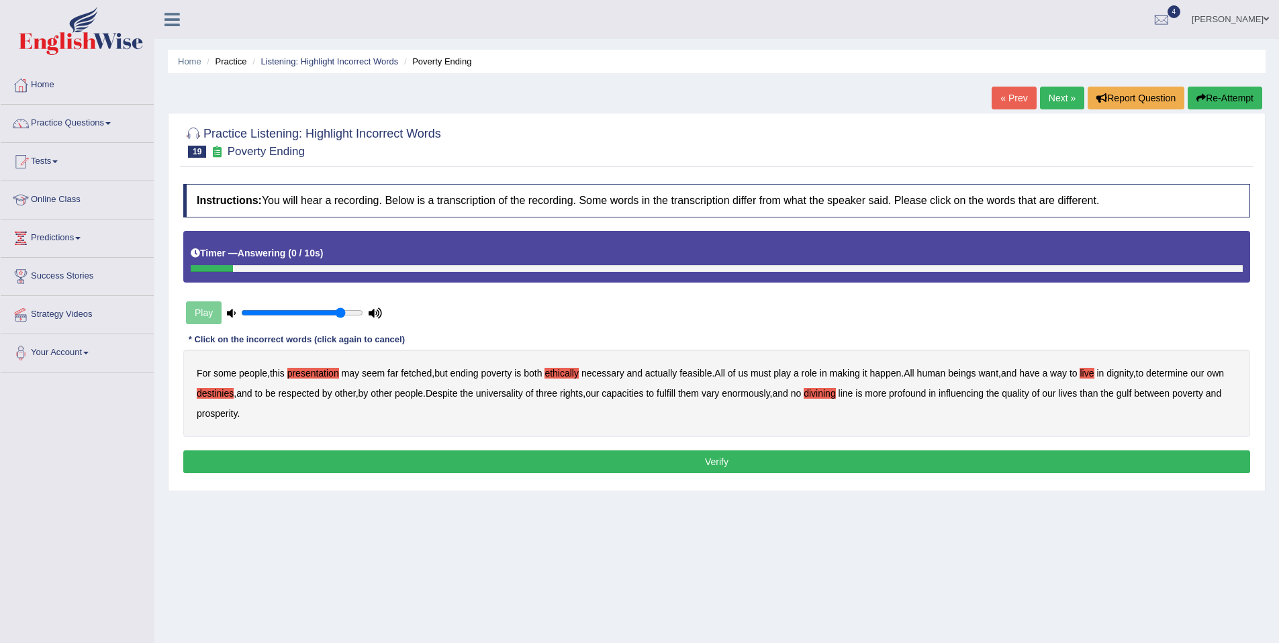
click at [410, 459] on button "Verify" at bounding box center [716, 462] width 1067 height 23
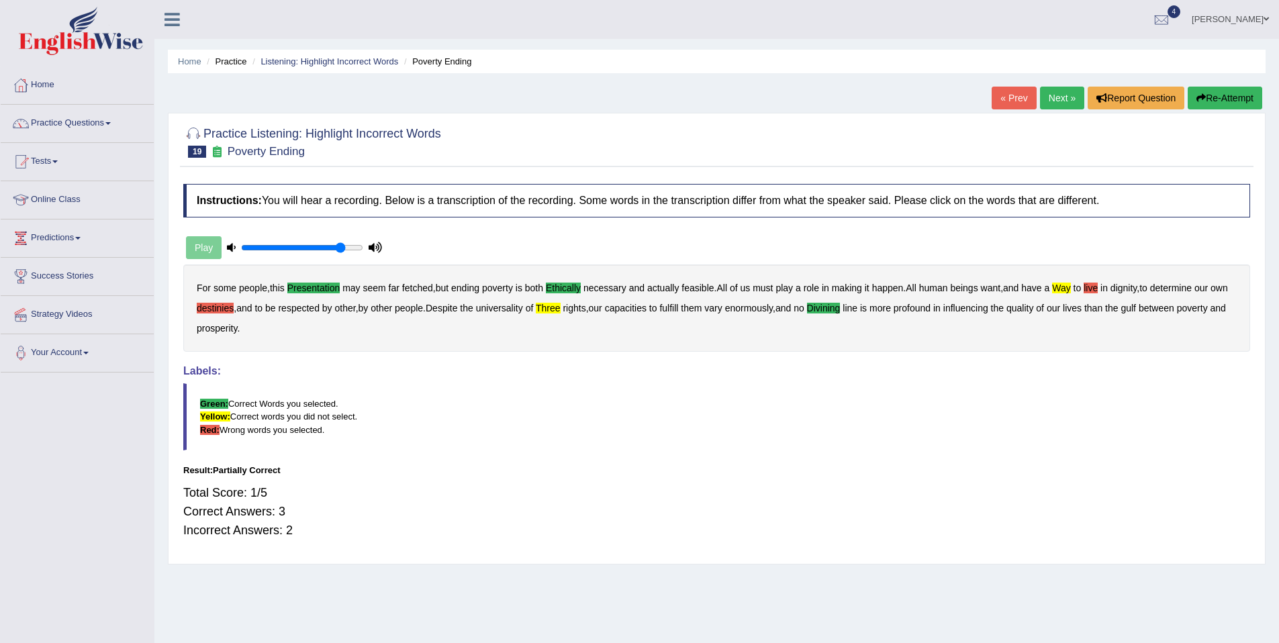
click at [1228, 98] on button "Re-Attempt" at bounding box center [1225, 98] width 75 height 23
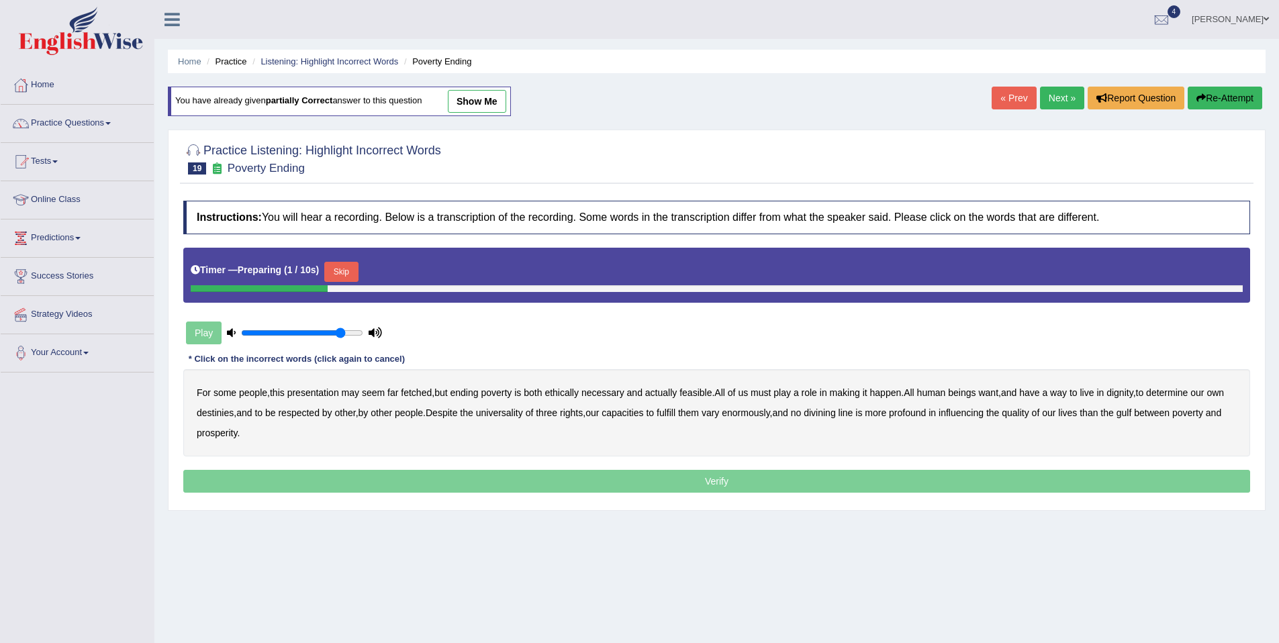
click at [350, 265] on button "Skip" at bounding box center [341, 272] width 34 height 20
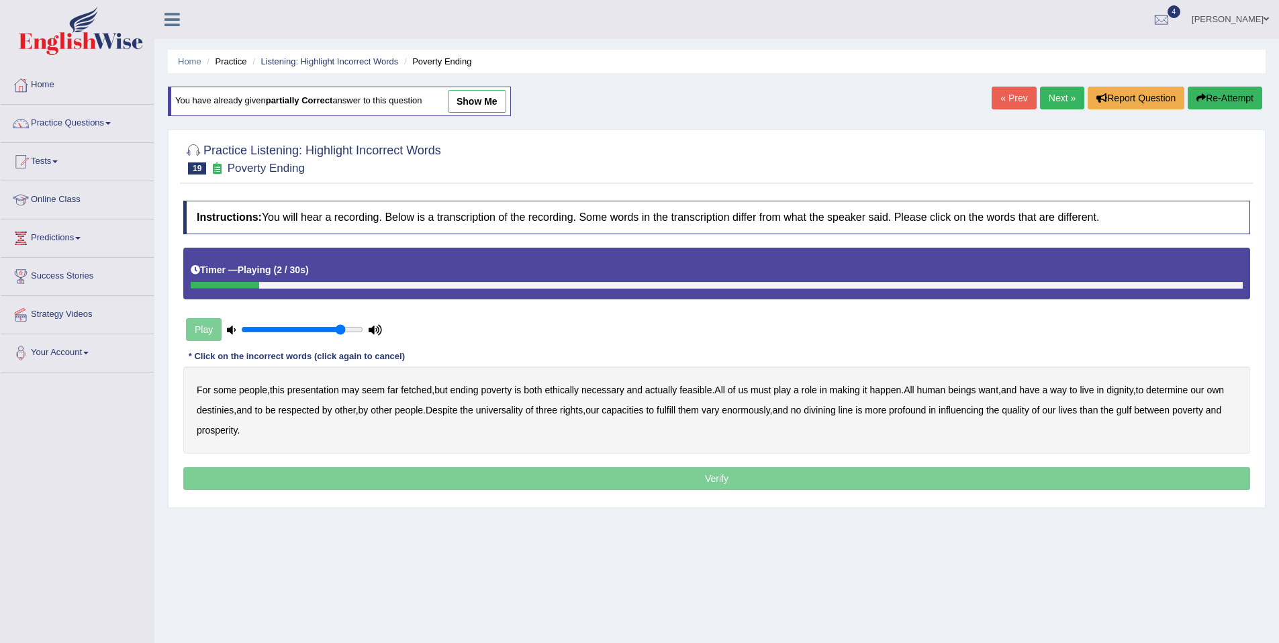
click at [306, 390] on b "presentation" at bounding box center [313, 390] width 52 height 11
click at [568, 391] on b "ethically" at bounding box center [562, 390] width 34 height 11
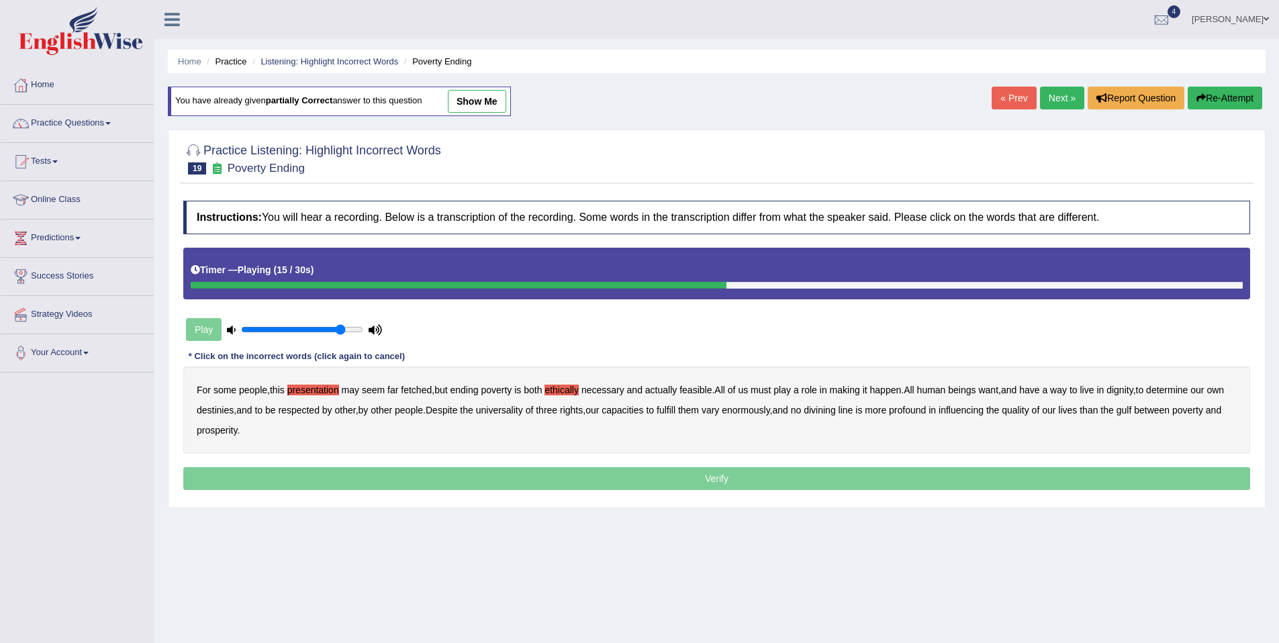
click at [1094, 393] on b "live" at bounding box center [1087, 390] width 14 height 11
click at [234, 413] on b "destinies" at bounding box center [215, 410] width 37 height 11
click at [557, 412] on b "three" at bounding box center [546, 410] width 21 height 11
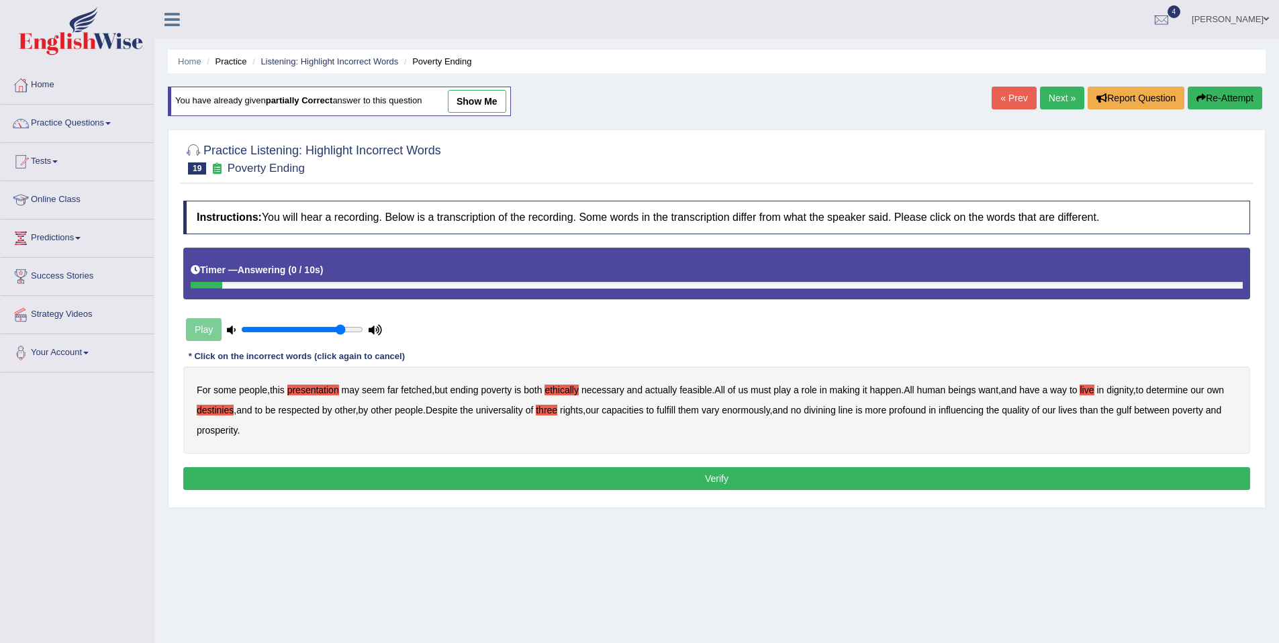
click at [304, 468] on button "Verify" at bounding box center [716, 478] width 1067 height 23
